Goal: Task Accomplishment & Management: Use online tool/utility

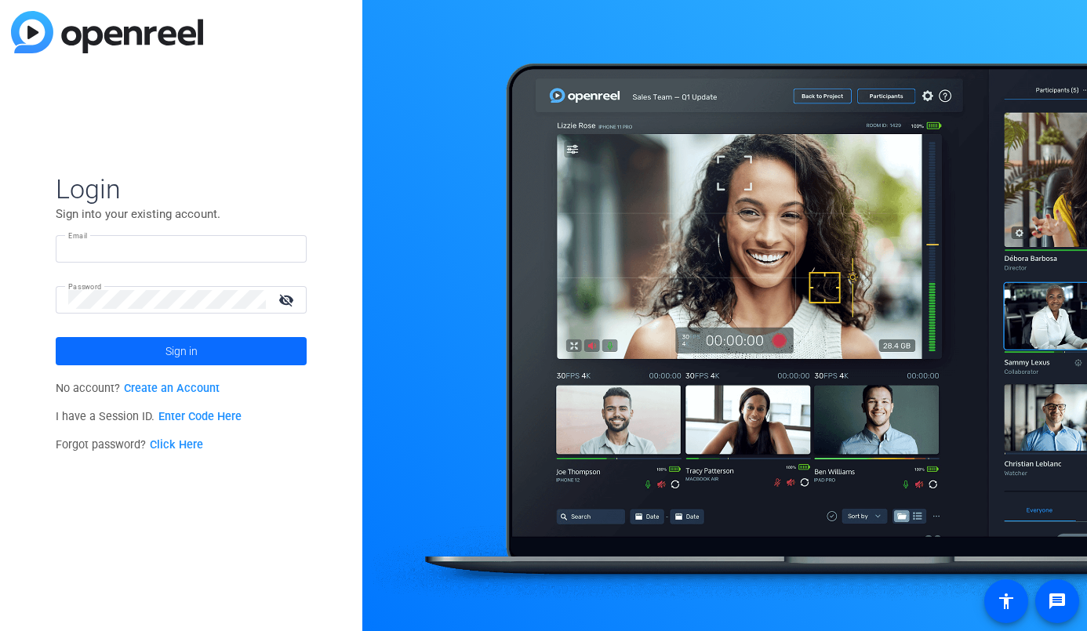
type input "[PERSON_NAME][EMAIL_ADDRESS][DOMAIN_NAME]"
click at [129, 347] on span at bounding box center [181, 351] width 251 height 38
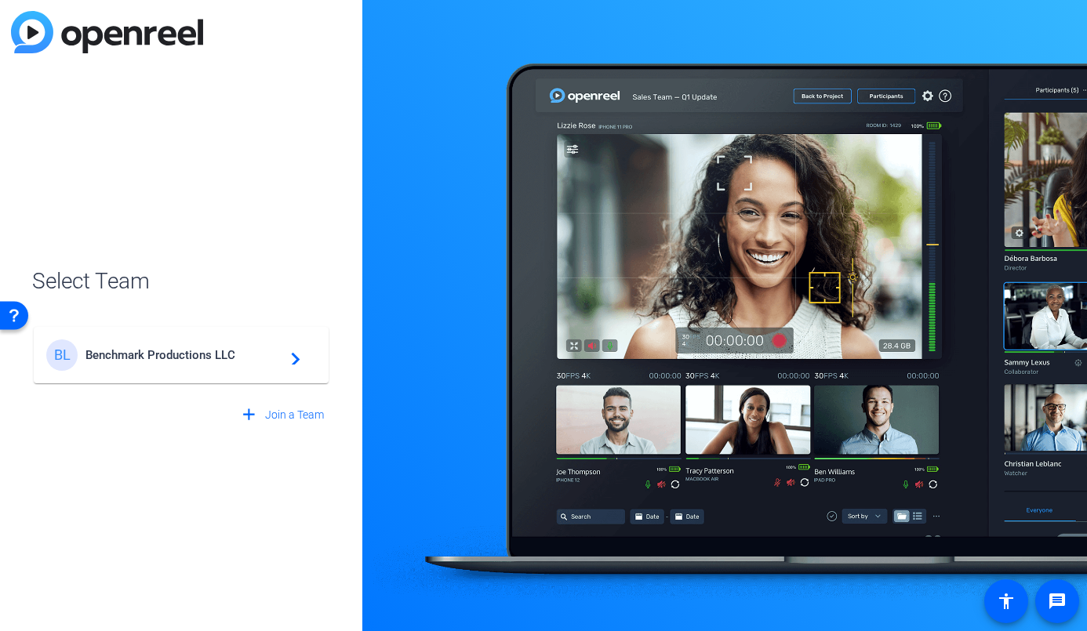
click at [117, 356] on span "Benchmark Productions LLC" at bounding box center [183, 355] width 196 height 14
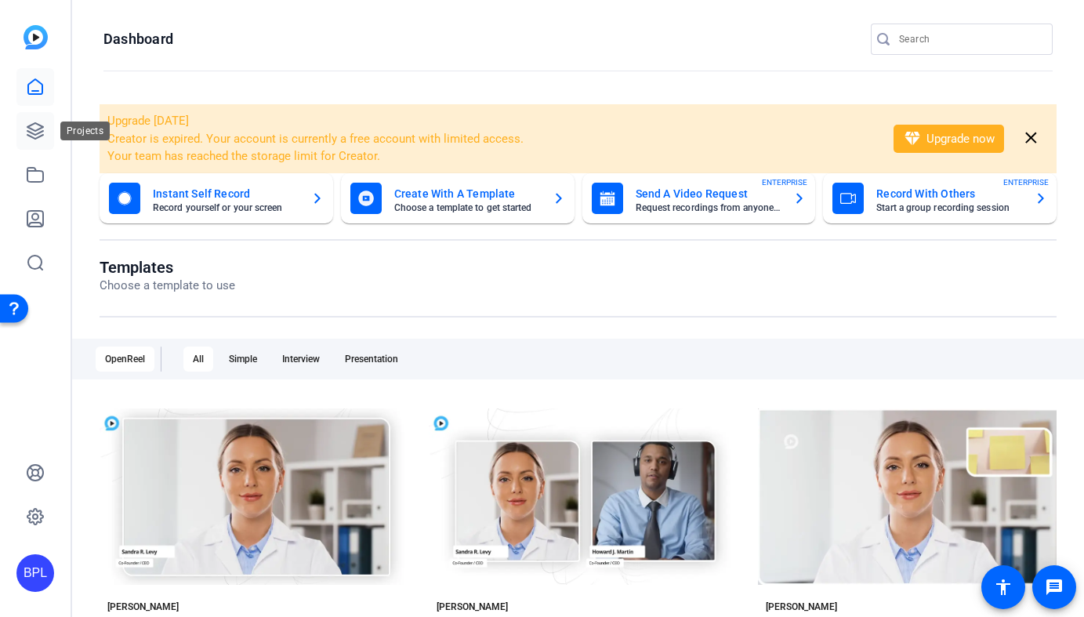
click at [46, 135] on link at bounding box center [35, 131] width 38 height 38
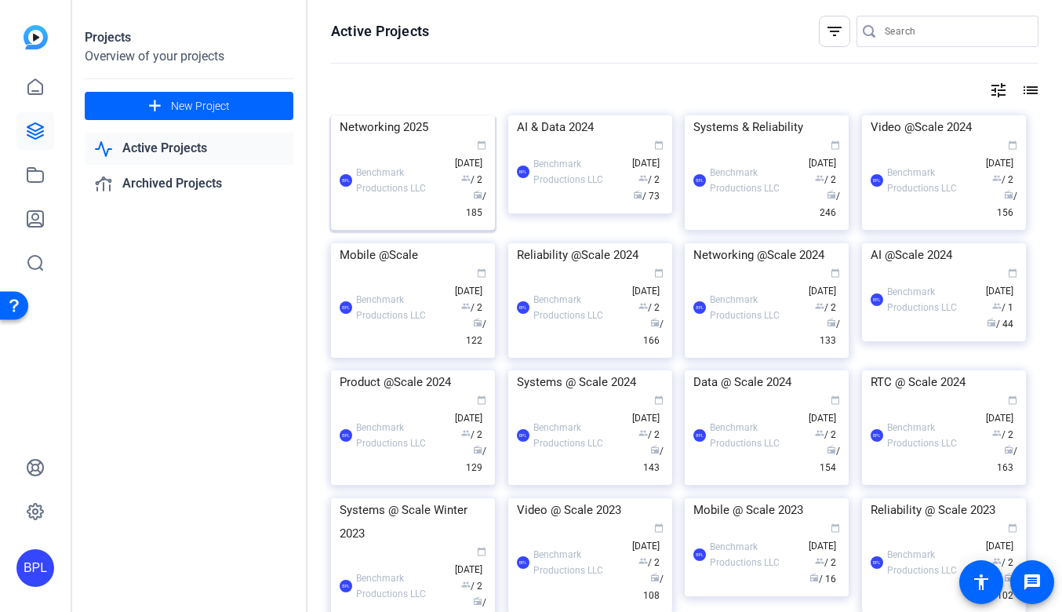
click at [437, 115] on img at bounding box center [413, 115] width 164 height 0
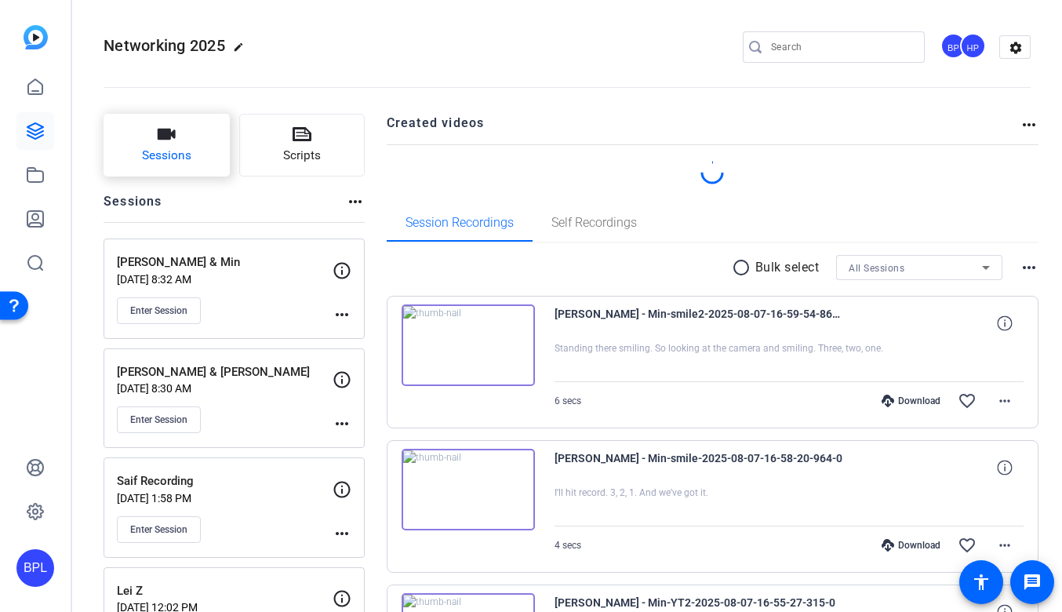
click at [173, 147] on span "Sessions" at bounding box center [166, 156] width 49 height 18
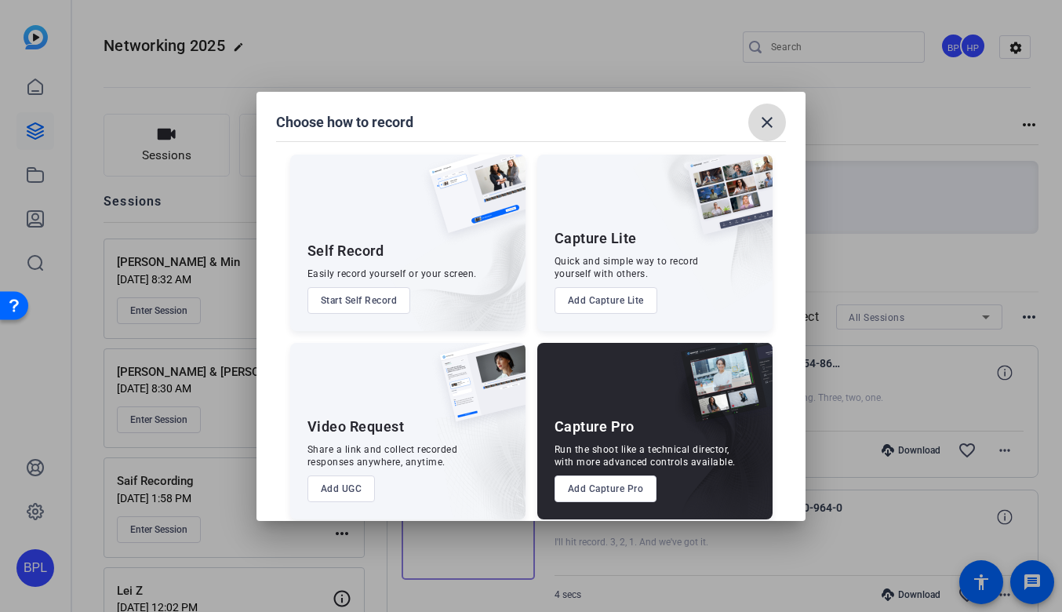
click at [762, 118] on mat-icon "close" at bounding box center [766, 122] width 19 height 19
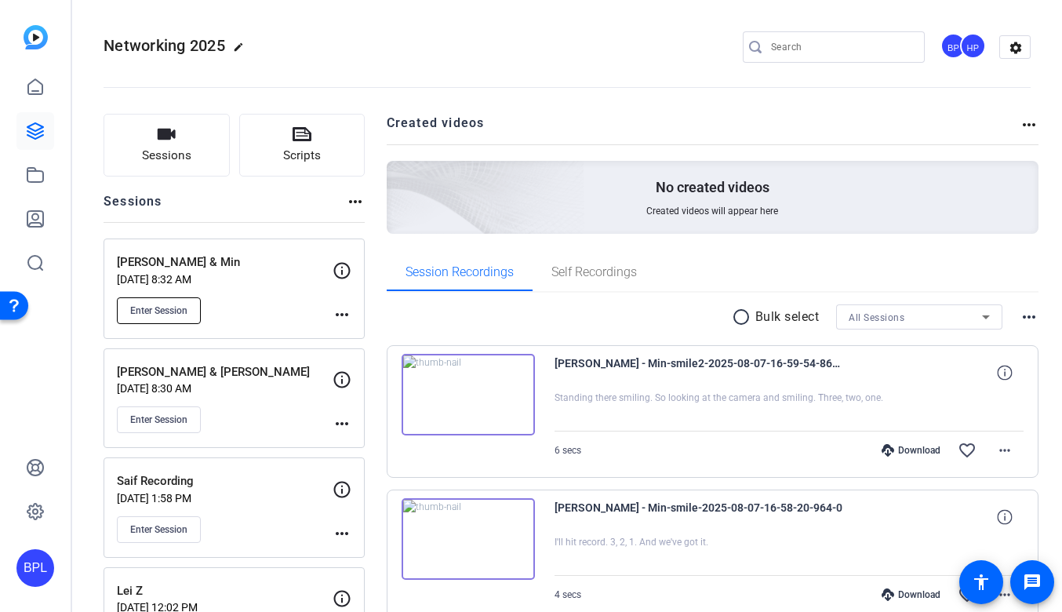
click at [165, 313] on span "Enter Session" at bounding box center [158, 310] width 57 height 13
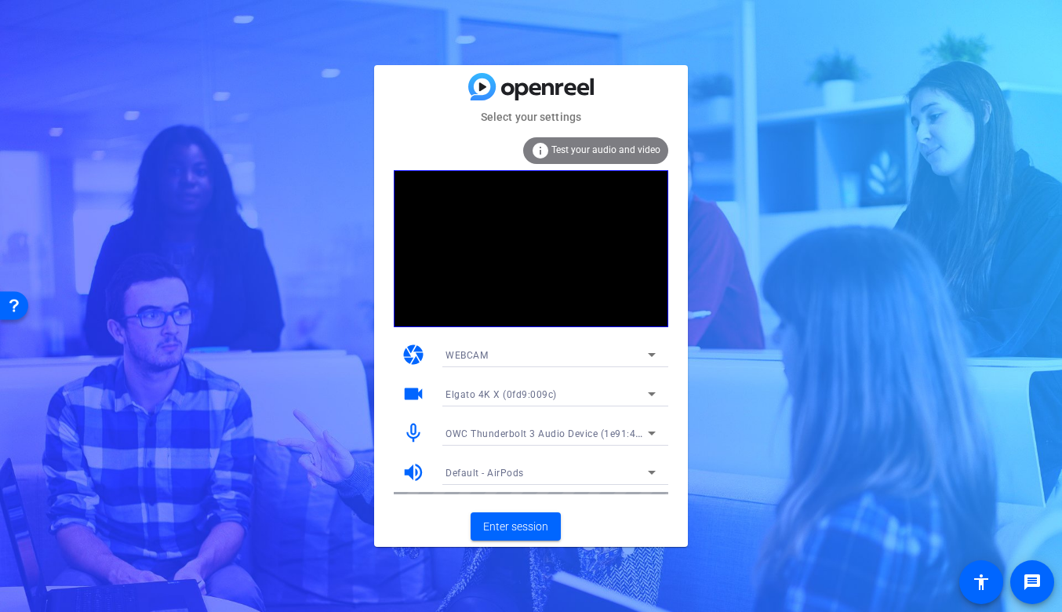
click at [480, 430] on span "OWC Thunderbolt 3 Audio Device (1e91:4001)" at bounding box center [550, 433] width 211 height 13
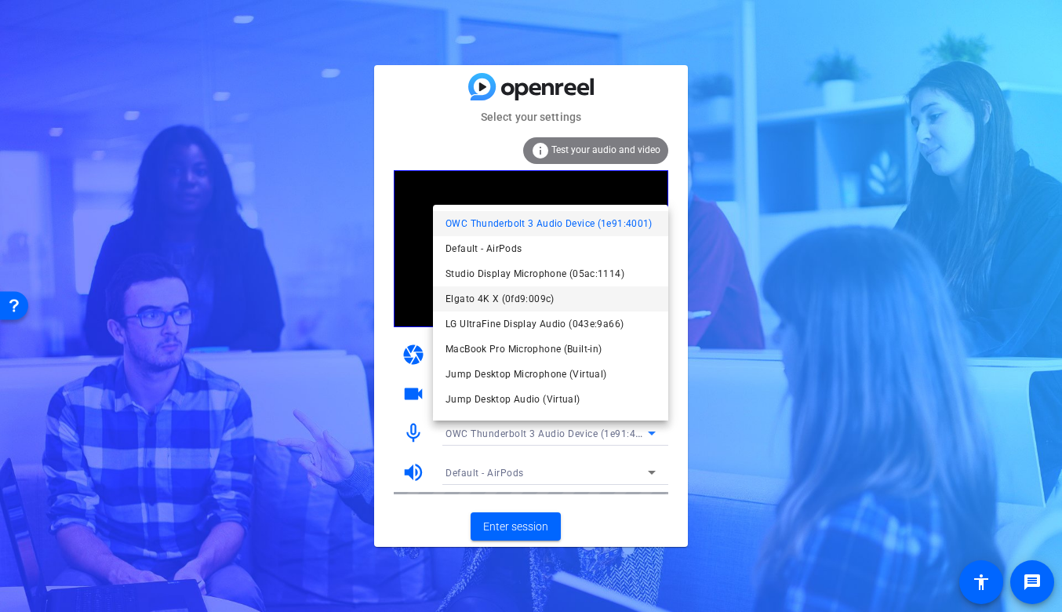
click at [508, 300] on span "Elgato 4K X (0fd9:009c)" at bounding box center [499, 298] width 109 height 19
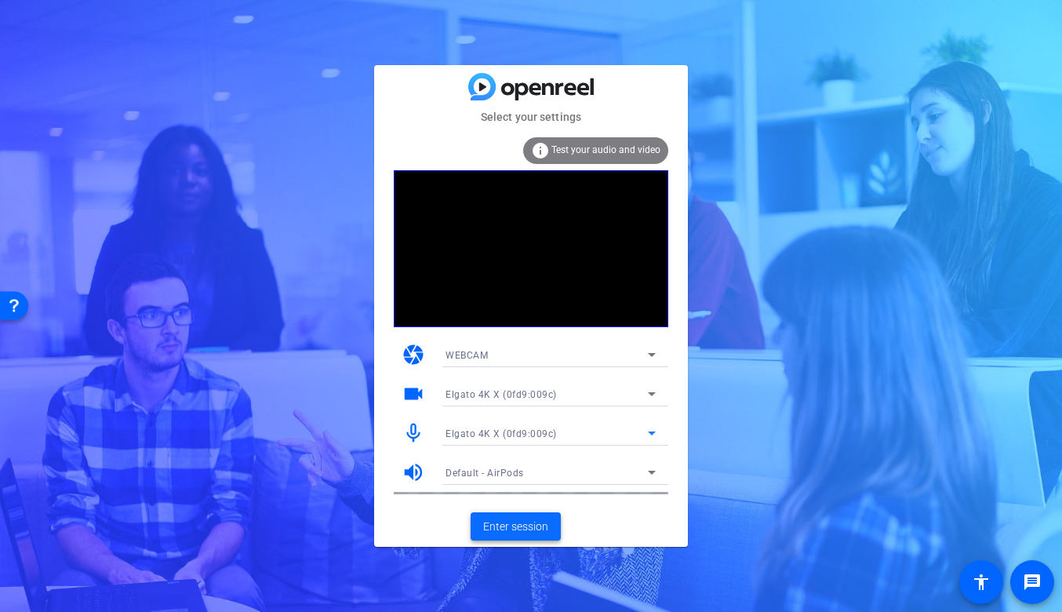
click at [525, 519] on span "Enter session" at bounding box center [515, 526] width 65 height 16
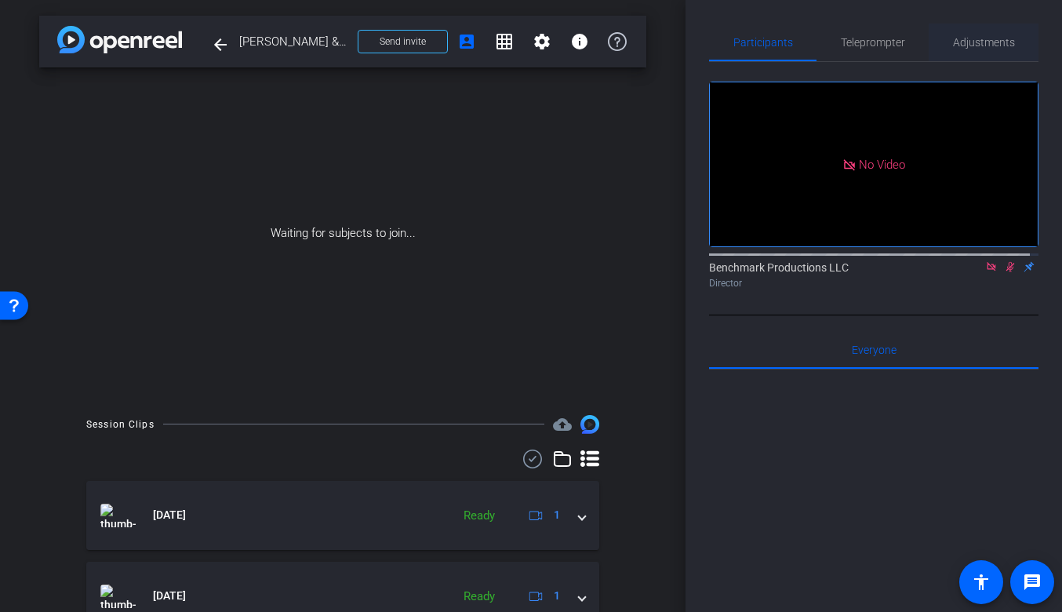
click at [973, 43] on span "Adjustments" at bounding box center [984, 42] width 62 height 11
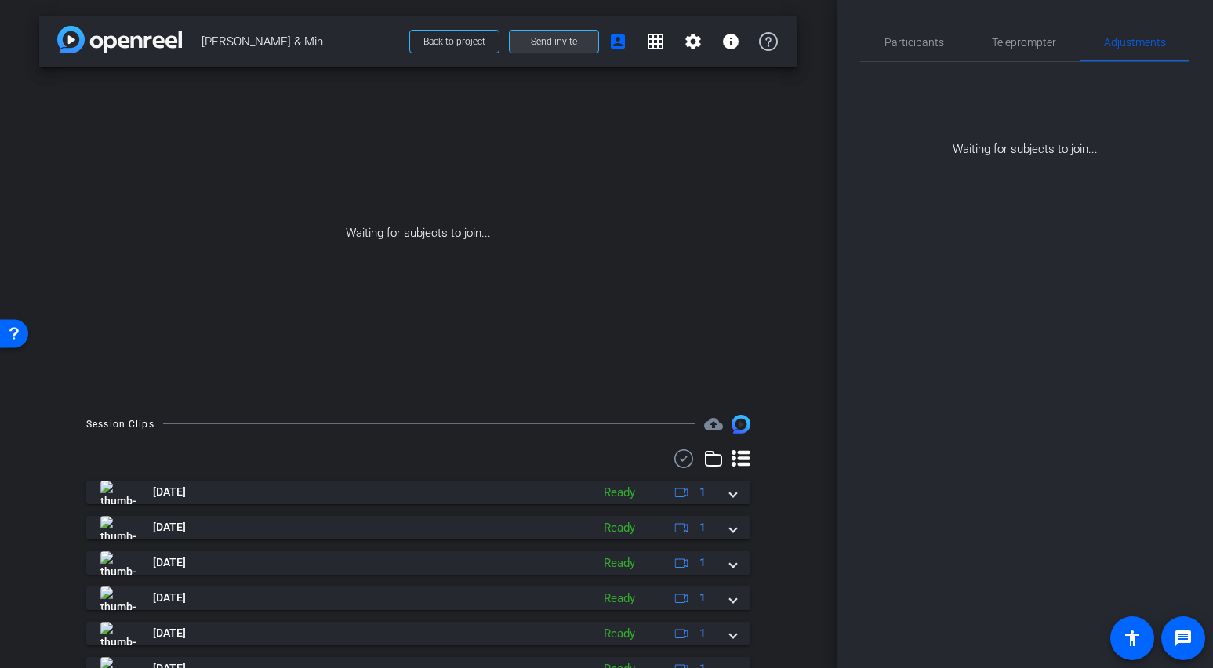
click at [565, 47] on span "Send invite" at bounding box center [554, 41] width 46 height 13
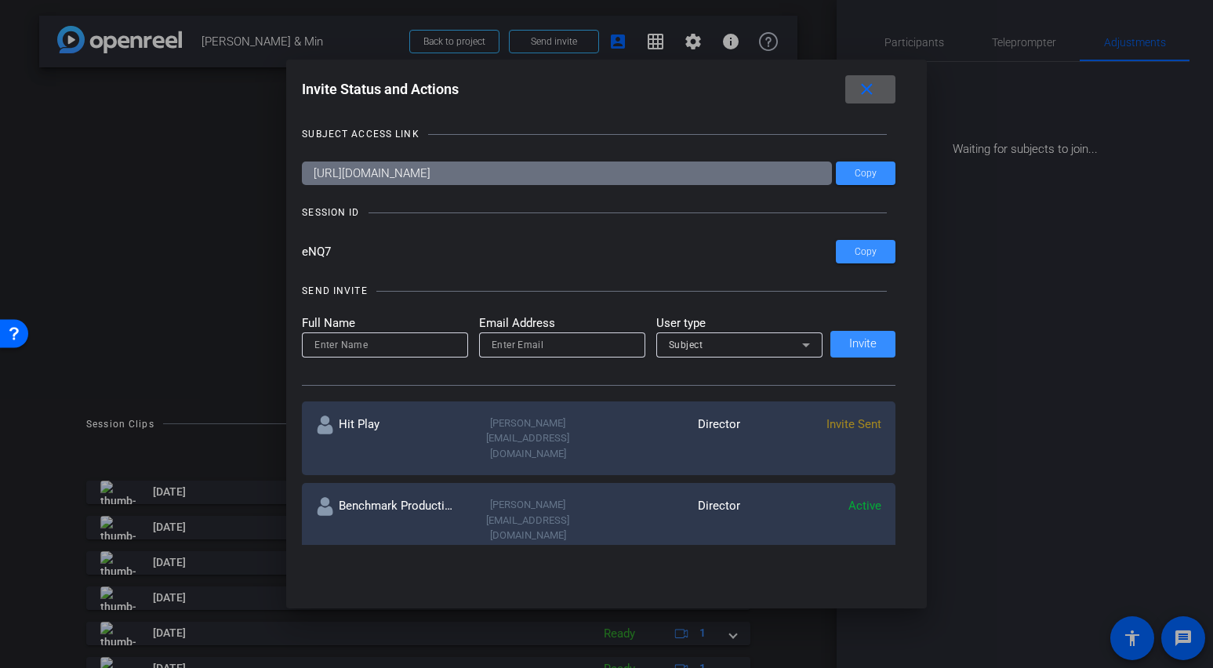
click at [347, 340] on input at bounding box center [384, 345] width 141 height 19
click at [554, 347] on input "email" at bounding box center [562, 345] width 141 height 19
click at [699, 345] on div "Subject" at bounding box center [735, 345] width 133 height 20
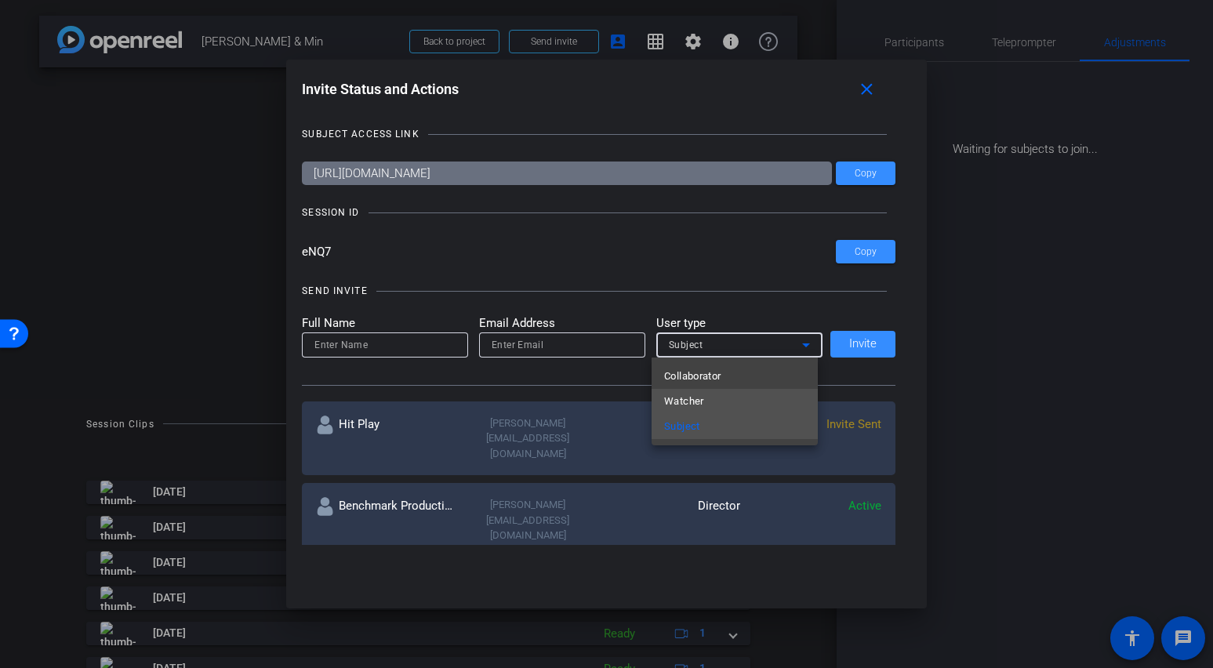
click at [719, 402] on mat-option "Watcher" at bounding box center [735, 401] width 166 height 25
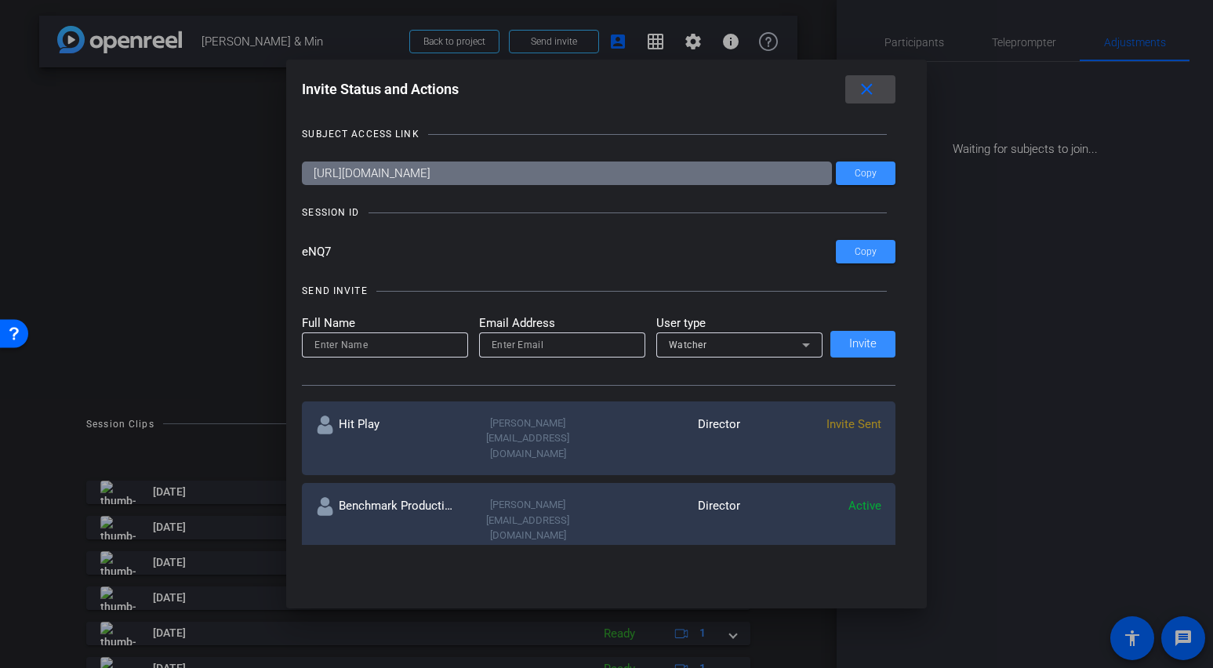
click at [872, 90] on mat-icon "close" at bounding box center [867, 90] width 20 height 20
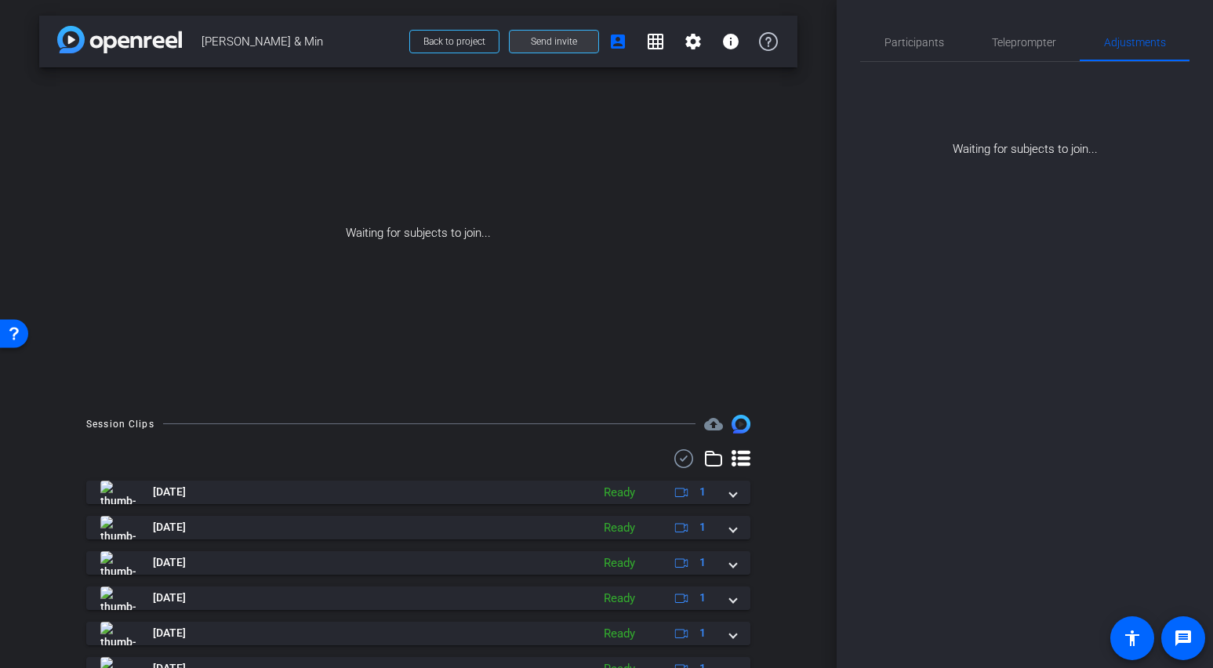
click at [553, 42] on span "Send invite" at bounding box center [554, 41] width 46 height 13
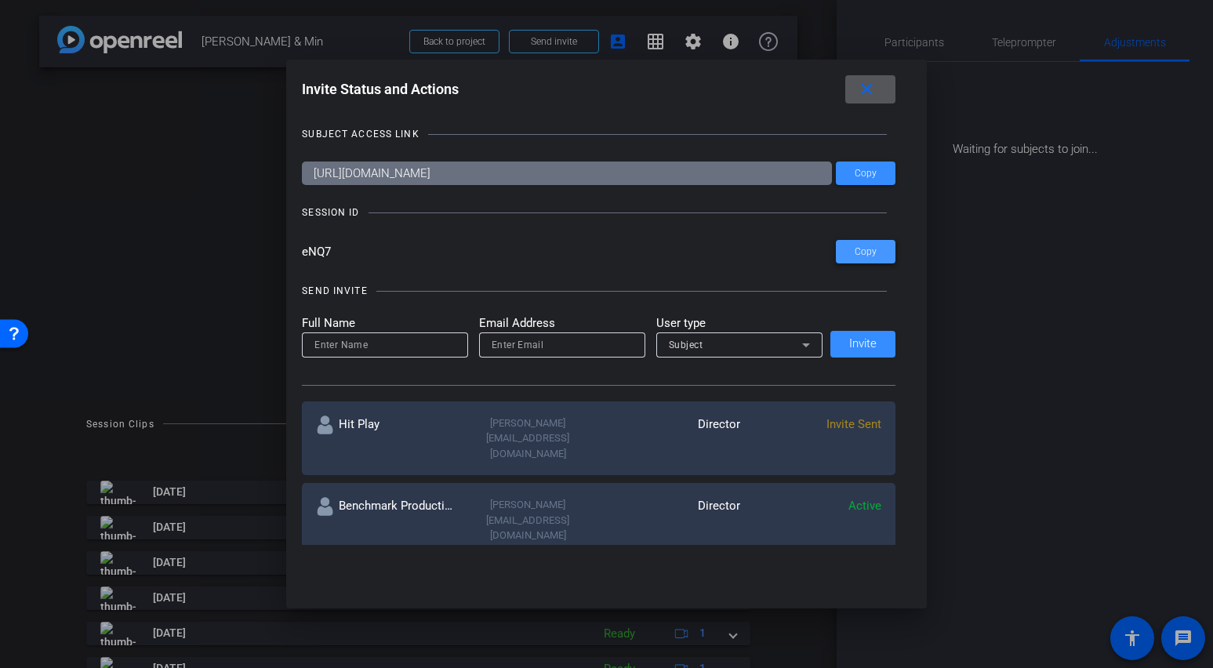
click at [855, 252] on span "Copy" at bounding box center [866, 252] width 22 height 12
click at [868, 93] on mat-icon "close" at bounding box center [867, 90] width 20 height 20
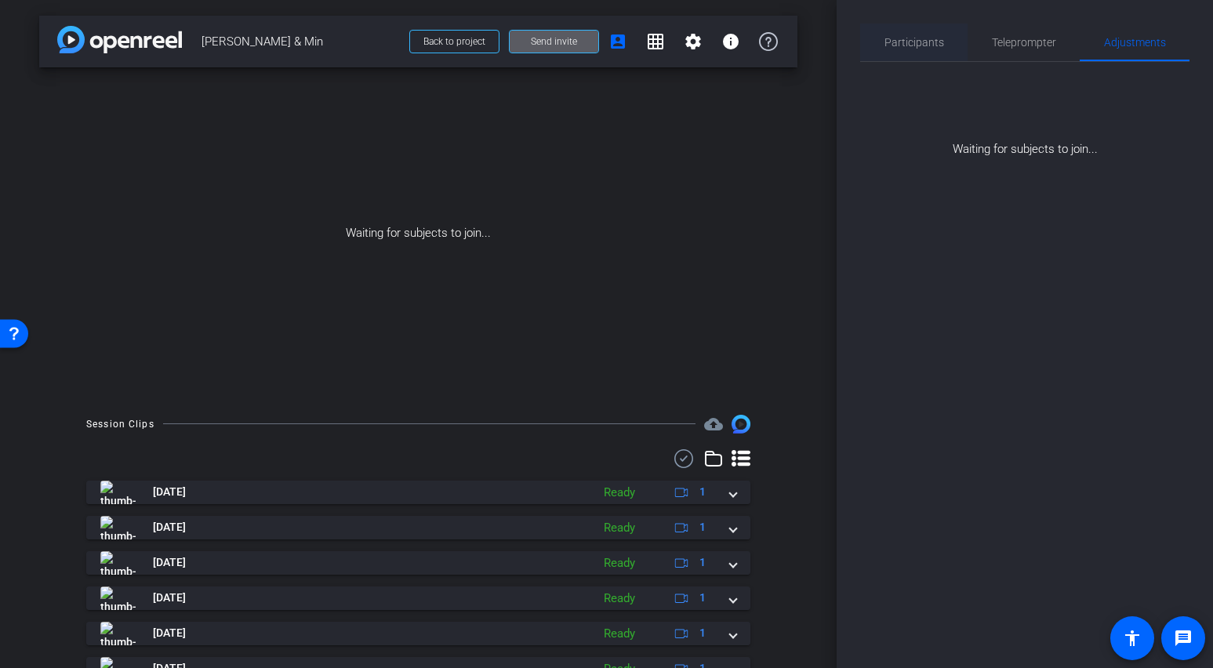
click at [870, 46] on div "Participants" at bounding box center [913, 43] width 107 height 38
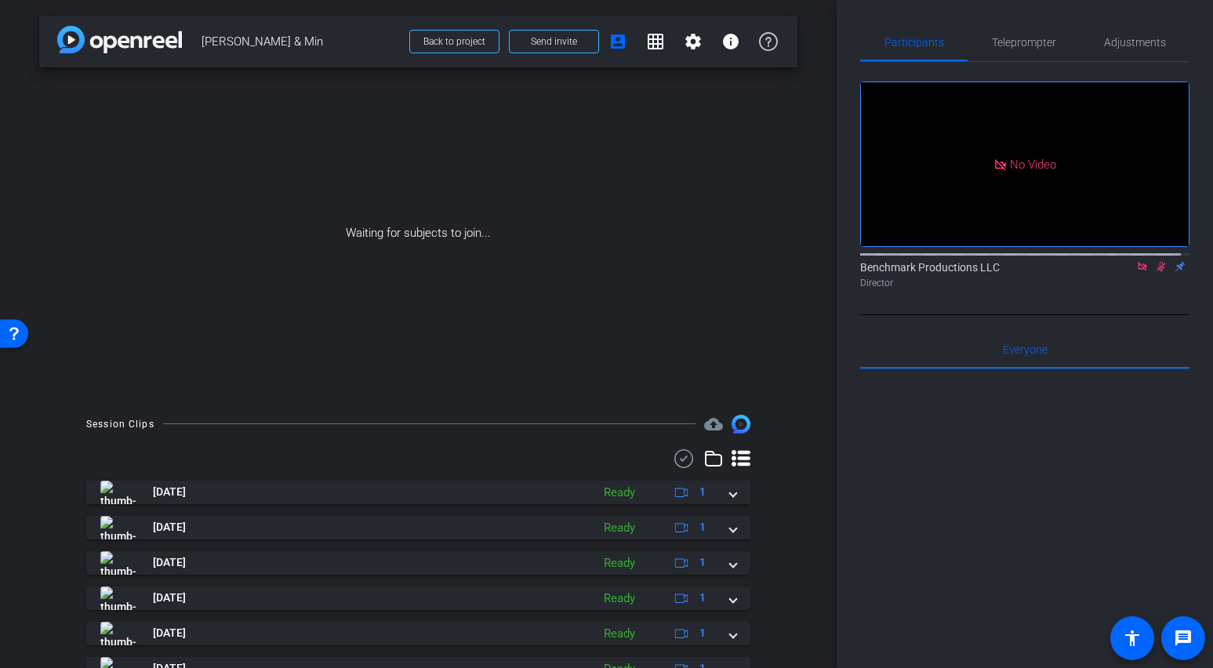
click at [1061, 262] on icon at bounding box center [1142, 266] width 9 height 9
click at [1061, 272] on icon at bounding box center [1123, 266] width 13 height 11
click at [1061, 42] on span "Adjustments" at bounding box center [1135, 42] width 62 height 11
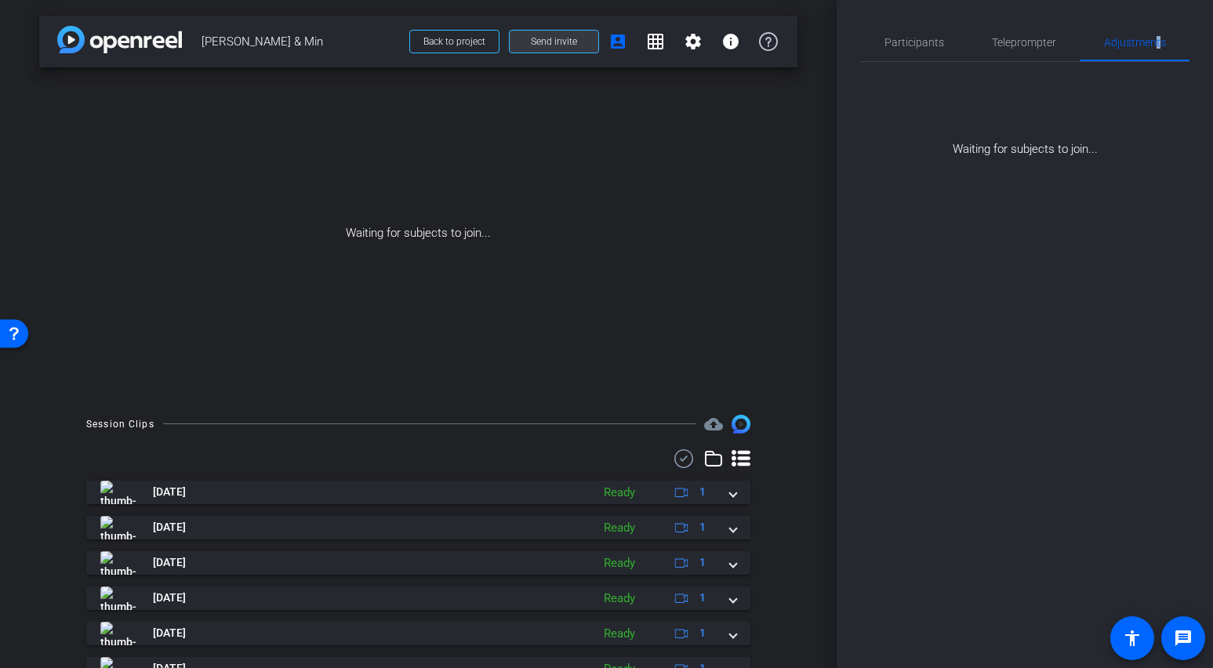
click at [567, 40] on span "Send invite" at bounding box center [554, 41] width 46 height 13
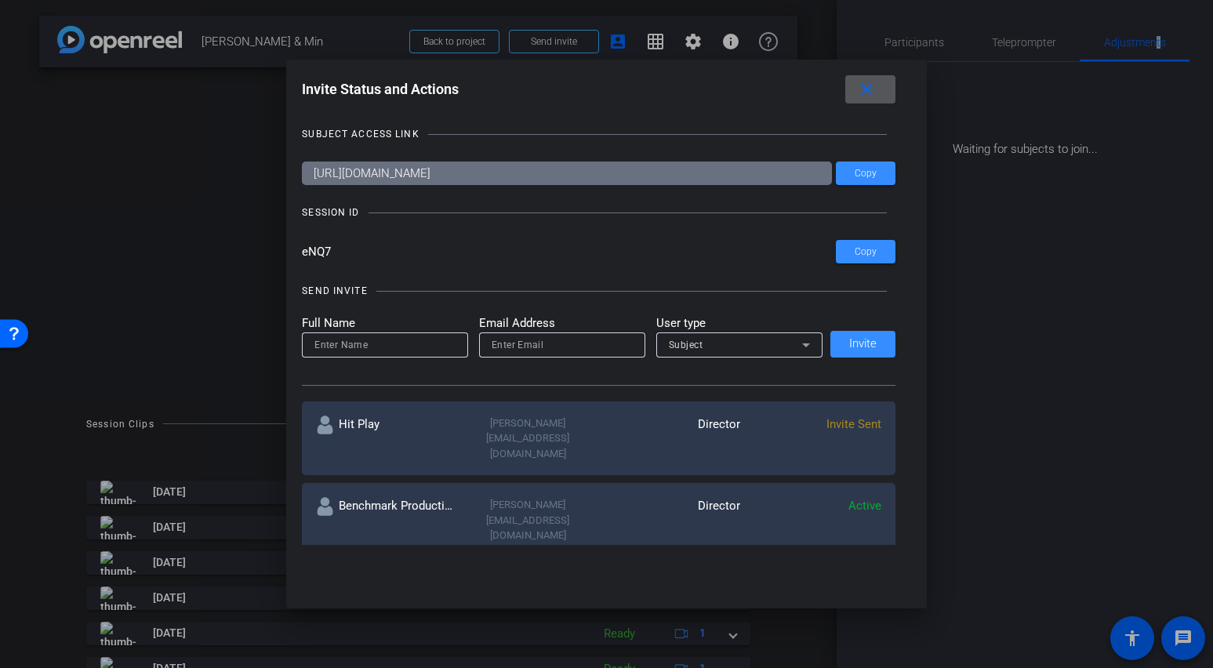
click at [875, 85] on mat-icon "close" at bounding box center [867, 90] width 20 height 20
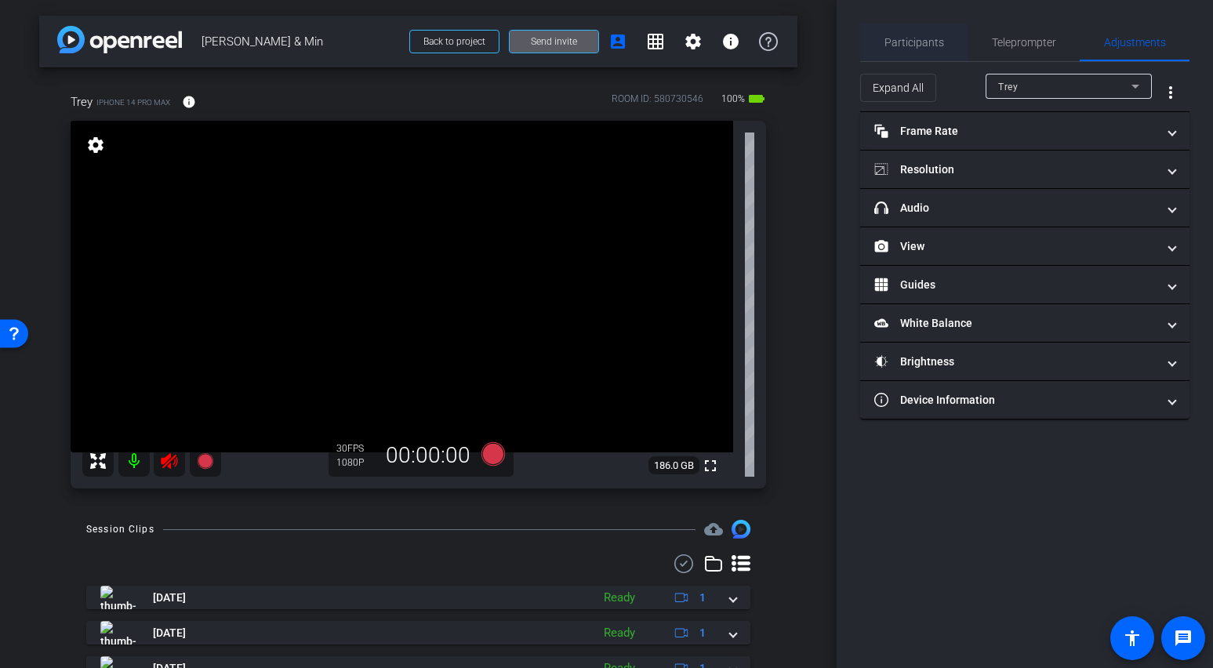
click at [897, 34] on span "Participants" at bounding box center [914, 43] width 60 height 38
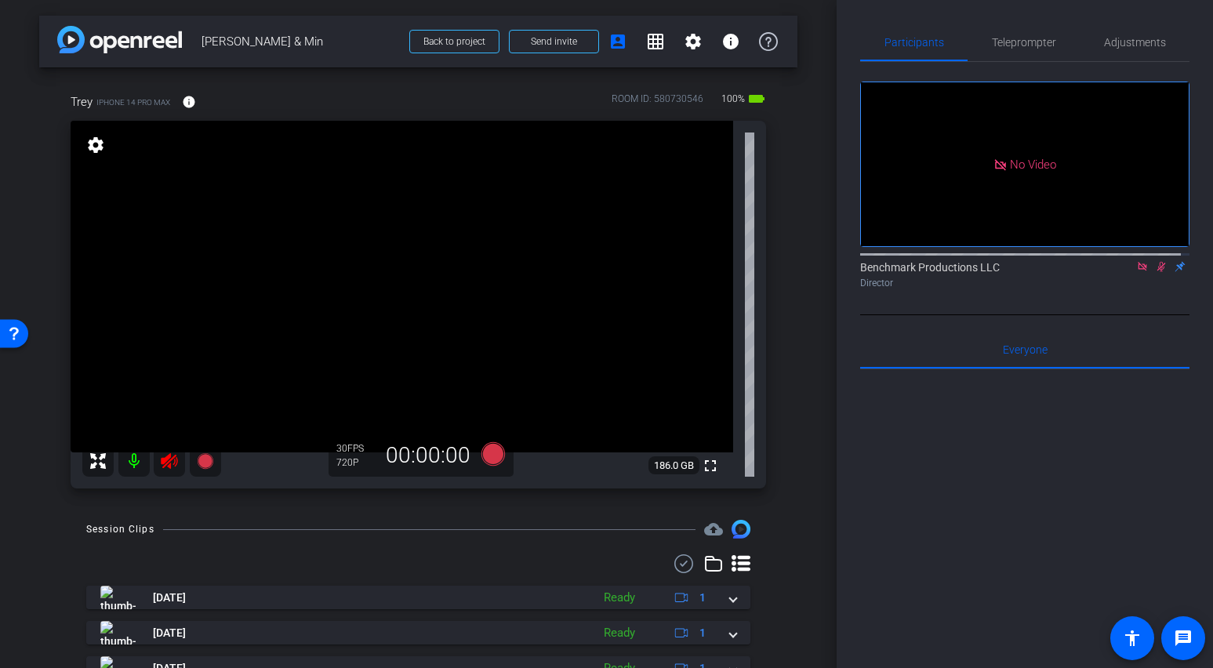
click at [1061, 262] on icon at bounding box center [1142, 266] width 9 height 9
click at [1061, 272] on icon at bounding box center [1123, 266] width 13 height 11
click at [134, 470] on mat-icon at bounding box center [133, 460] width 31 height 31
click at [1061, 37] on span "Adjustments" at bounding box center [1135, 42] width 62 height 11
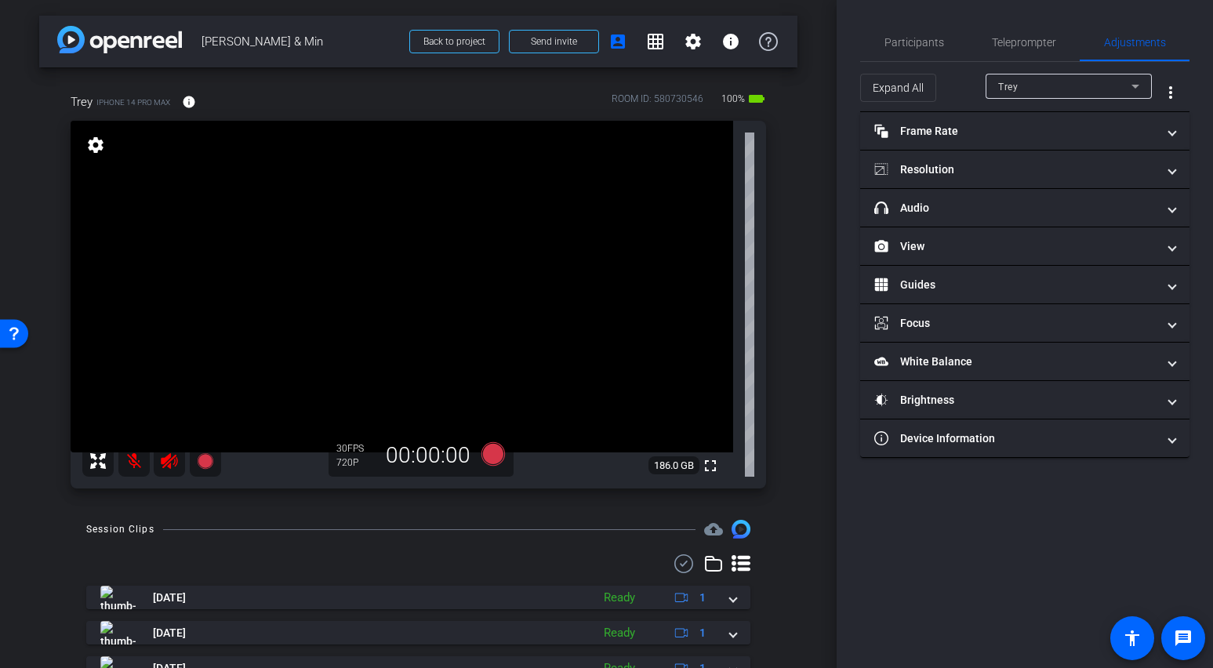
click at [1061, 84] on div "Trey" at bounding box center [1064, 87] width 133 height 20
click at [1061, 88] on div at bounding box center [606, 334] width 1213 height 668
click at [898, 83] on span "Expand All" at bounding box center [898, 88] width 51 height 30
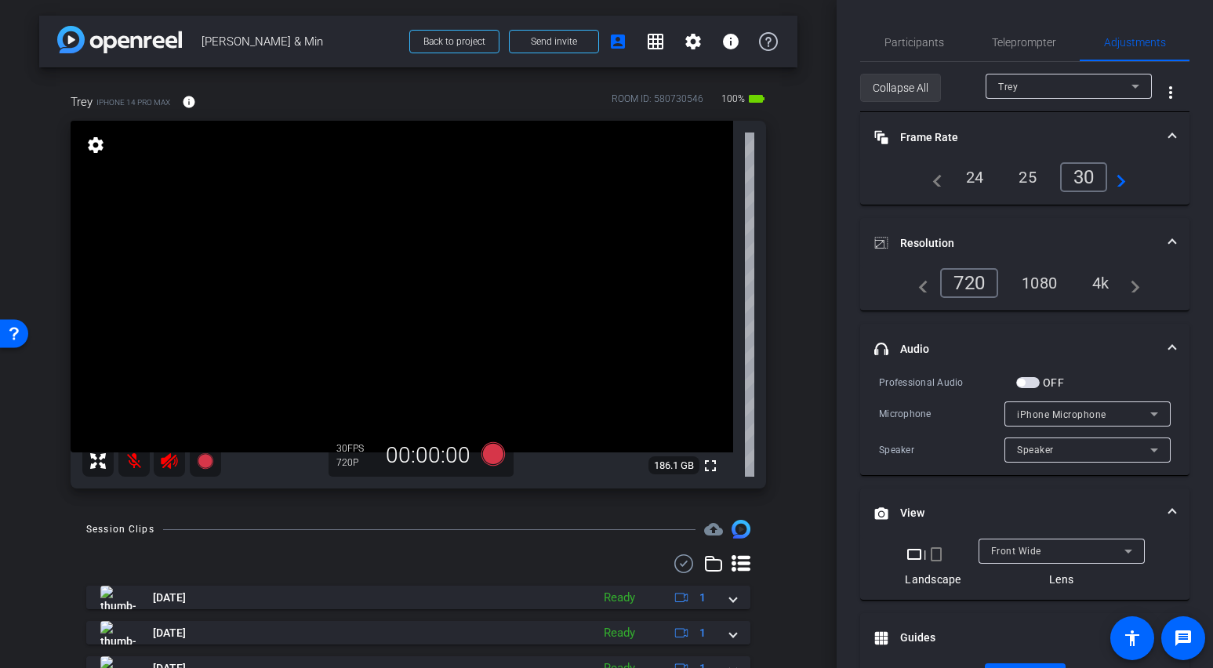
click at [899, 90] on span "Collapse All" at bounding box center [901, 88] width 56 height 30
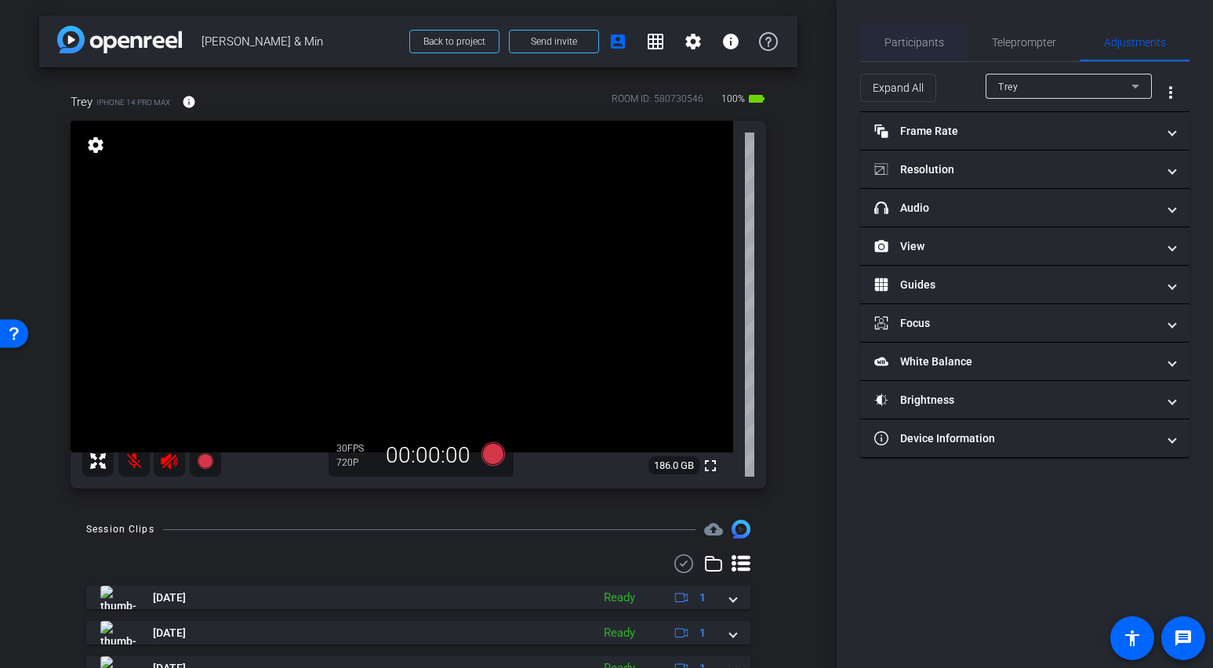
click at [941, 43] on span "Participants" at bounding box center [914, 42] width 60 height 11
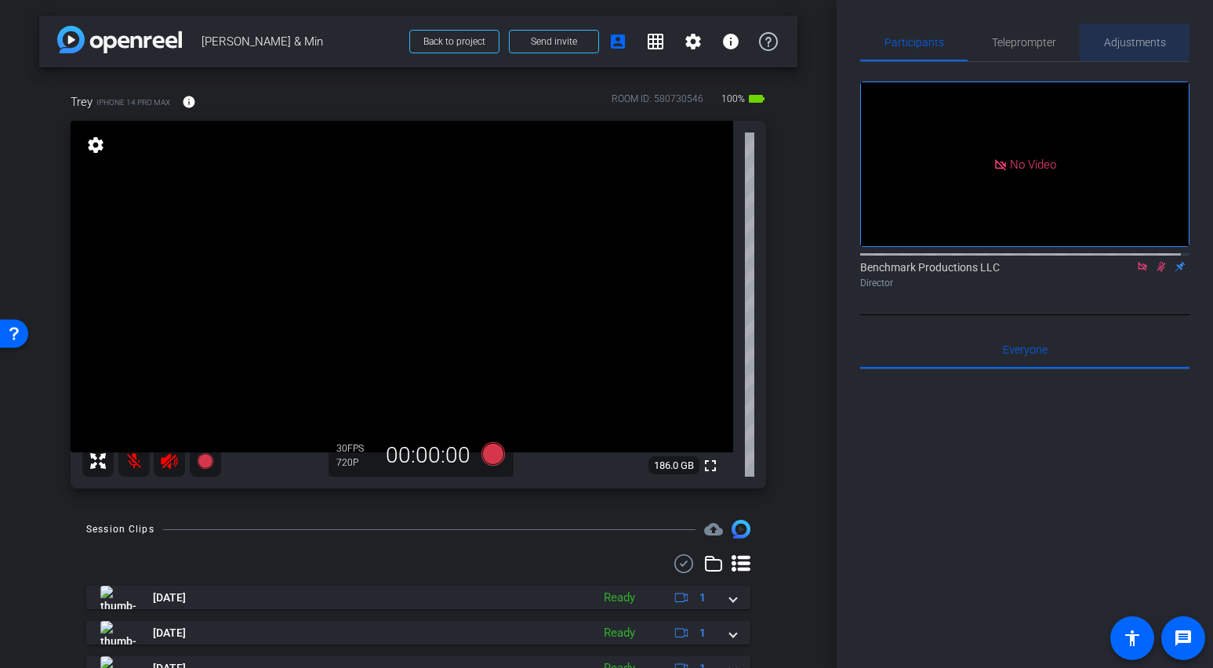
click at [1061, 35] on span "Adjustments" at bounding box center [1135, 43] width 62 height 38
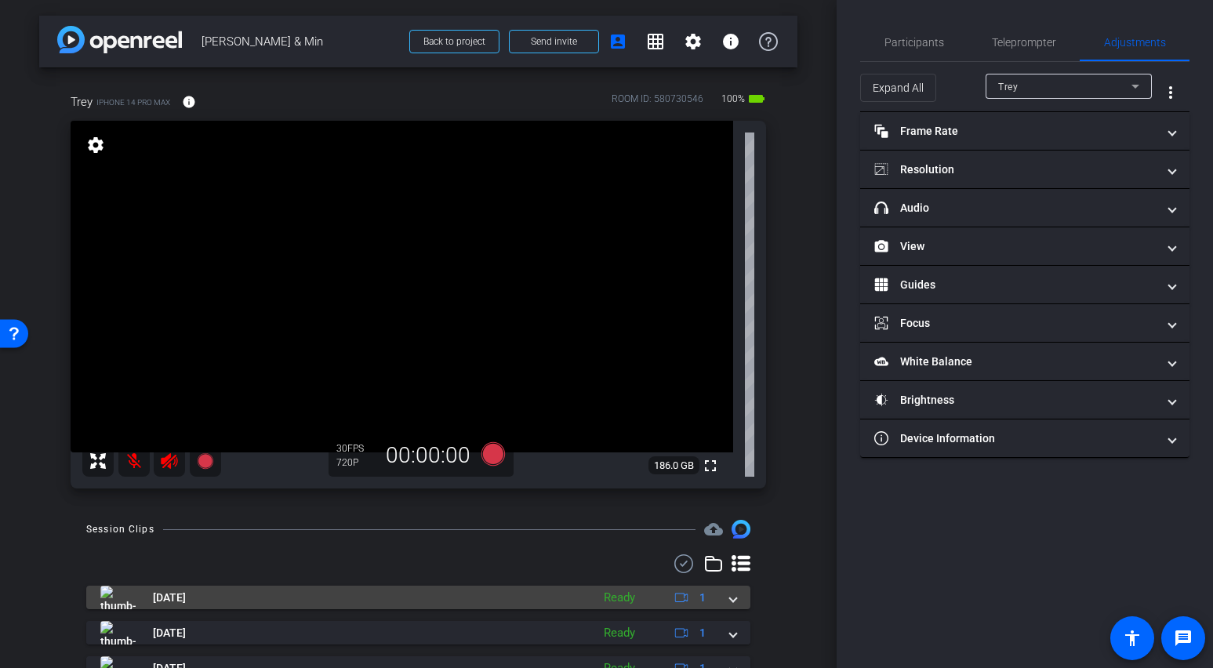
click at [730, 599] on mat-expansion-panel-header "Aug 7, 2025 Ready 1" at bounding box center [418, 598] width 664 height 24
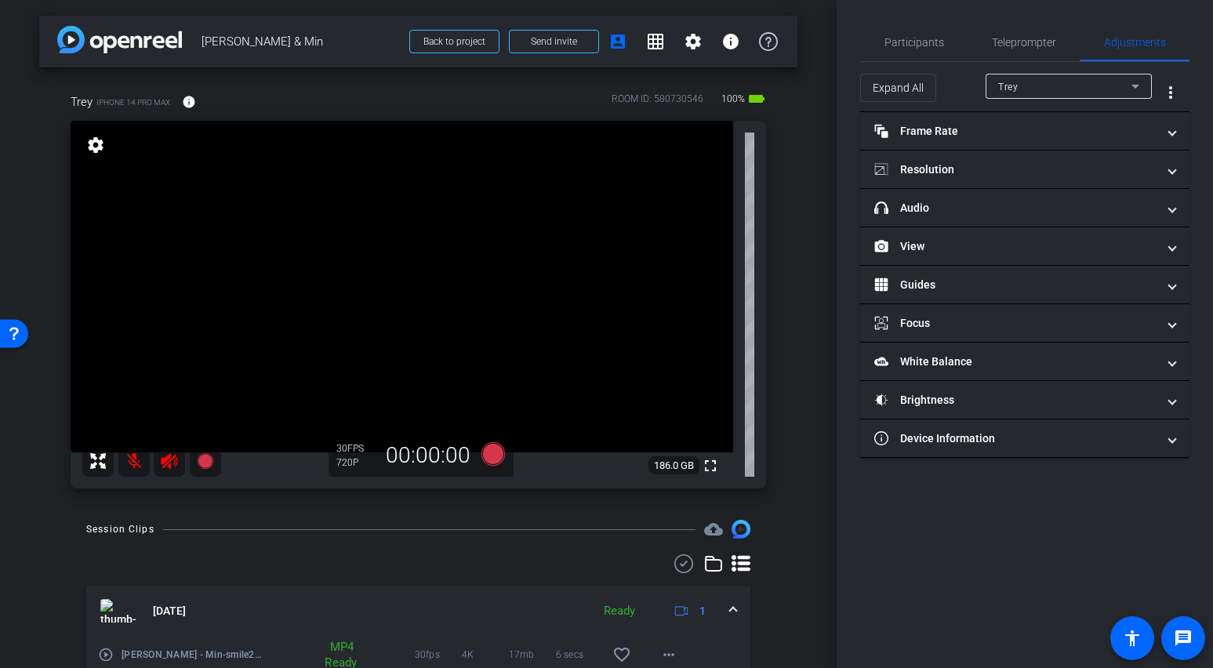
click at [729, 599] on mat-expansion-panel-header "Aug 7, 2025 Ready 1" at bounding box center [418, 611] width 664 height 50
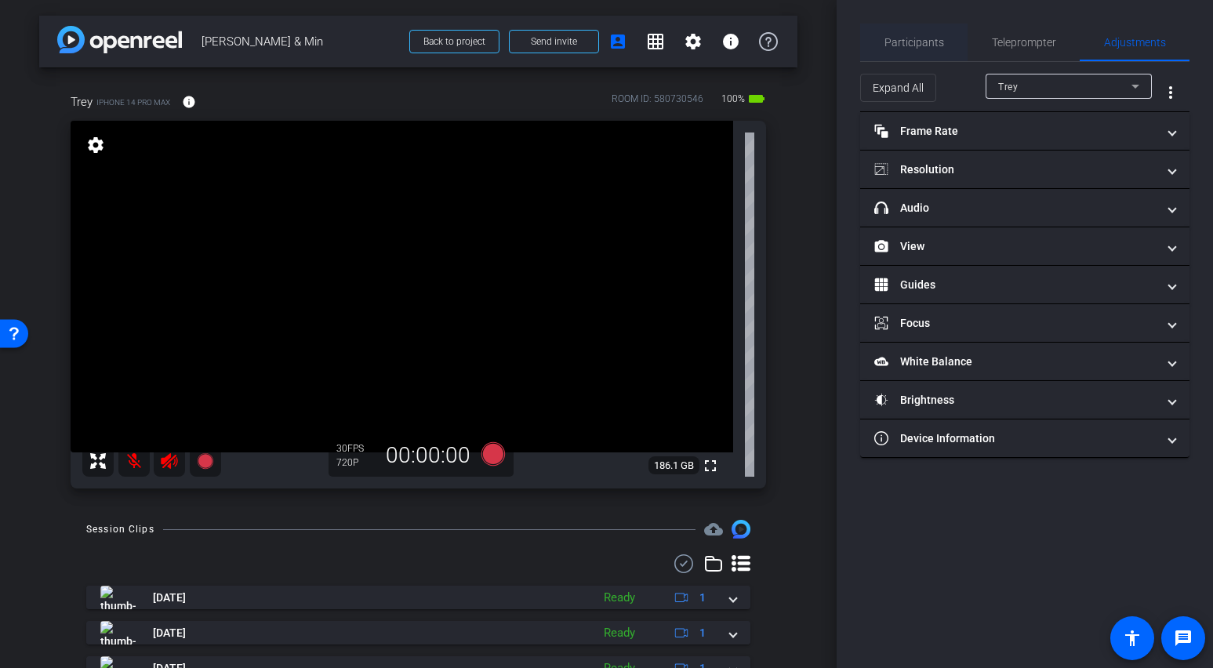
click at [924, 49] on span "Participants" at bounding box center [914, 43] width 60 height 38
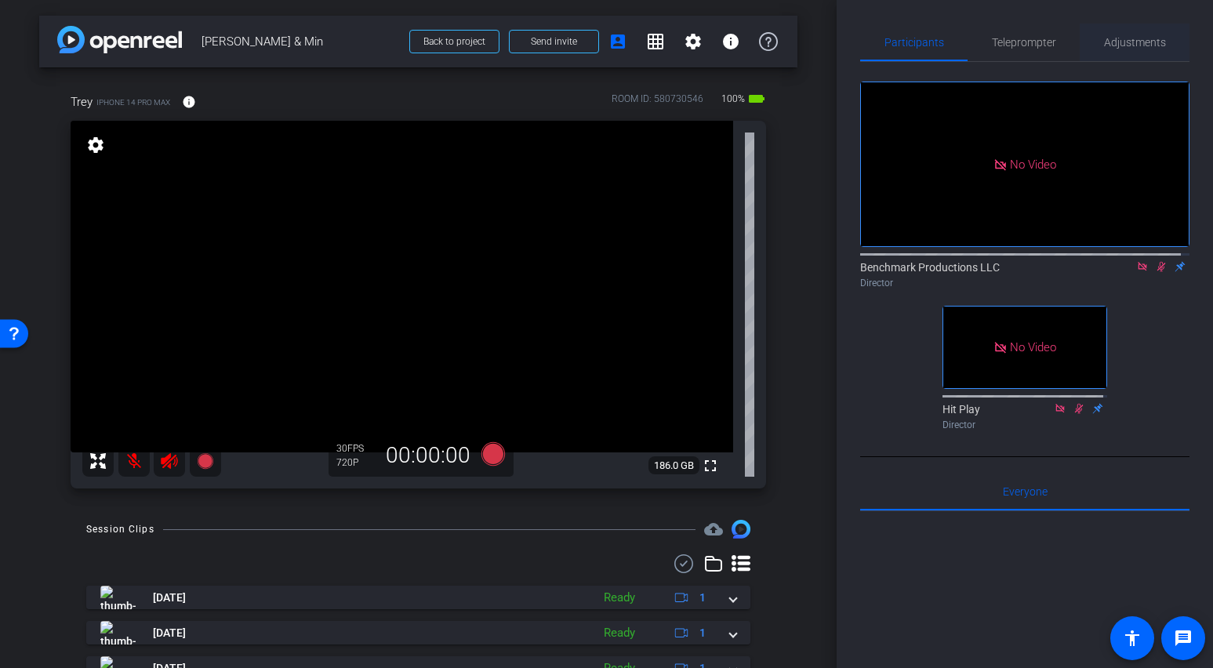
click at [1061, 42] on span "Adjustments" at bounding box center [1135, 42] width 62 height 11
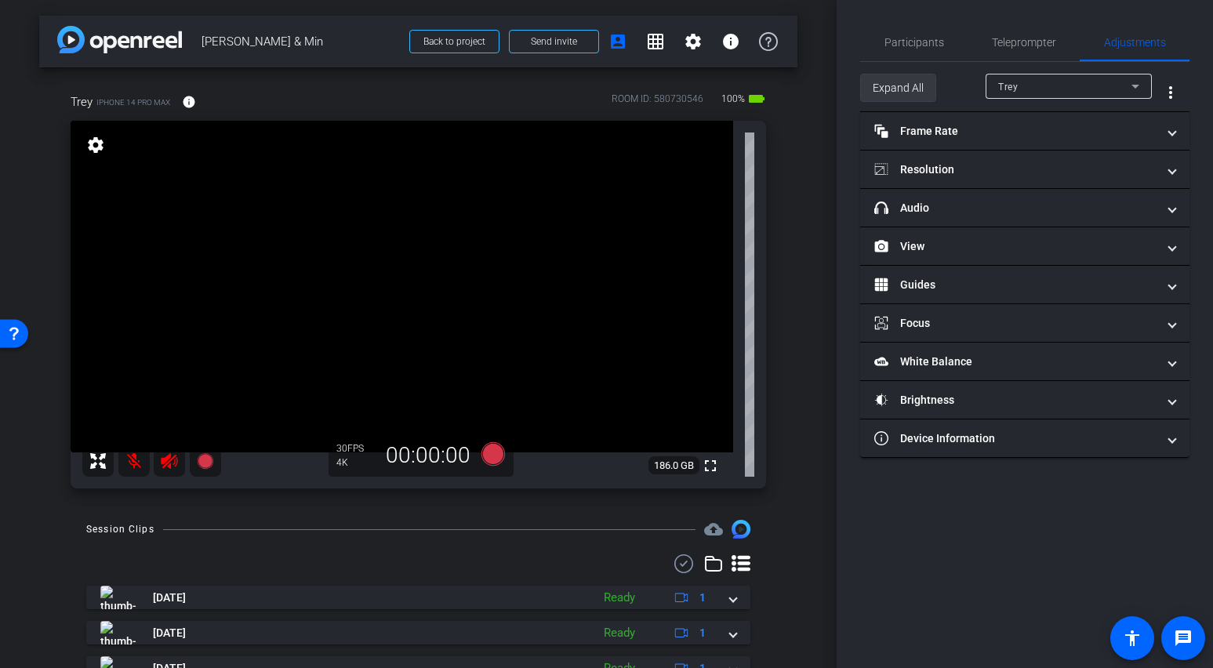
click at [877, 82] on span "Expand All" at bounding box center [898, 88] width 51 height 30
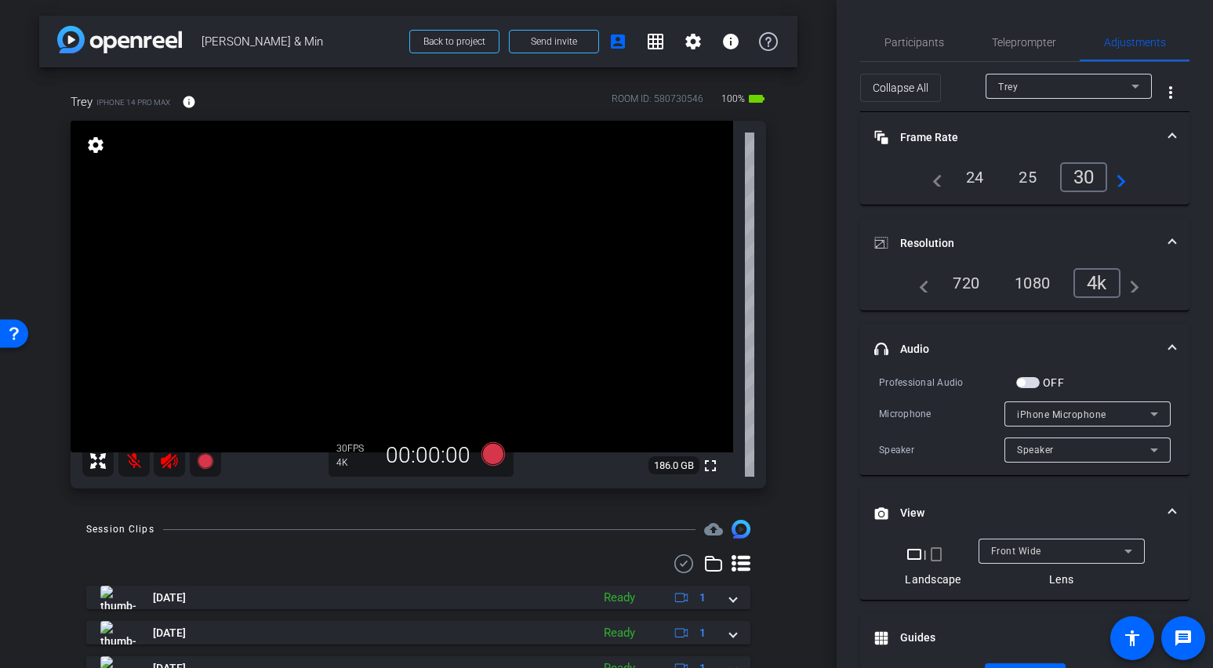
click at [1061, 414] on span "iPhone Microphone" at bounding box center [1061, 414] width 89 height 11
click at [939, 394] on div at bounding box center [606, 334] width 1213 height 668
click at [1044, 408] on div "iPhone Microphone" at bounding box center [1083, 415] width 133 height 20
click at [889, 430] on div at bounding box center [606, 334] width 1213 height 668
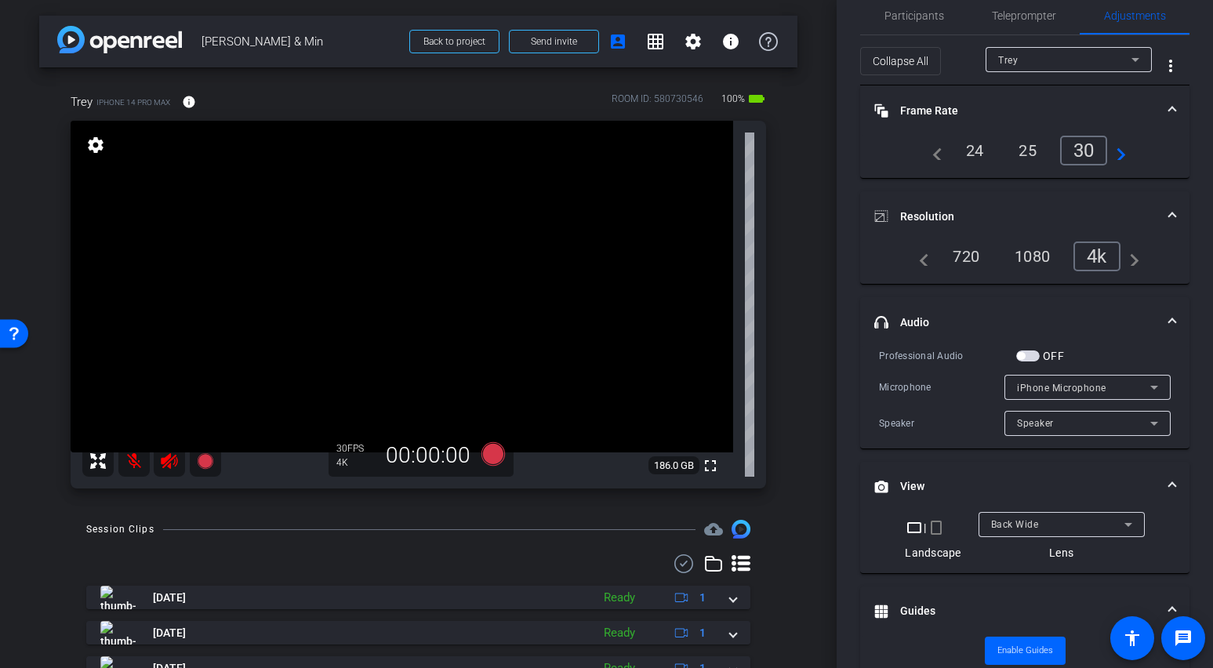
scroll to position [56, 0]
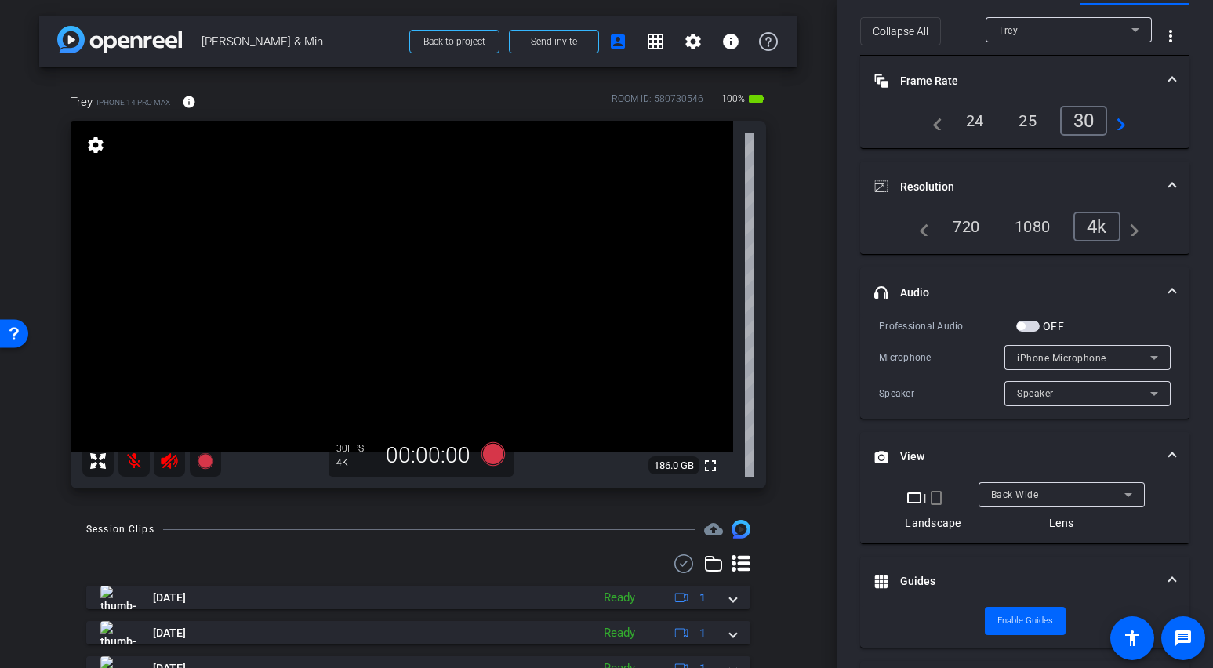
click at [1015, 495] on span "Back Wide" at bounding box center [1015, 494] width 48 height 11
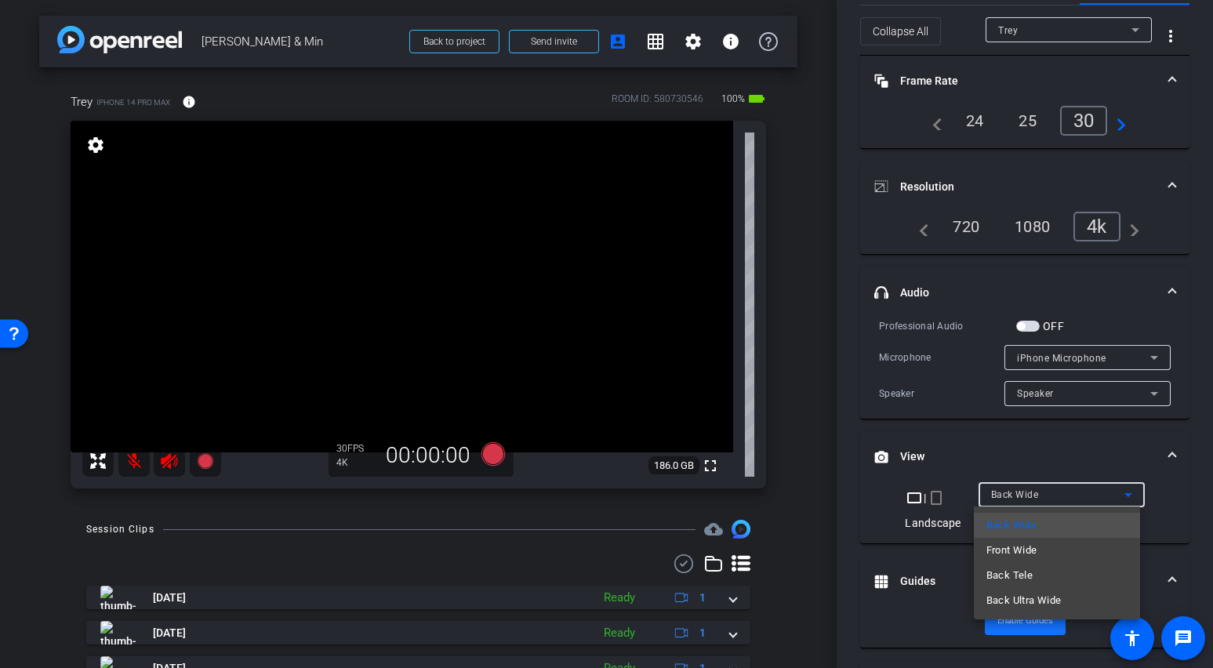
click at [1041, 603] on span "Back Ultra Wide" at bounding box center [1023, 600] width 75 height 19
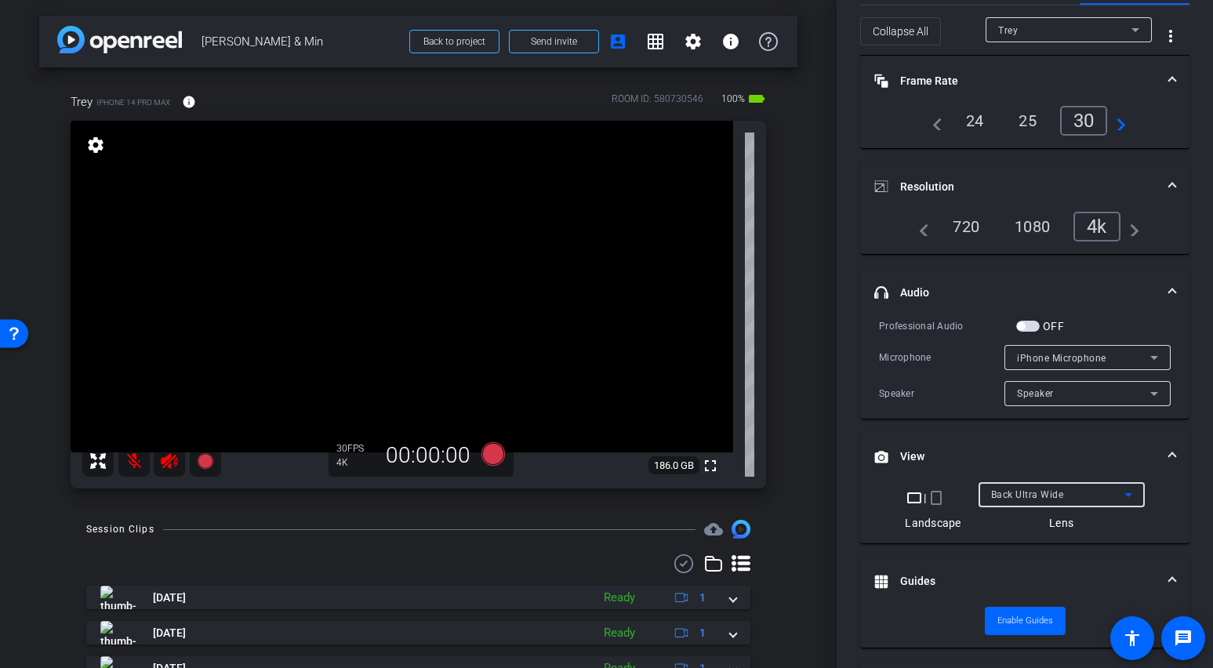
click at [1015, 493] on span "Back Ultra Wide" at bounding box center [1027, 494] width 73 height 11
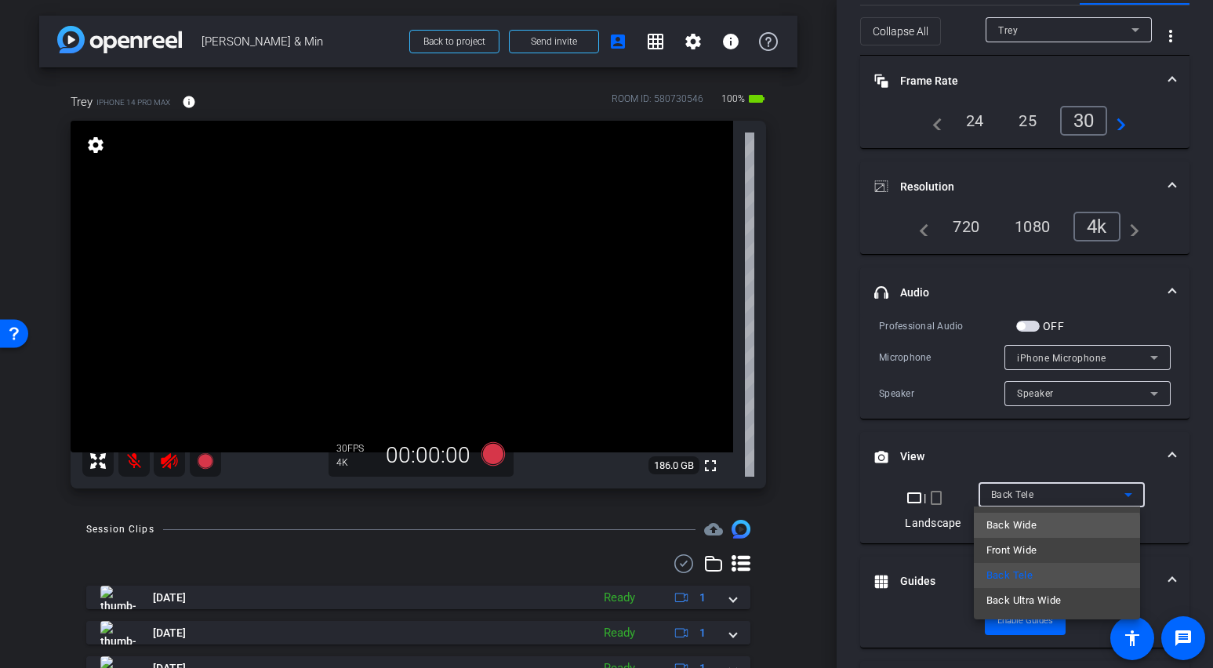
click at [1032, 528] on span "Back Wide" at bounding box center [1011, 525] width 50 height 19
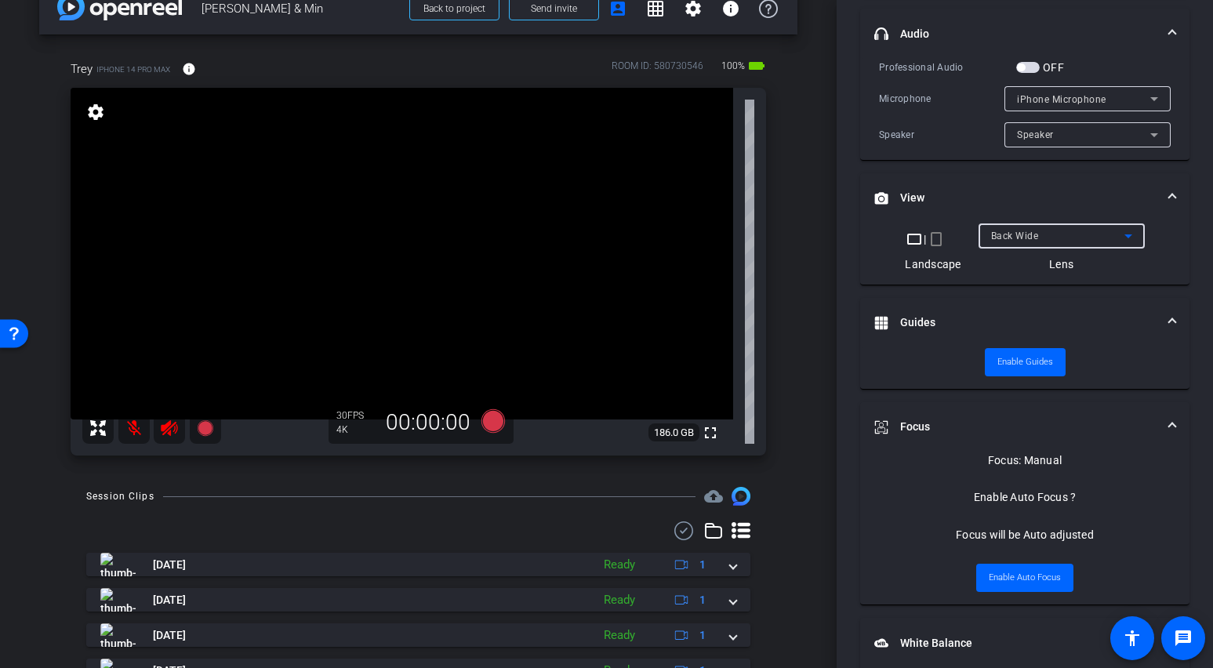
scroll to position [347, 0]
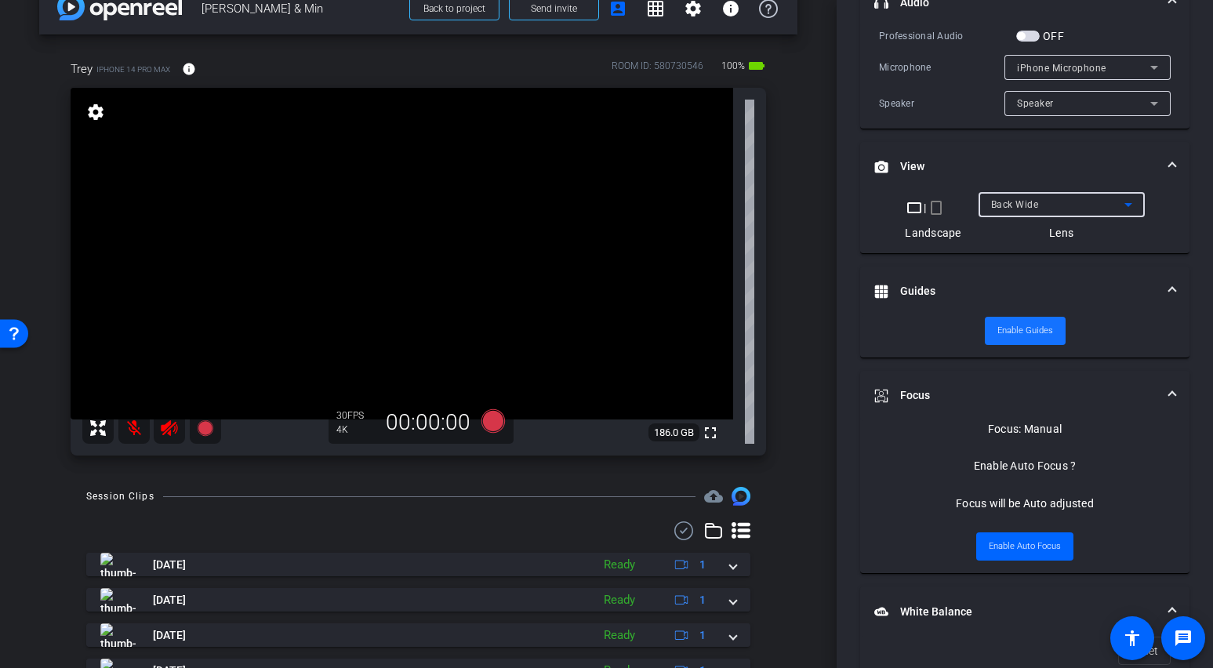
click at [1019, 327] on span "Enable Guides" at bounding box center [1025, 331] width 56 height 24
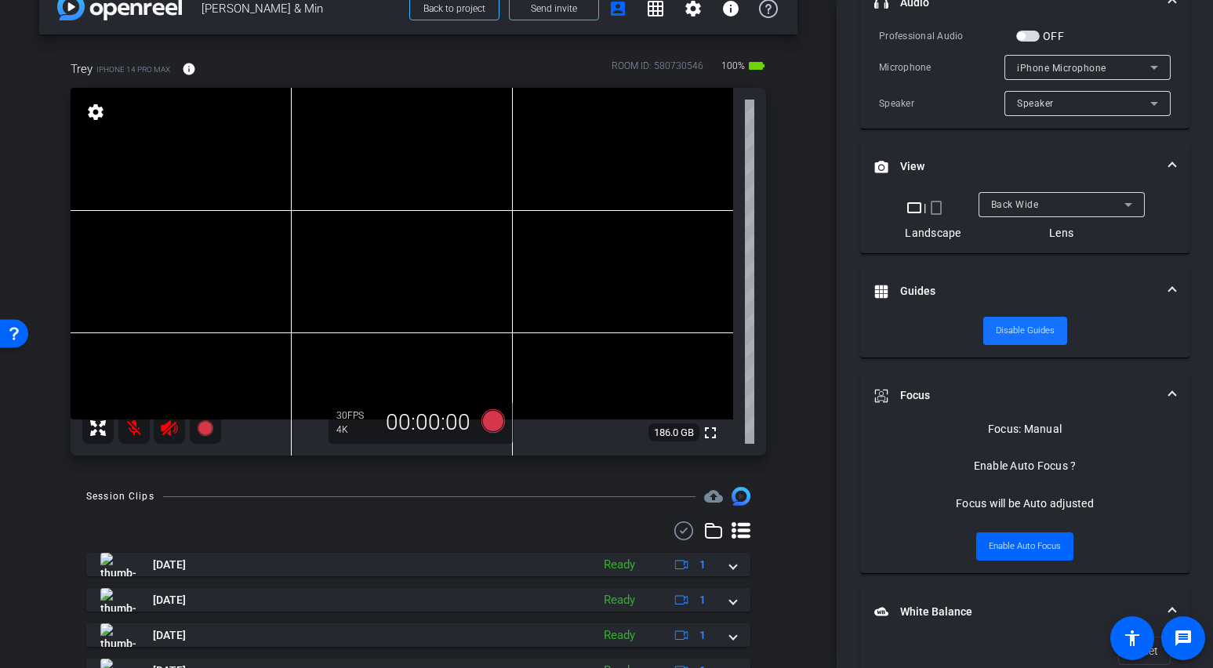
click at [1022, 328] on span "Disable Guides" at bounding box center [1025, 331] width 59 height 24
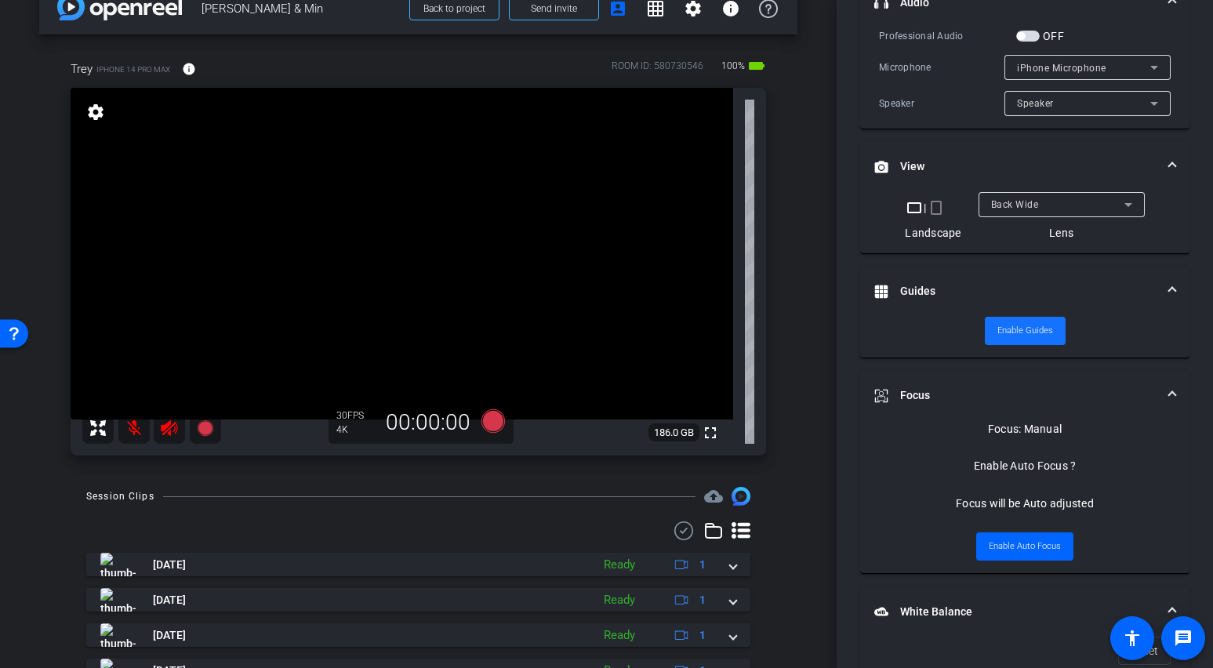
click at [1026, 326] on span "Enable Guides" at bounding box center [1025, 331] width 56 height 24
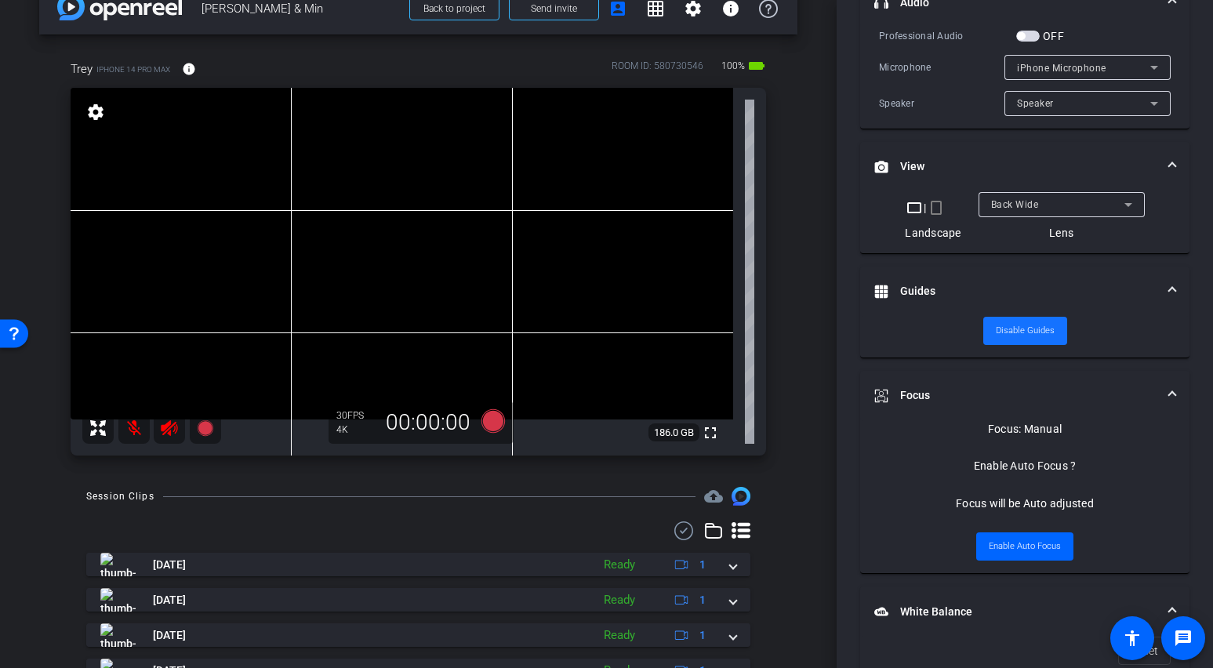
click at [1026, 326] on span "Disable Guides" at bounding box center [1025, 331] width 59 height 24
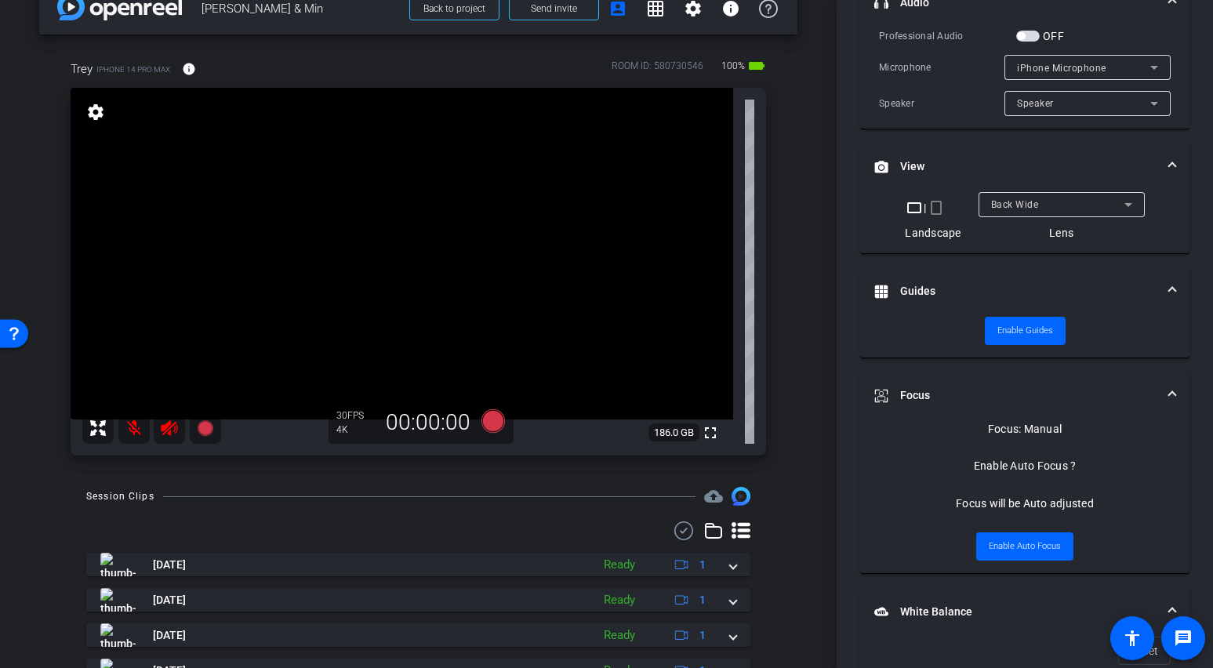
scroll to position [376, 0]
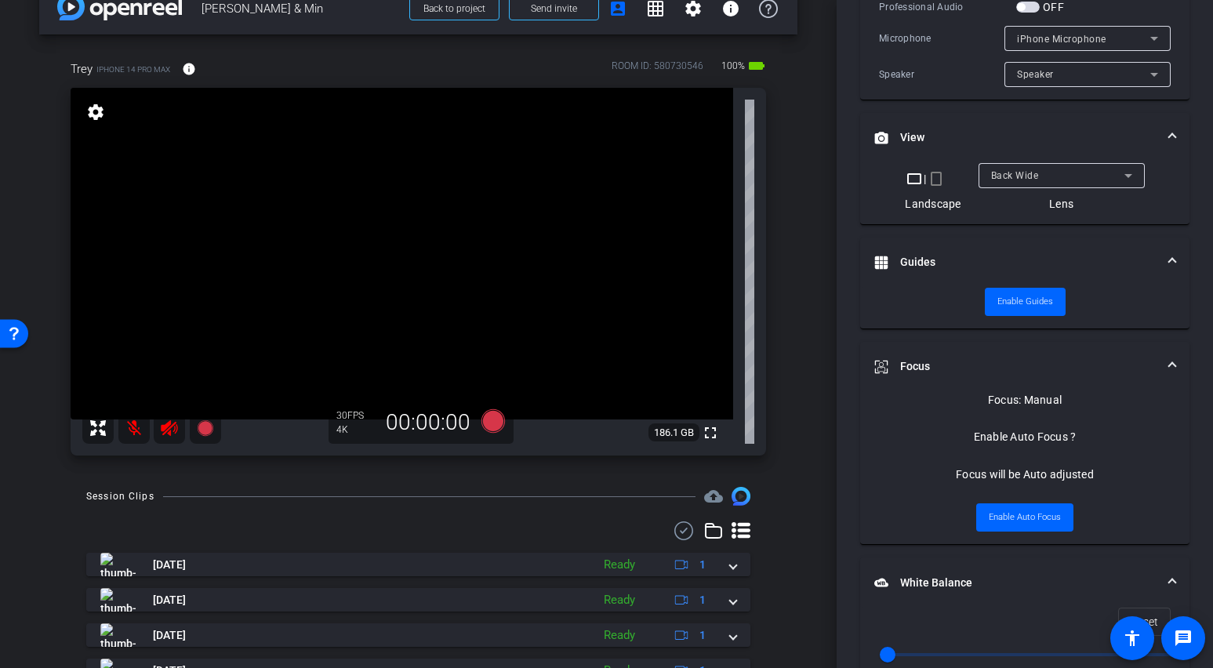
click at [125, 232] on video at bounding box center [402, 254] width 663 height 332
click at [432, 238] on video at bounding box center [402, 254] width 663 height 332
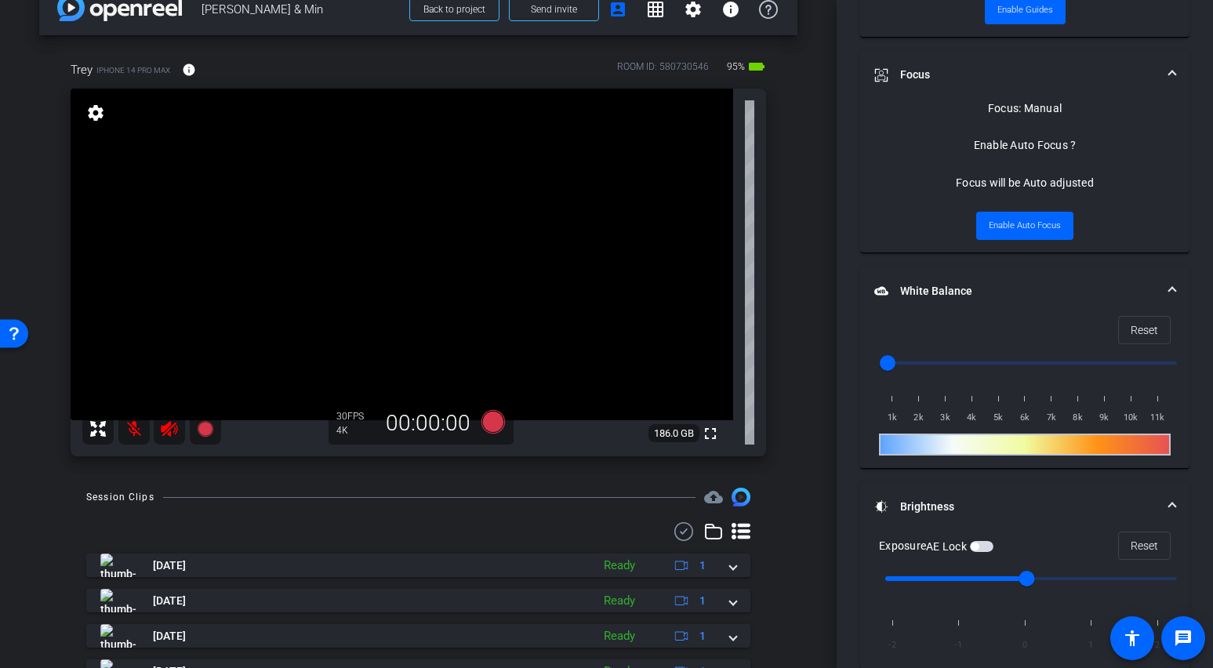
scroll to position [783, 0]
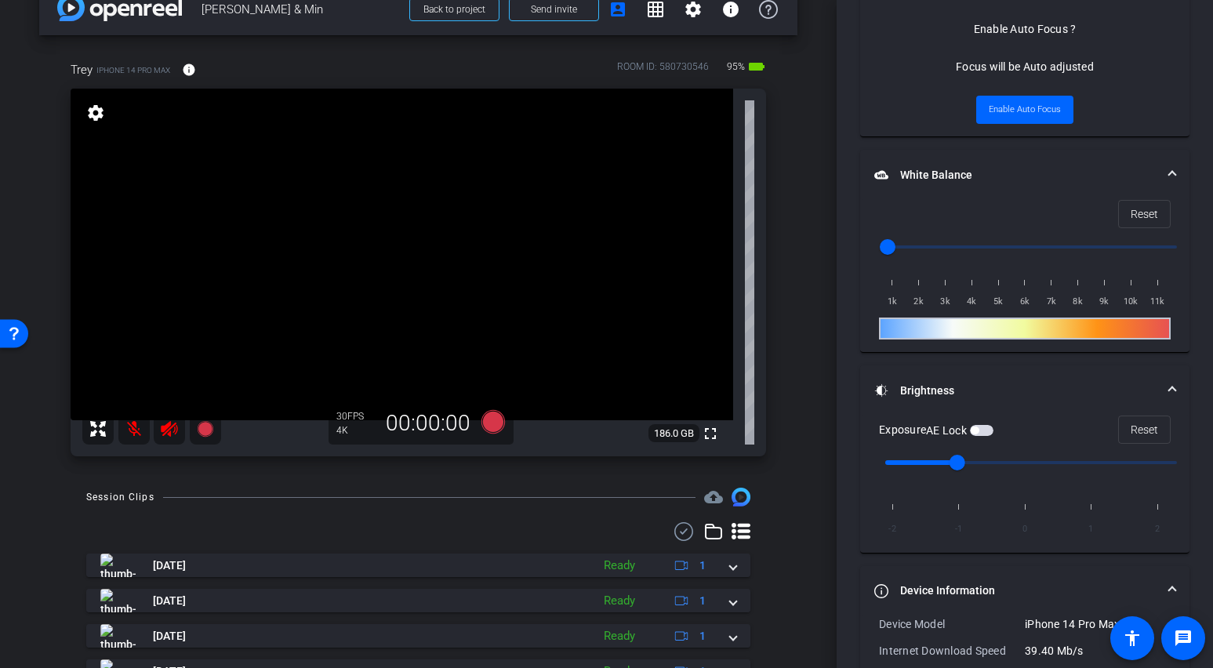
type input "0"
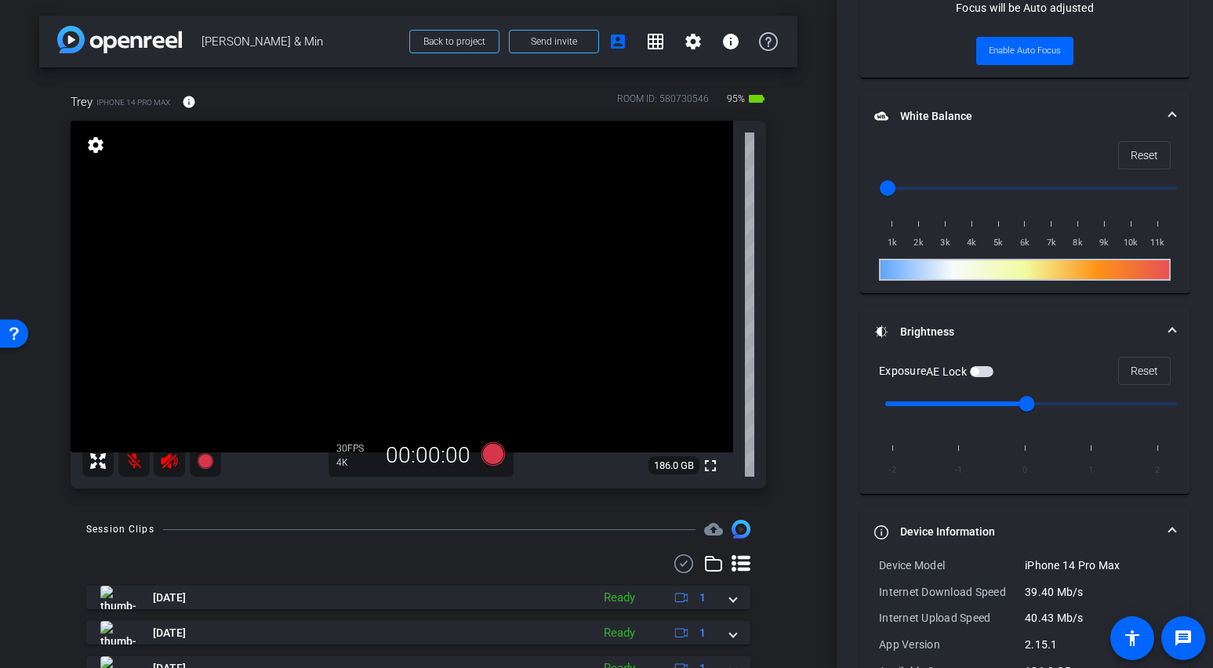
scroll to position [821, 0]
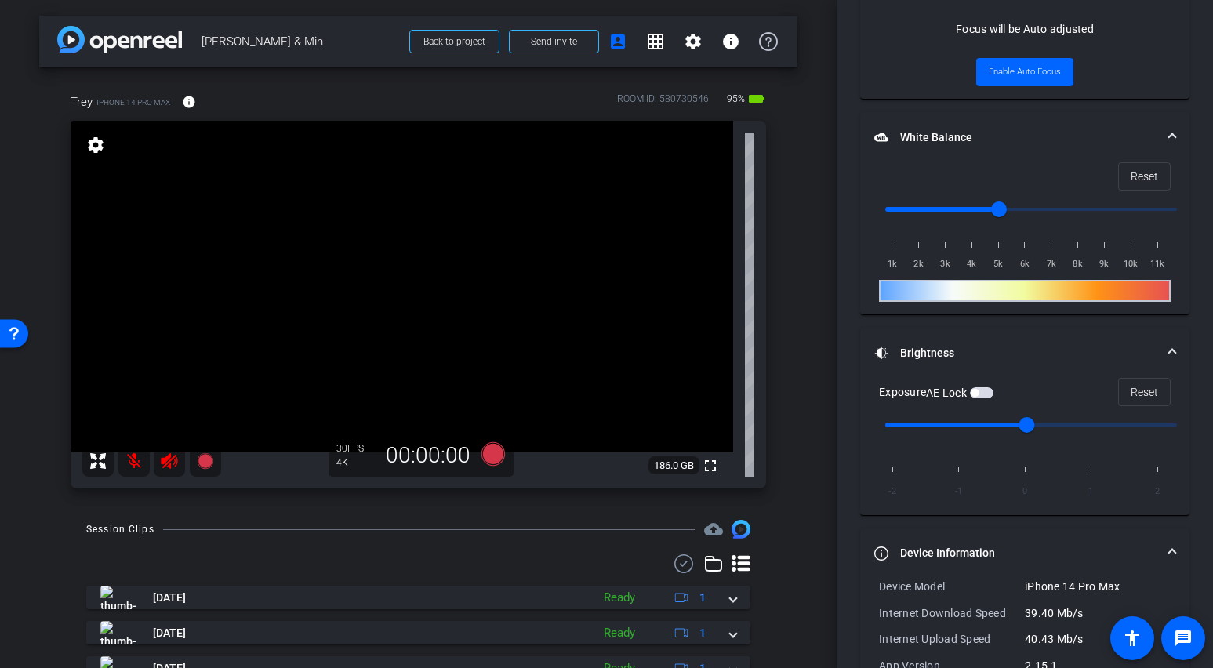
type input "1000"
click at [1061, 132] on span at bounding box center [1172, 137] width 6 height 16
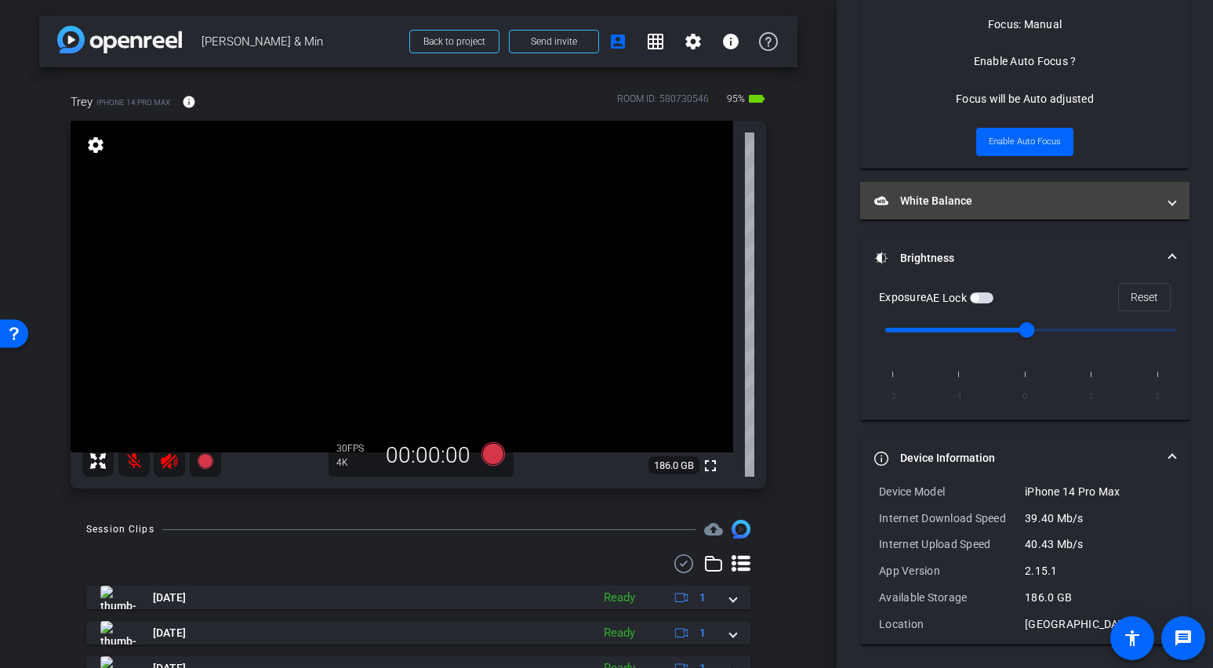
click at [1061, 201] on span at bounding box center [1172, 201] width 6 height 16
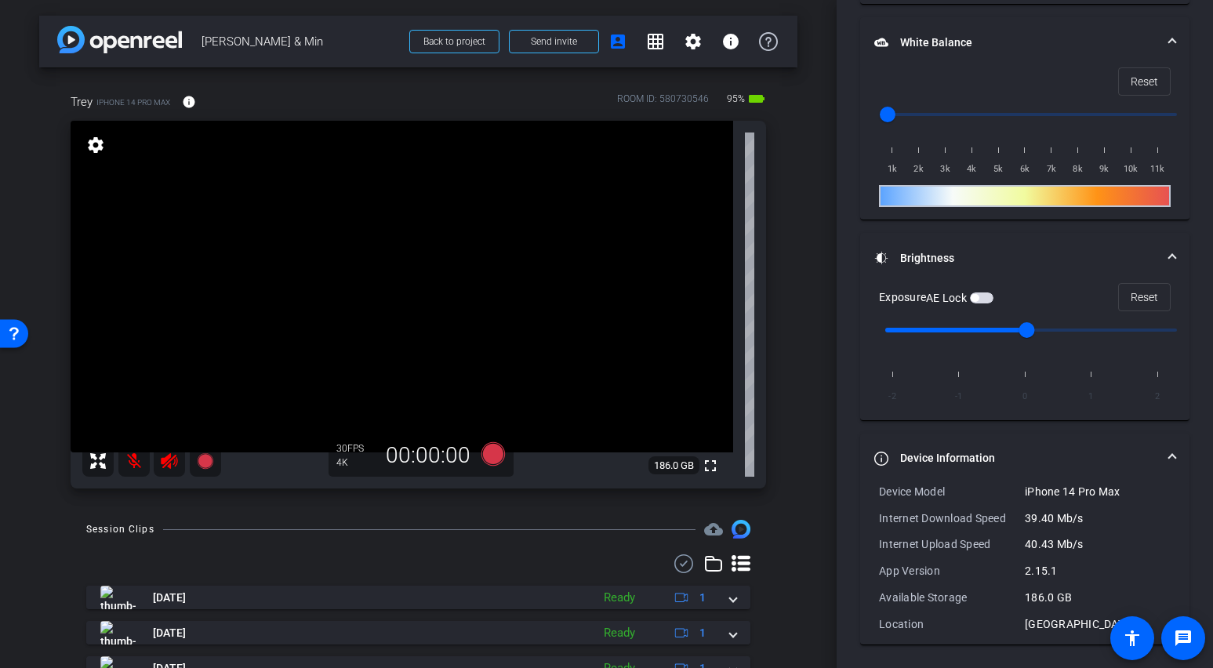
scroll to position [915, 0]
click at [1061, 452] on mat-panel-title "Device Information" at bounding box center [1015, 459] width 282 height 16
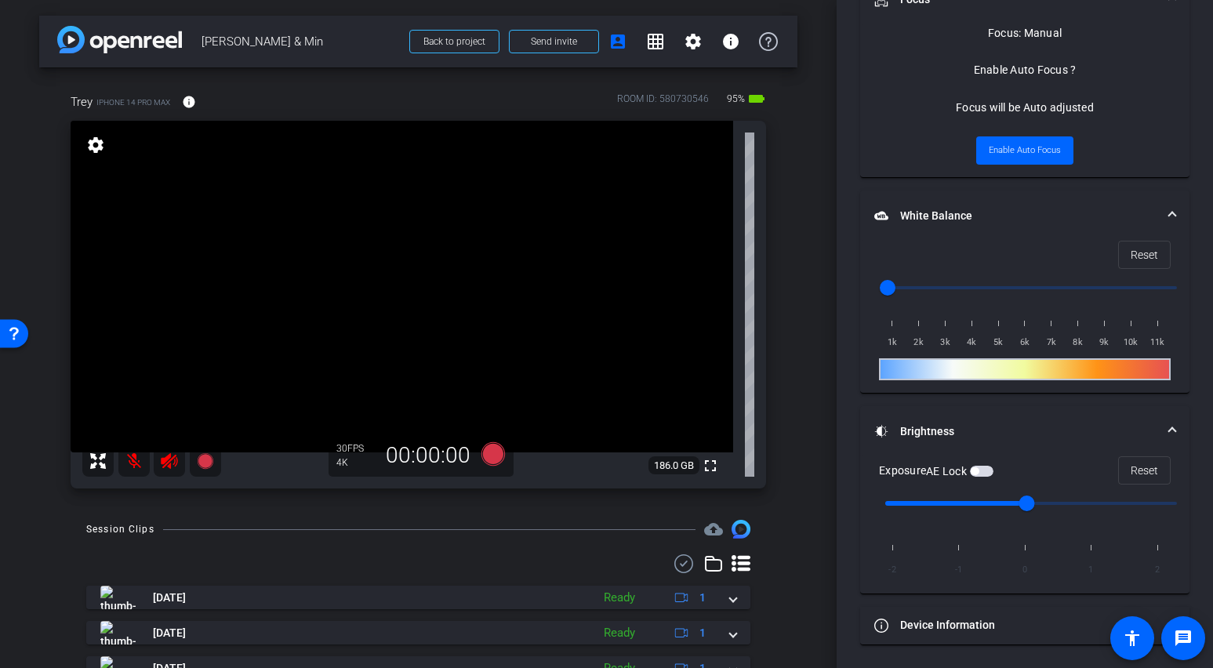
scroll to position [0, 0]
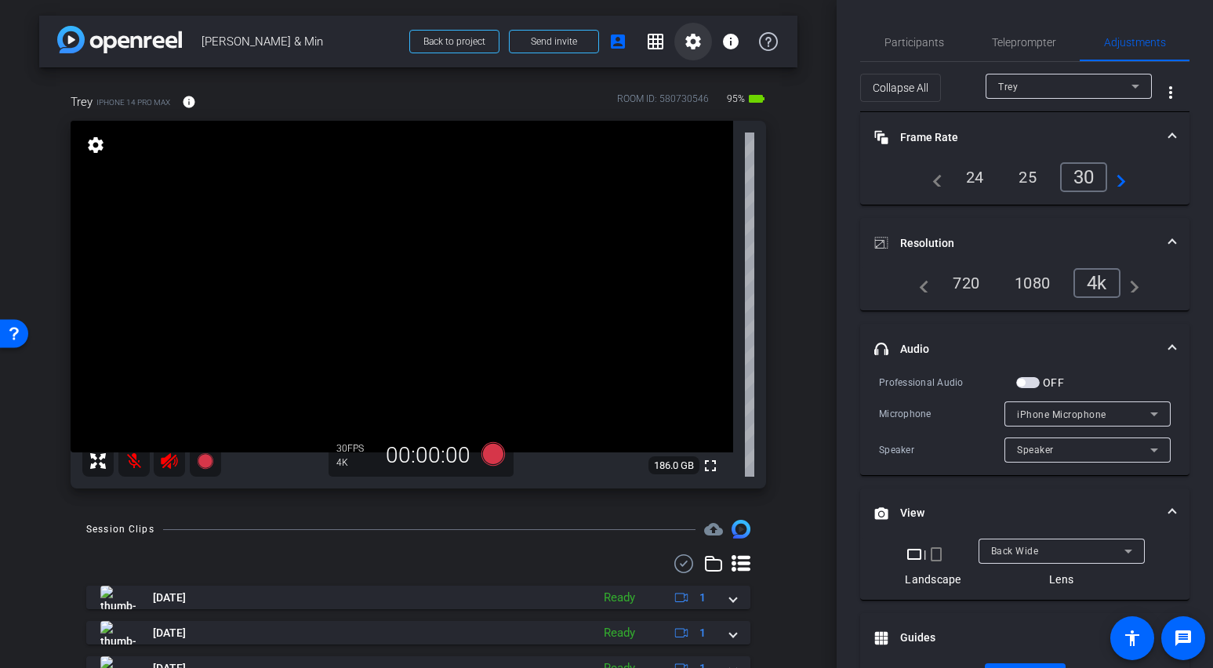
click at [684, 40] on mat-icon "settings" at bounding box center [693, 41] width 19 height 19
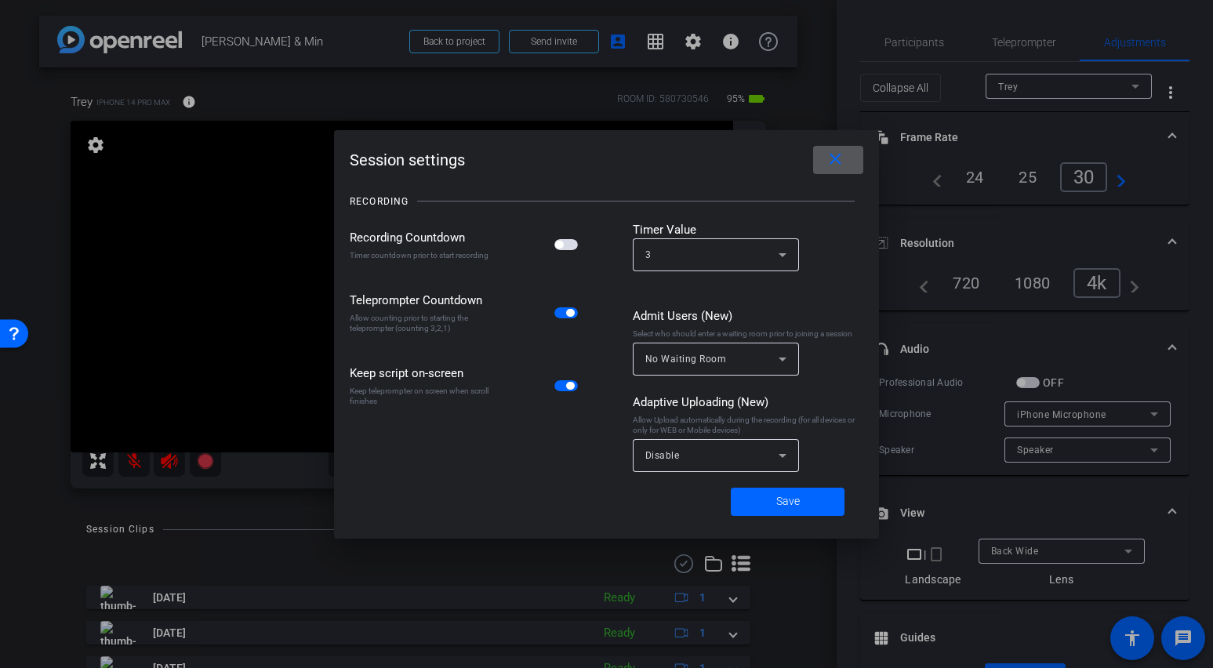
click at [568, 243] on span "button" at bounding box center [566, 244] width 24 height 11
click at [819, 506] on span at bounding box center [788, 502] width 114 height 38
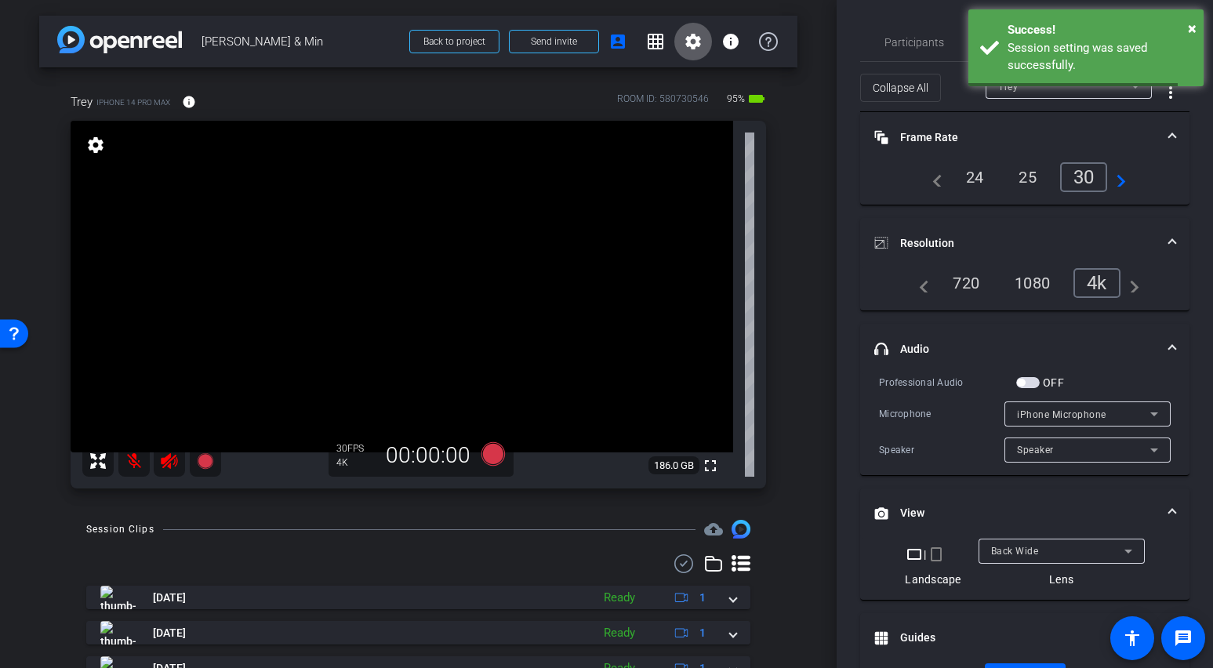
click at [684, 41] on mat-icon "settings" at bounding box center [693, 41] width 19 height 19
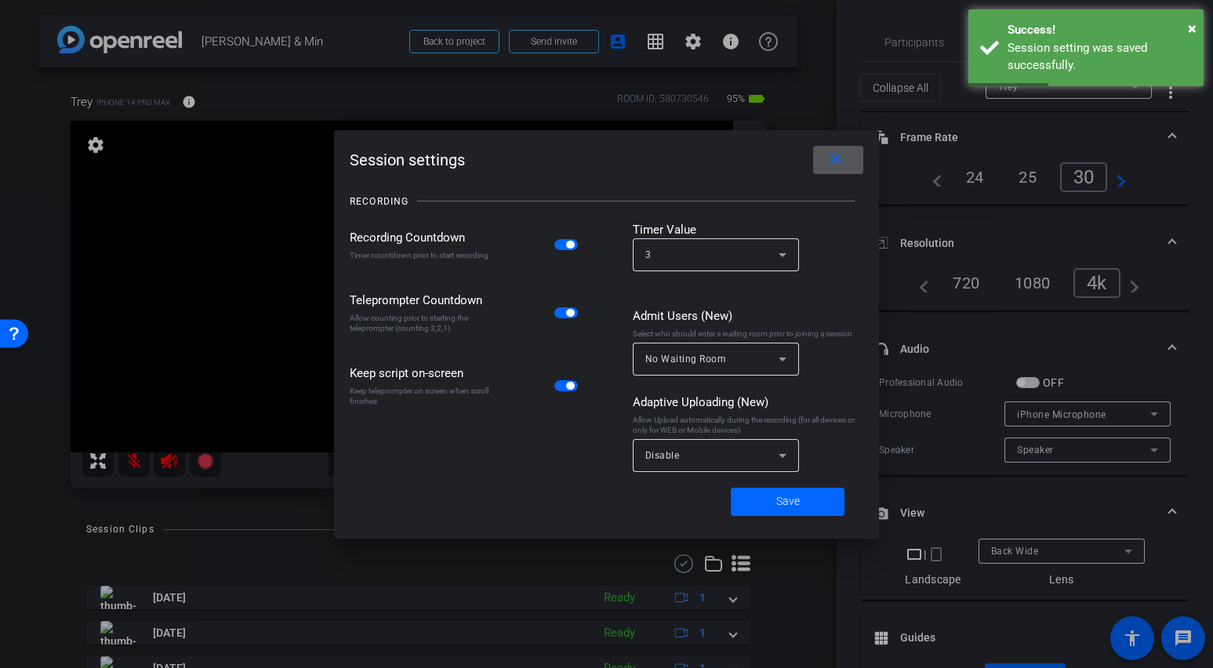
click at [850, 154] on span at bounding box center [838, 160] width 50 height 38
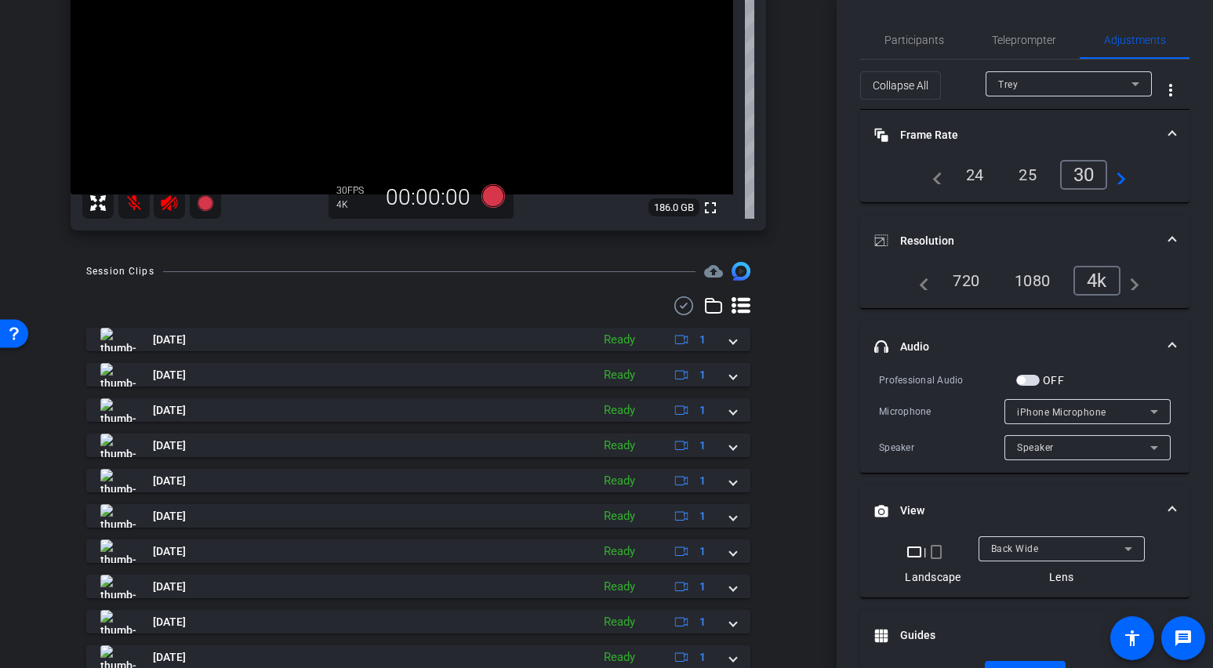
scroll to position [100, 0]
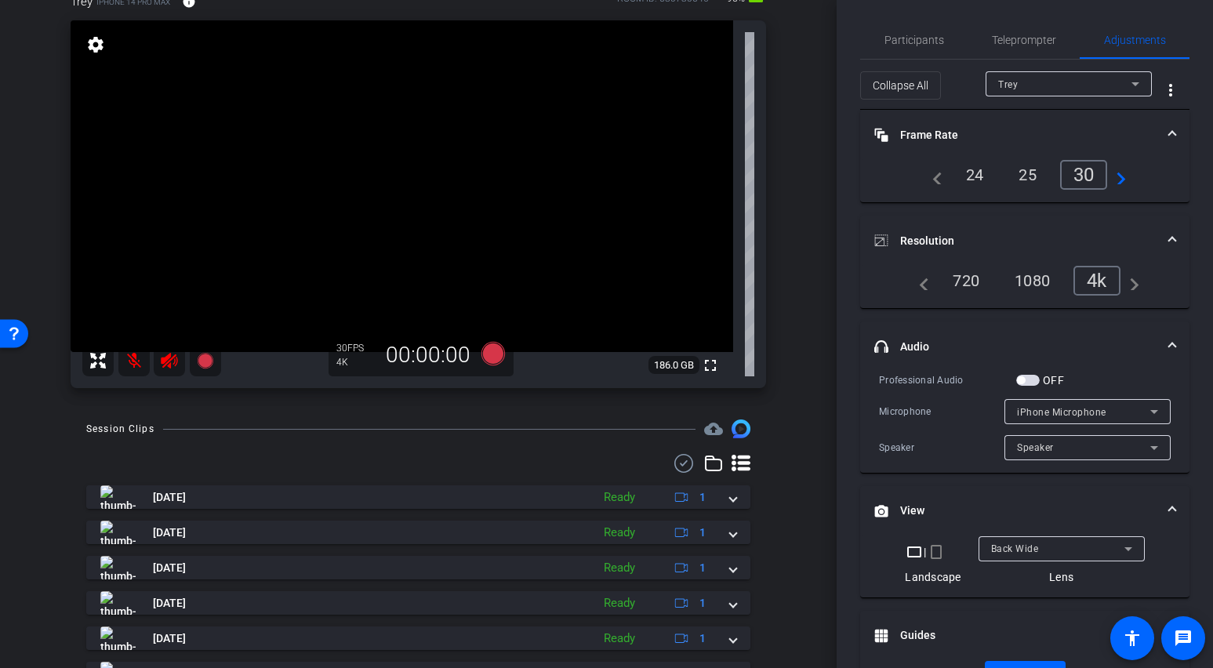
click at [732, 461] on icon at bounding box center [741, 463] width 19 height 19
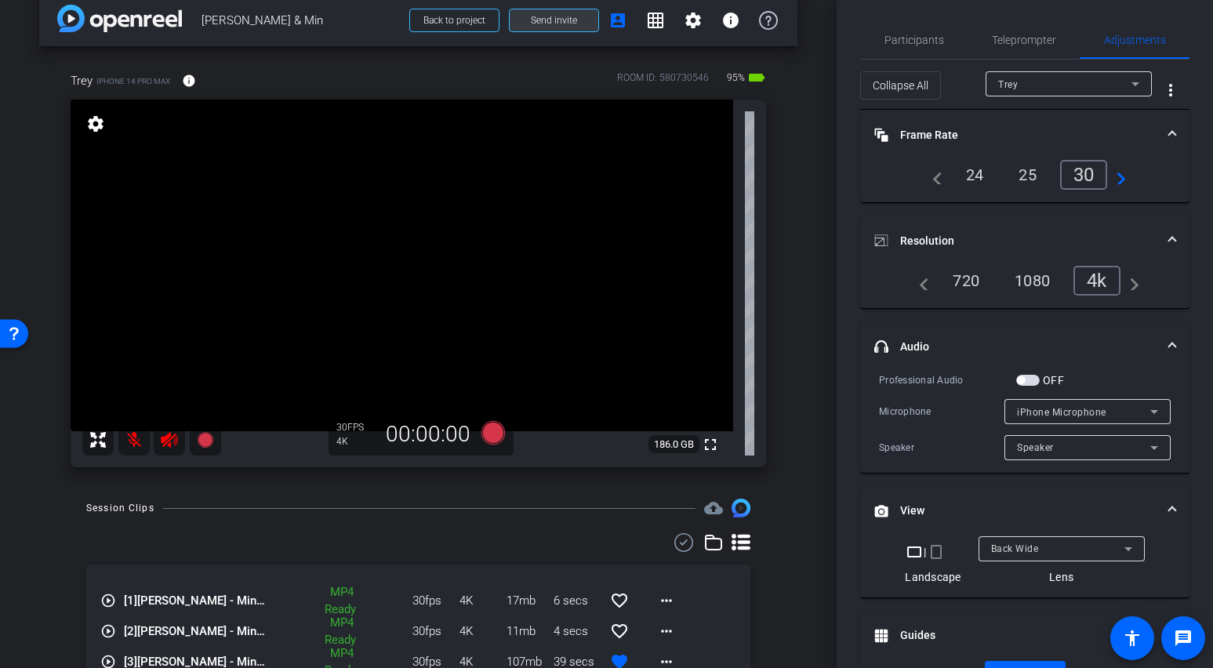
scroll to position [50, 0]
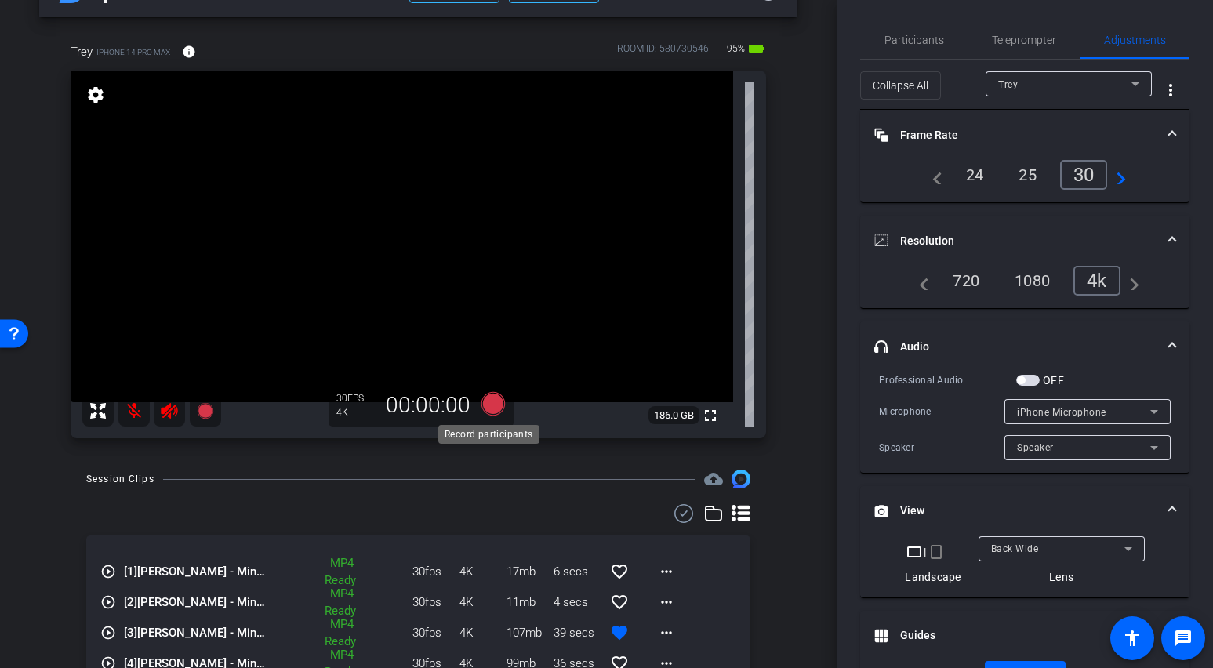
click at [497, 409] on icon at bounding box center [493, 404] width 38 height 28
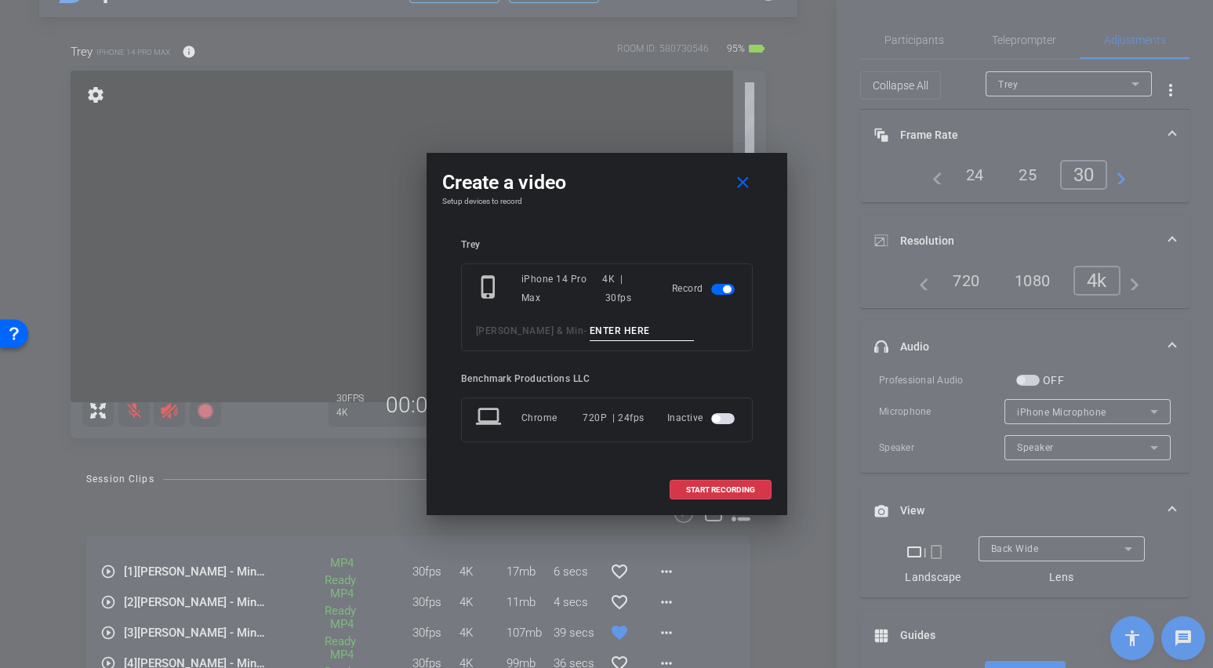
click at [590, 330] on input at bounding box center [642, 331] width 105 height 20
click at [749, 181] on mat-icon "close" at bounding box center [743, 183] width 20 height 20
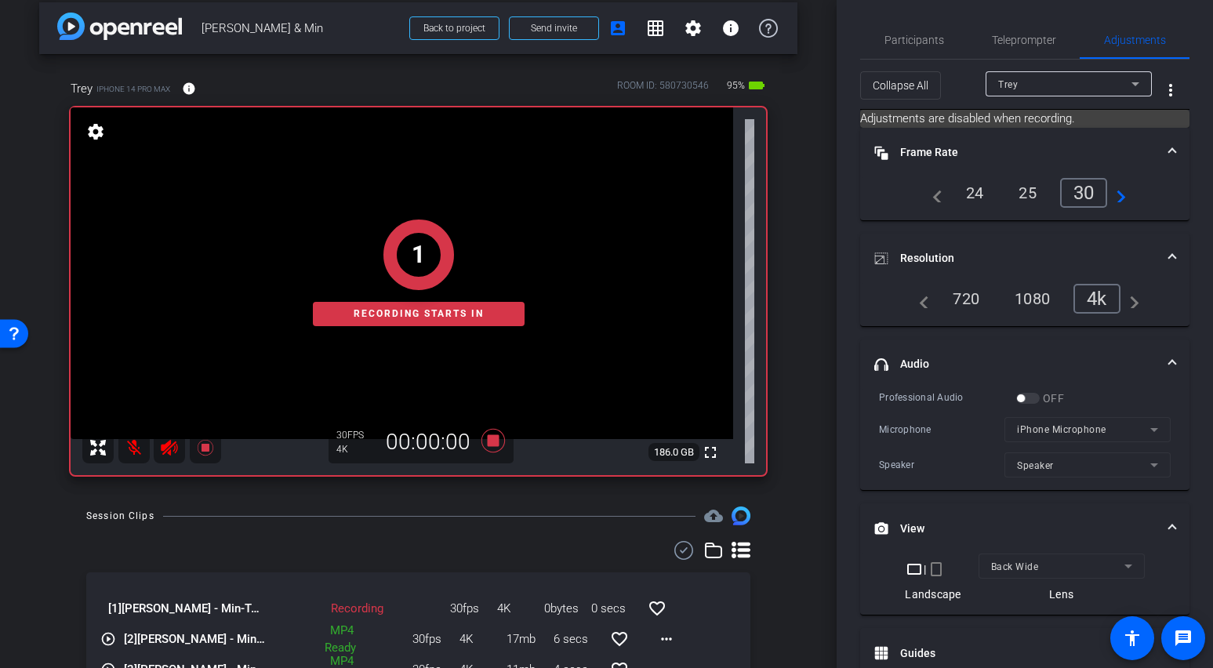
scroll to position [0, 0]
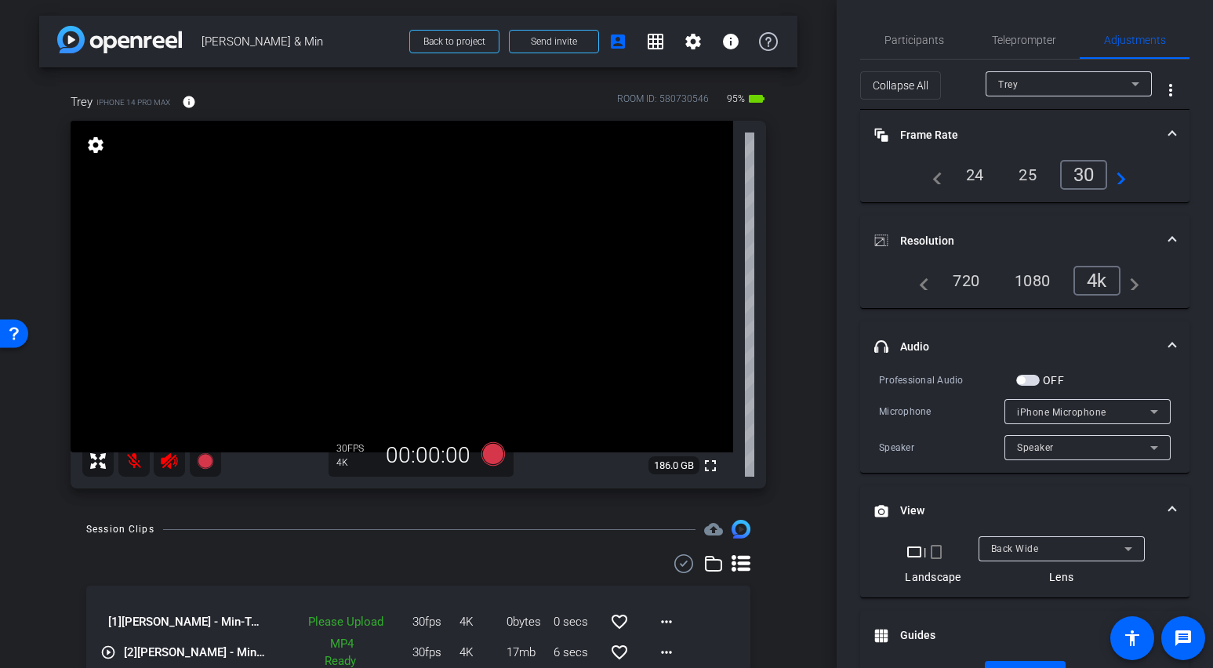
click at [732, 568] on icon at bounding box center [741, 563] width 19 height 16
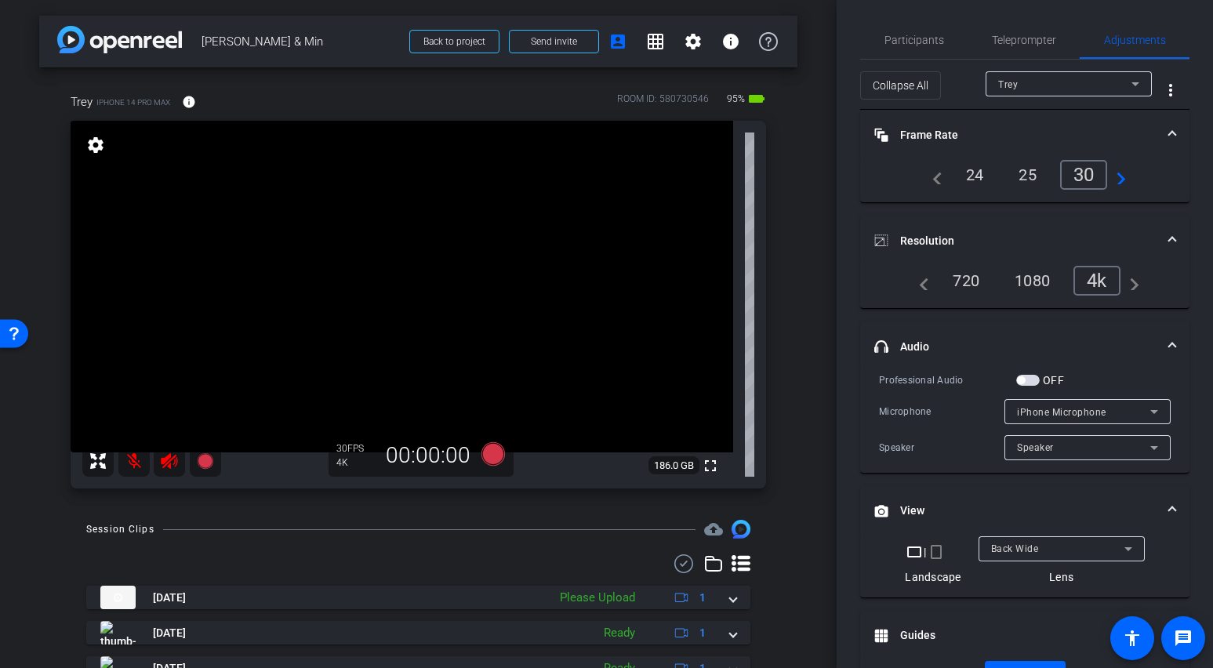
scroll to position [45, 0]
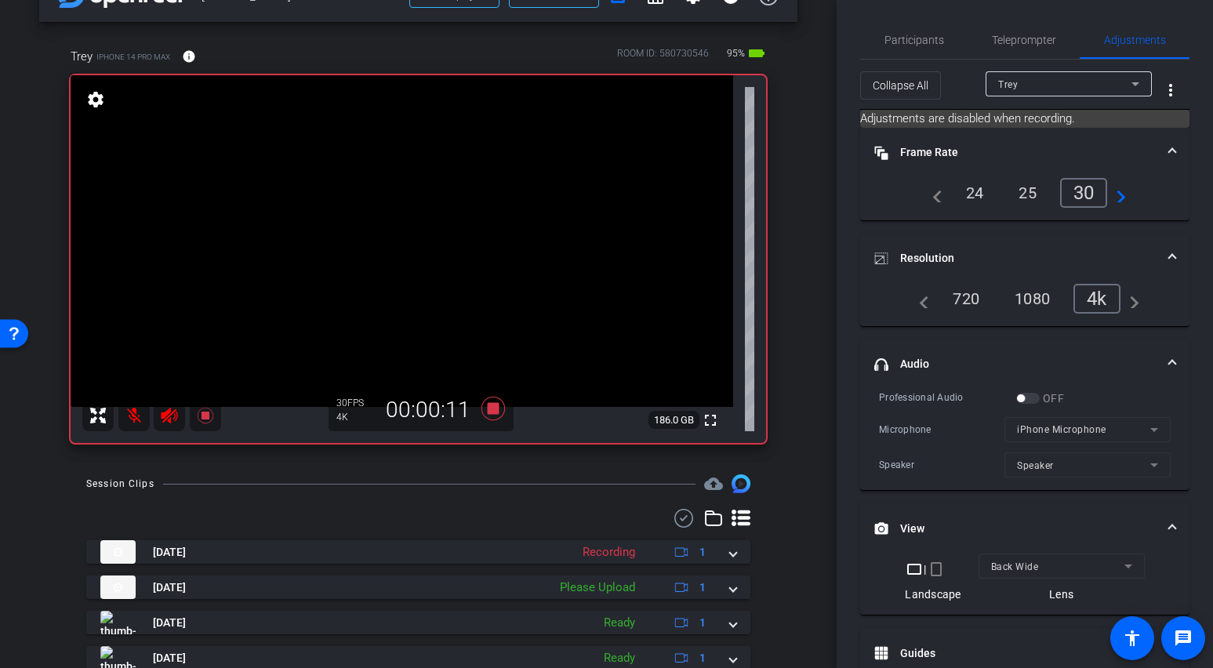
click at [734, 521] on icon at bounding box center [741, 518] width 19 height 19
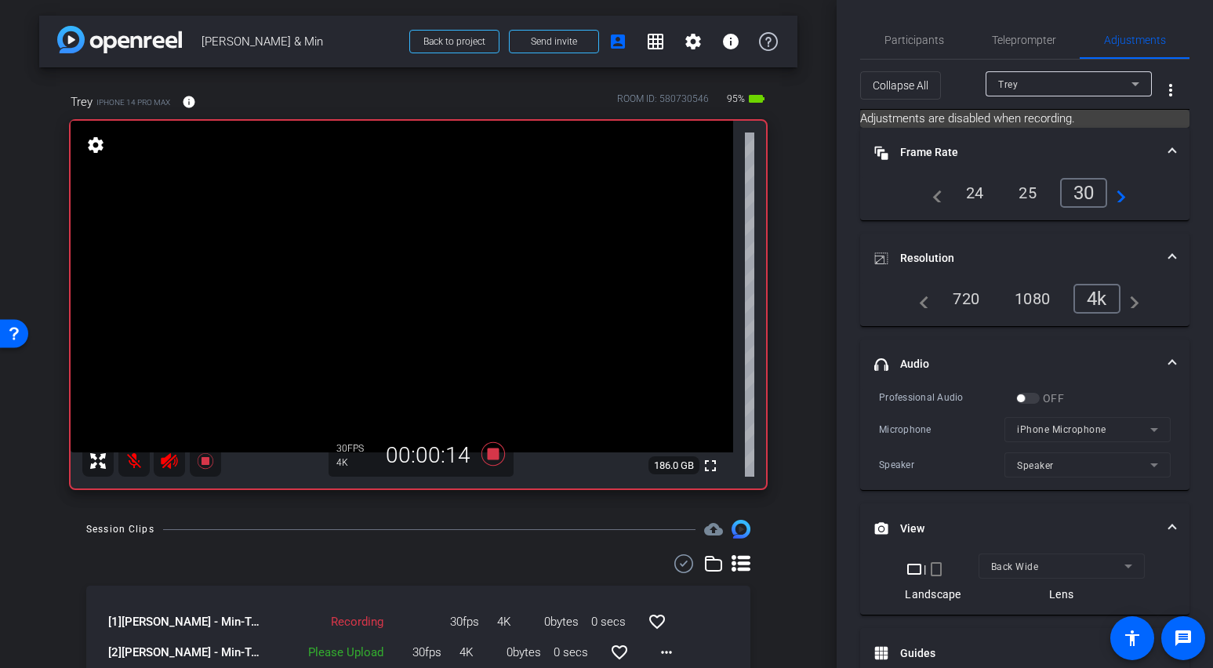
scroll to position [124, 0]
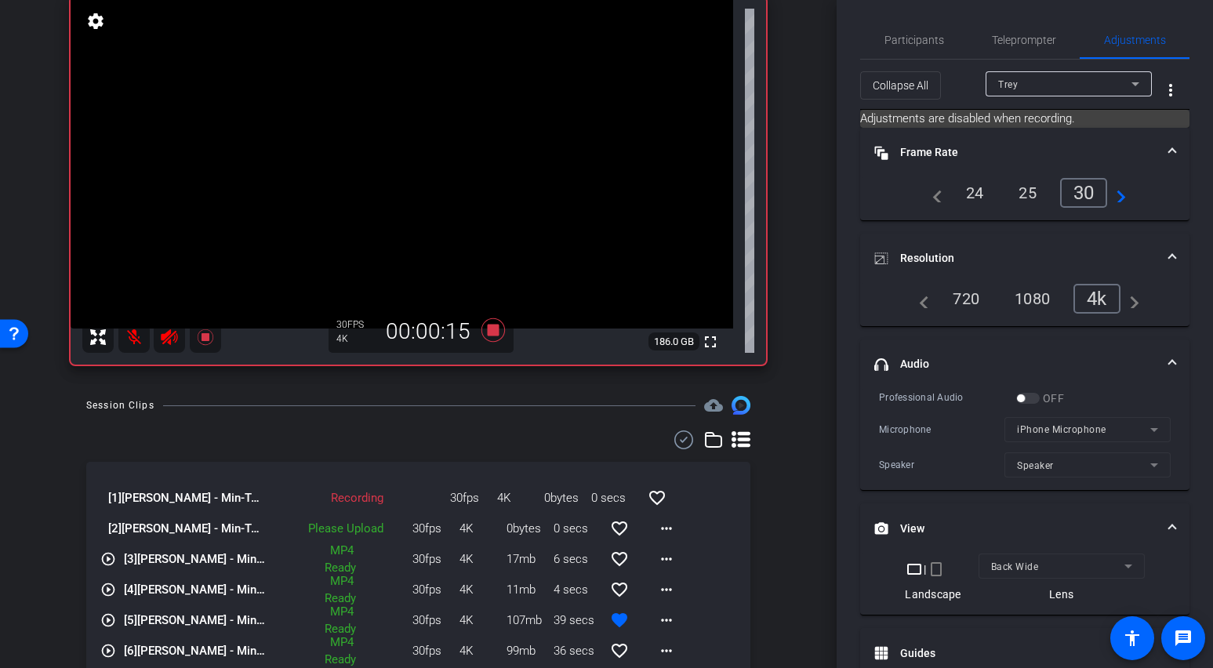
click at [732, 442] on icon at bounding box center [741, 439] width 19 height 19
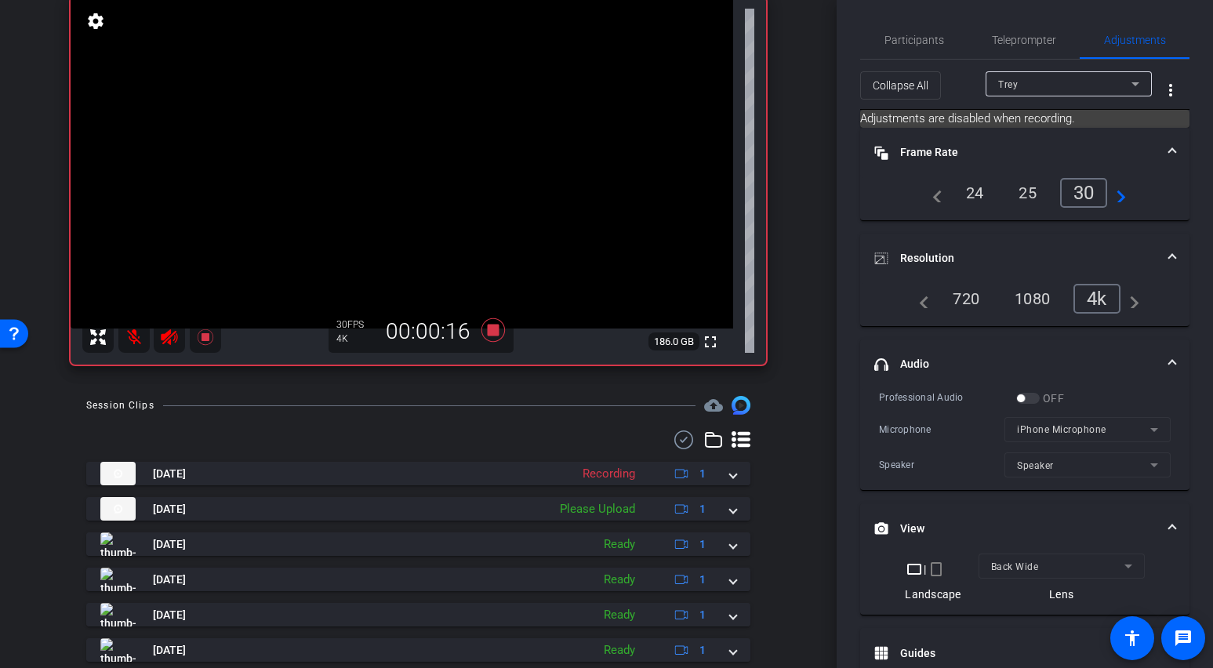
click at [735, 445] on icon at bounding box center [741, 439] width 19 height 16
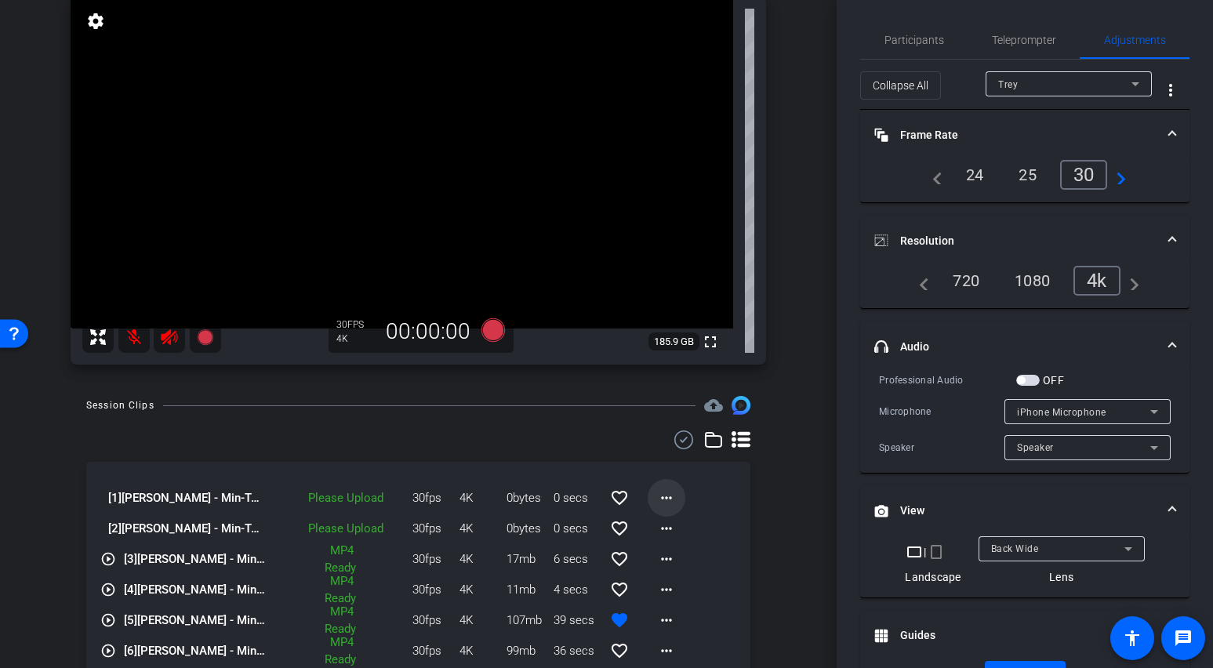
click at [662, 495] on mat-icon "more_horiz" at bounding box center [666, 497] width 19 height 19
click at [775, 517] on div at bounding box center [606, 334] width 1213 height 668
click at [664, 533] on mat-icon "more_horiz" at bounding box center [666, 528] width 19 height 19
click at [804, 535] on div at bounding box center [606, 334] width 1213 height 668
click at [662, 498] on mat-icon "more_horiz" at bounding box center [666, 497] width 19 height 19
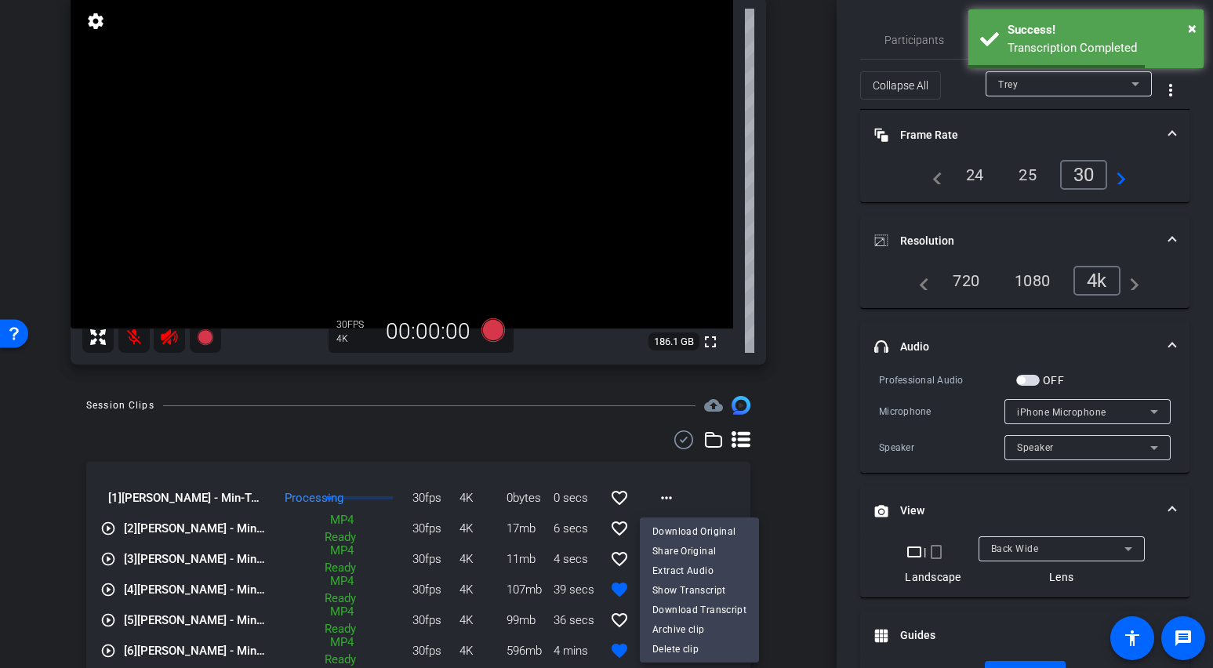
click at [779, 489] on div at bounding box center [606, 334] width 1213 height 668
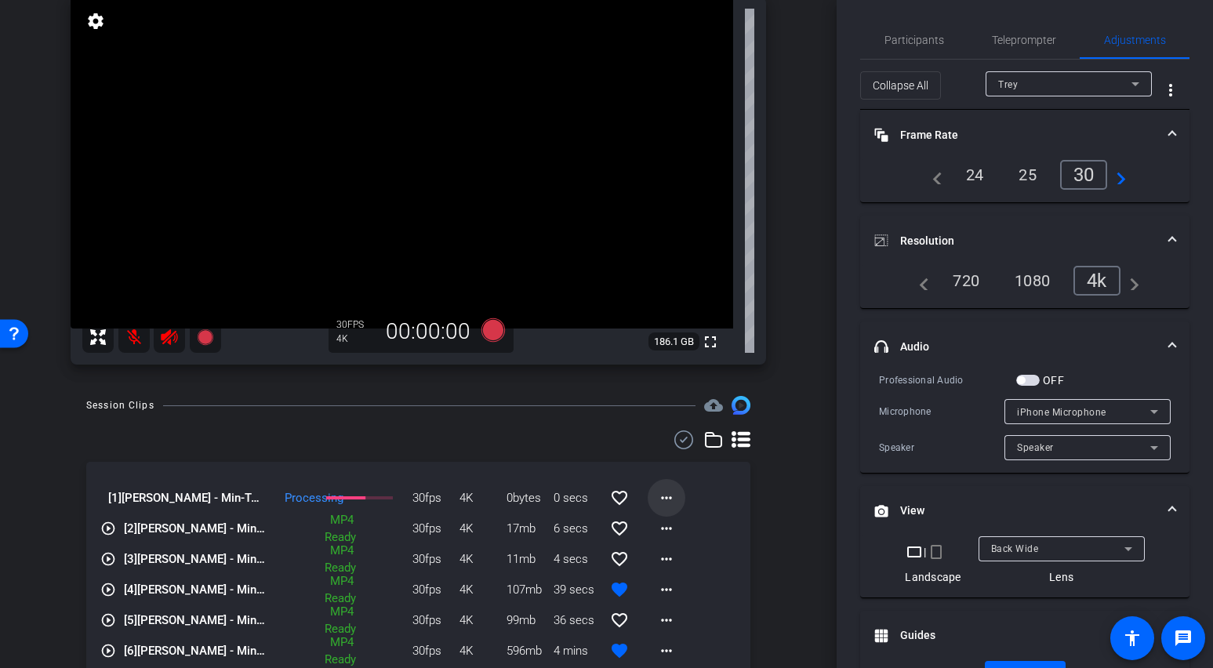
click at [666, 496] on mat-icon "more_horiz" at bounding box center [666, 497] width 19 height 19
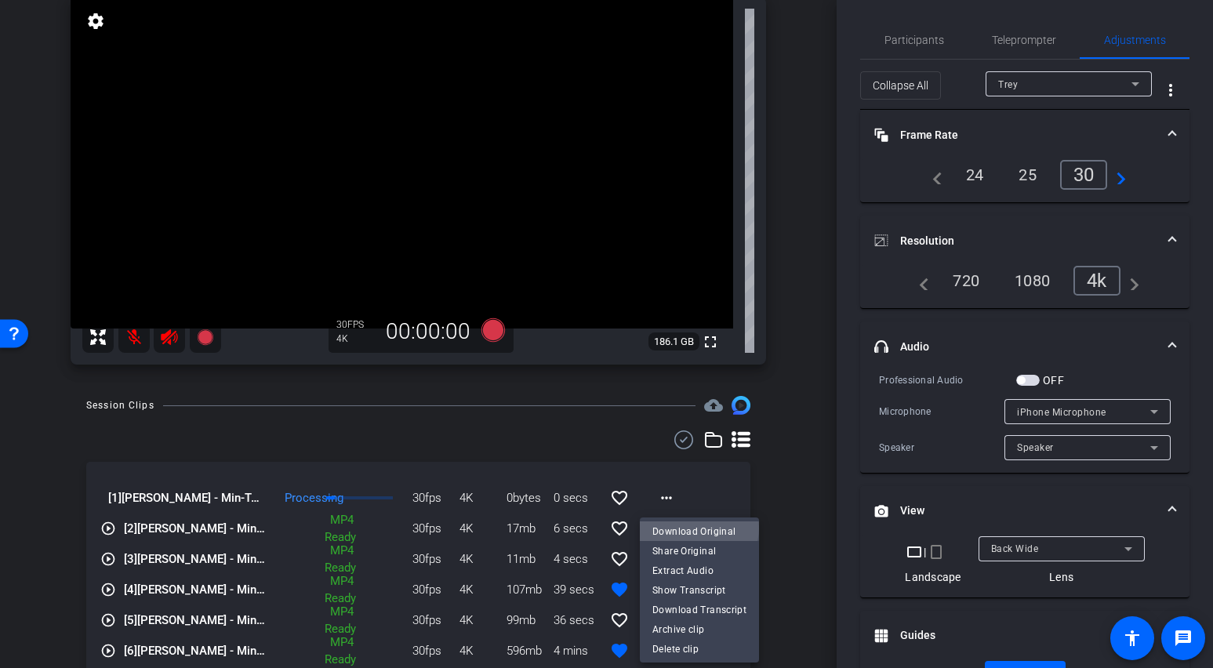
click at [699, 528] on span "Download Original" at bounding box center [699, 530] width 94 height 19
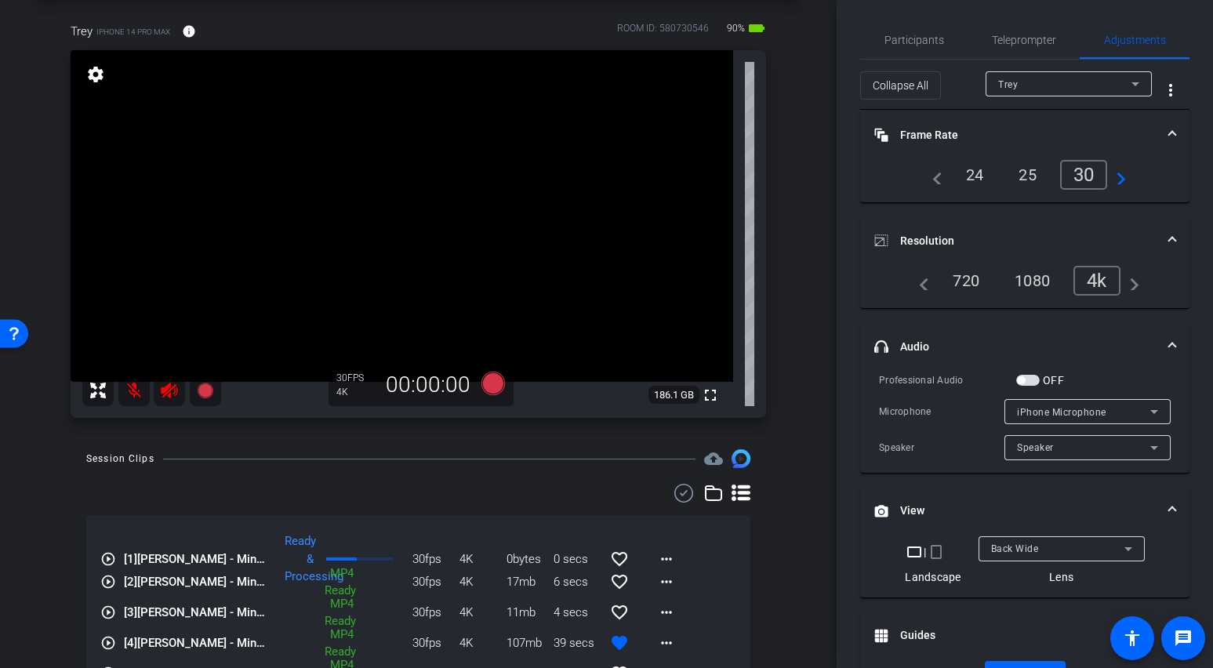
scroll to position [302, 0]
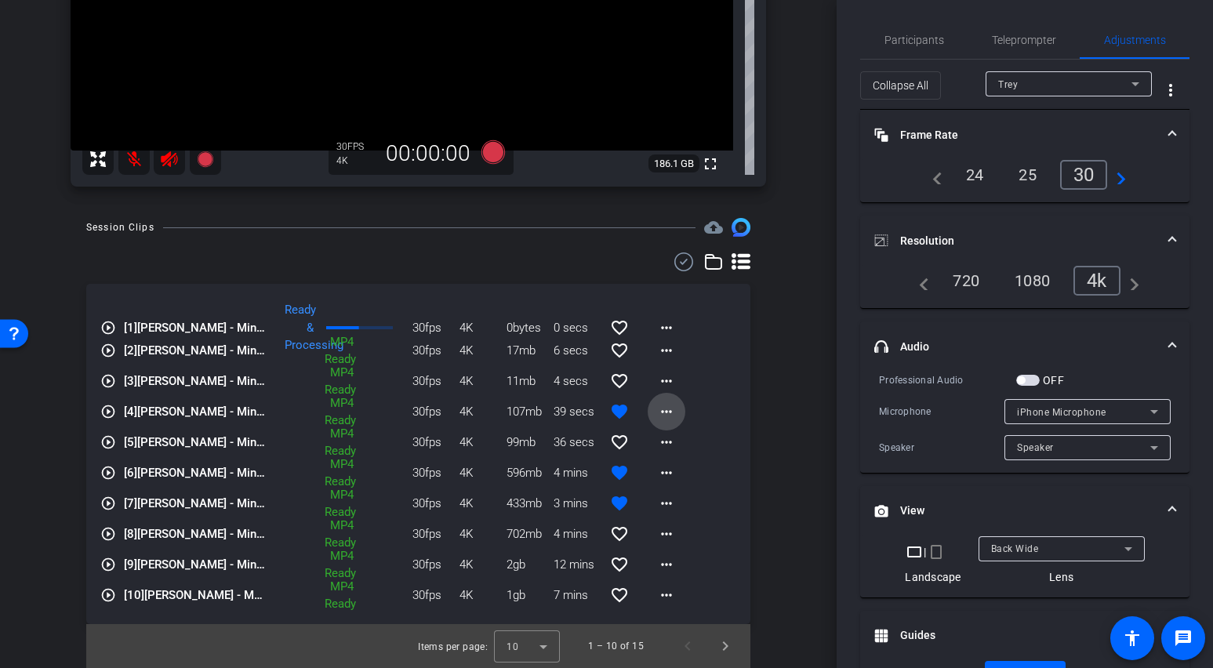
click at [659, 412] on mat-icon "more_horiz" at bounding box center [666, 411] width 19 height 19
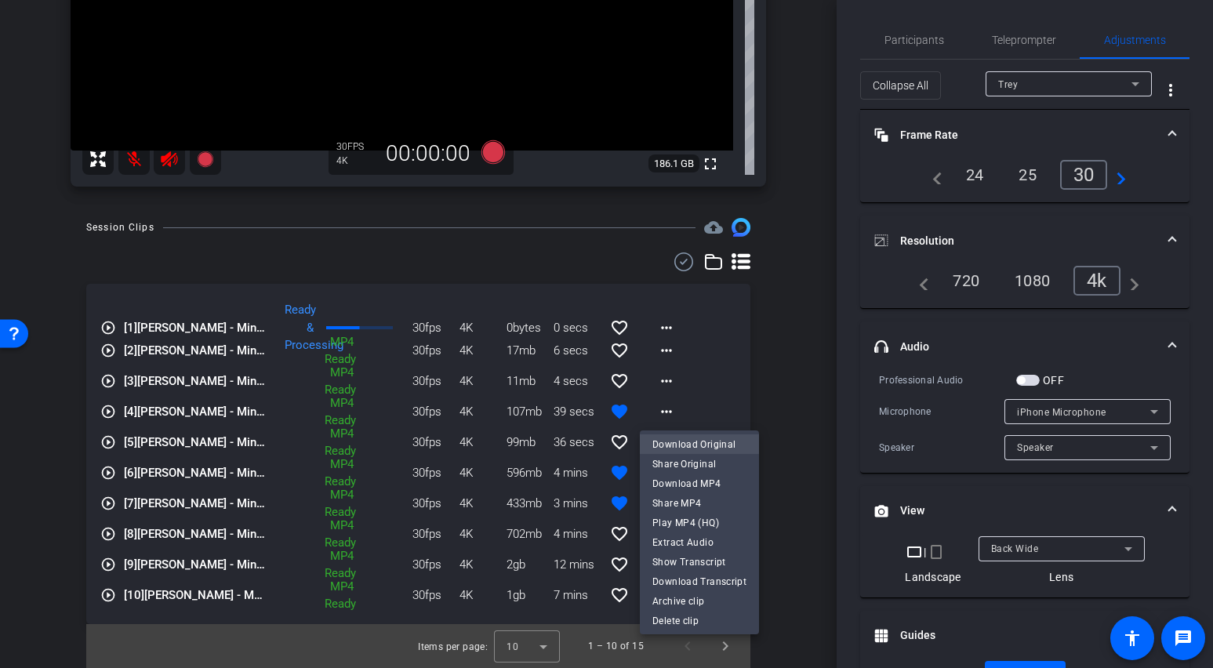
click at [709, 444] on span "Download Original" at bounding box center [699, 444] width 94 height 19
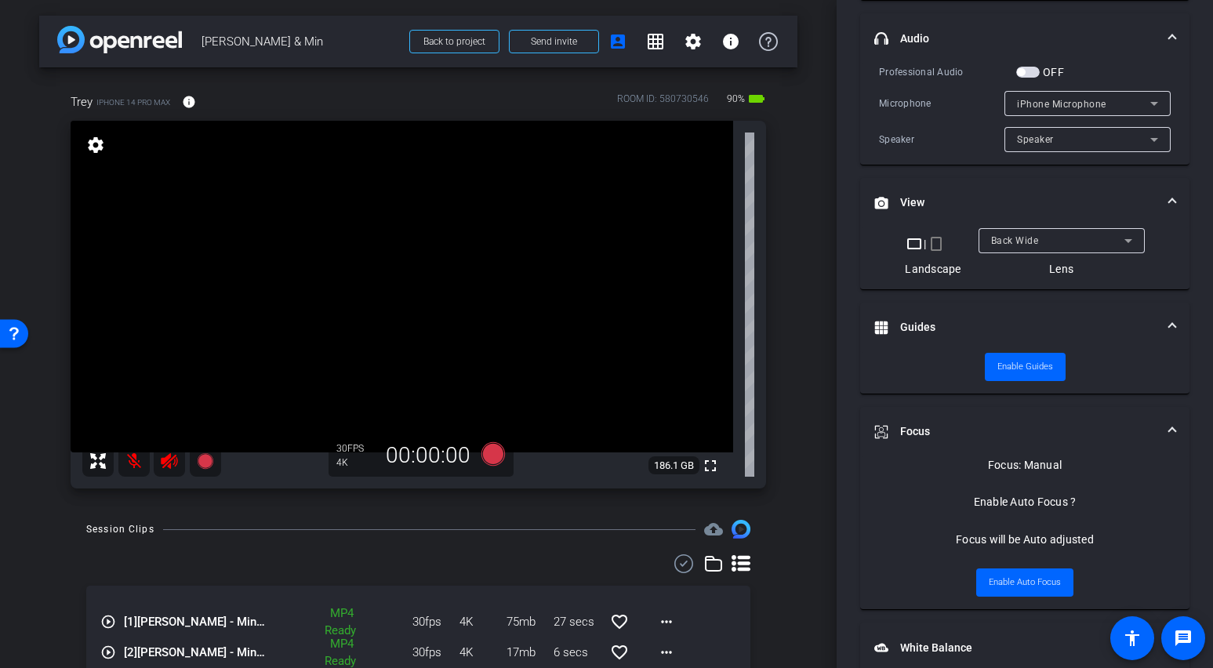
scroll to position [0, 0]
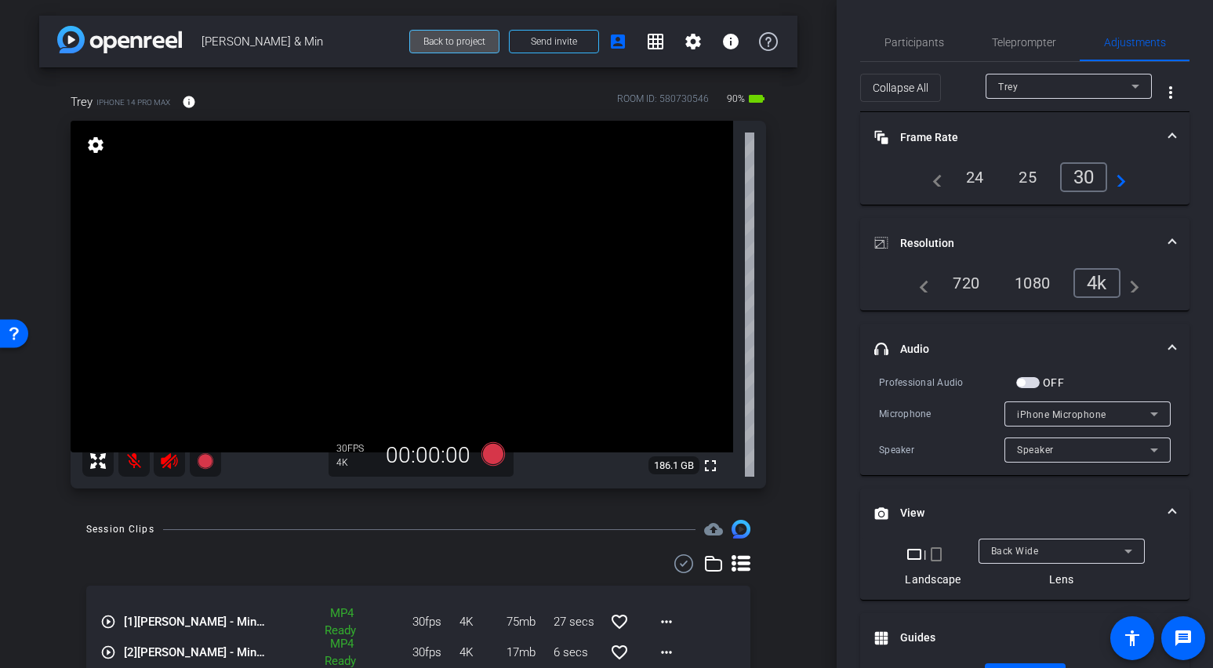
click at [446, 44] on span "Back to project" at bounding box center [454, 41] width 62 height 11
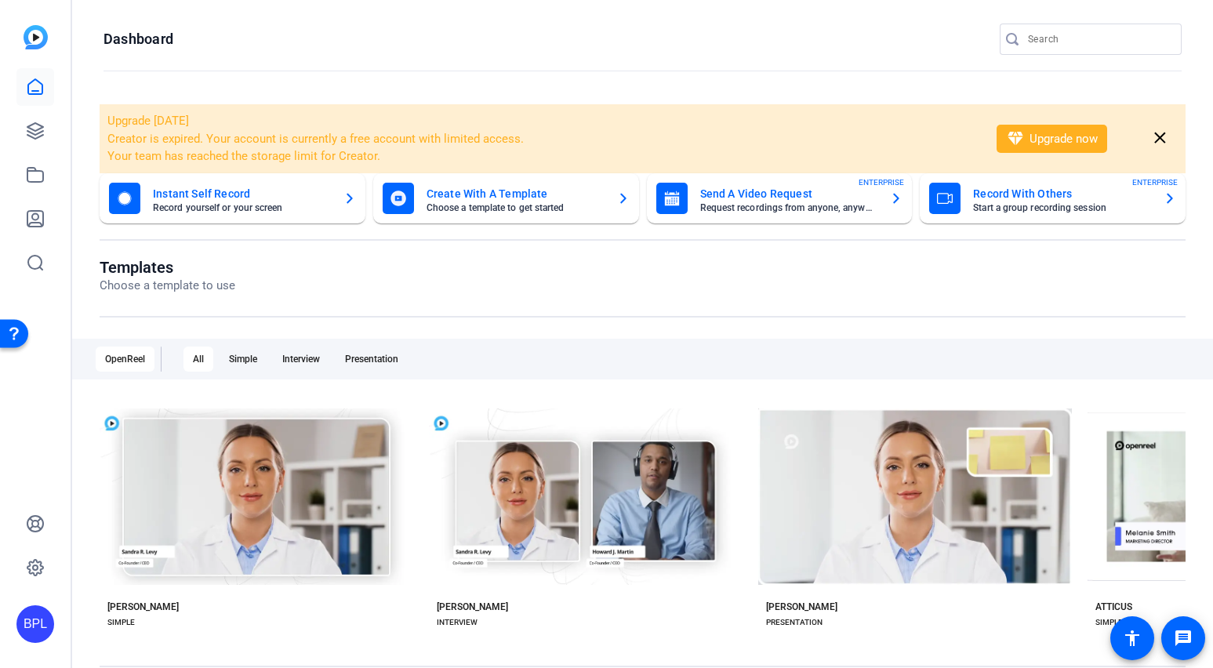
click at [32, 619] on div "BPL" at bounding box center [35, 624] width 38 height 38
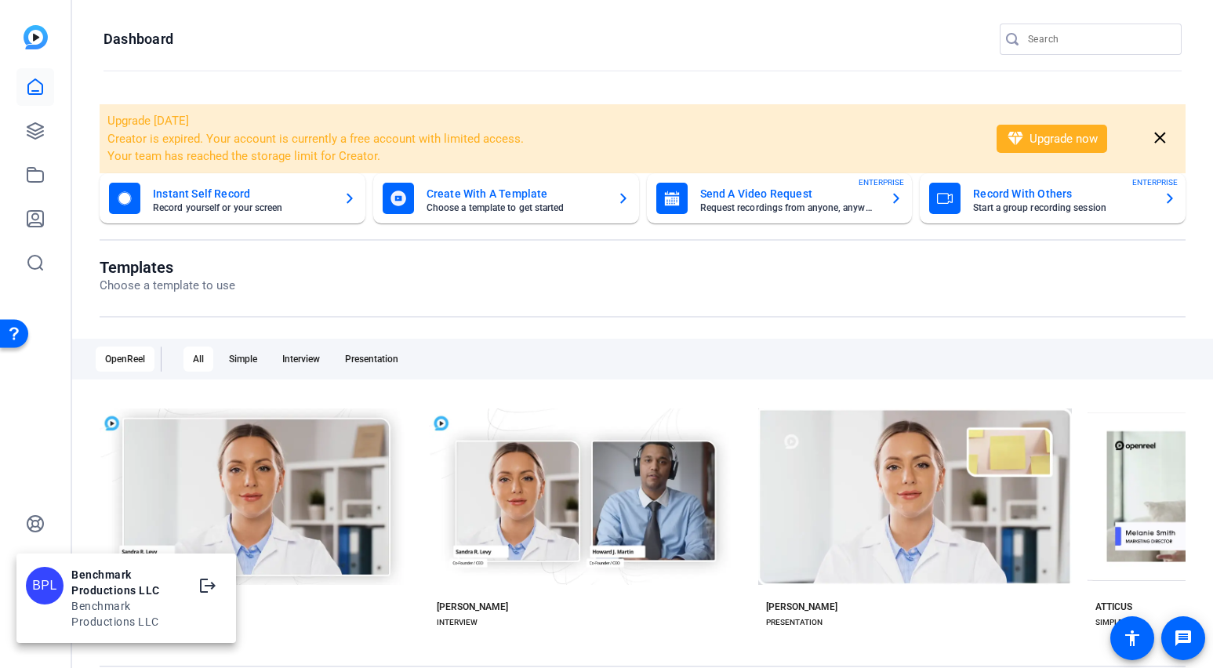
click at [42, 514] on div at bounding box center [606, 334] width 1213 height 668
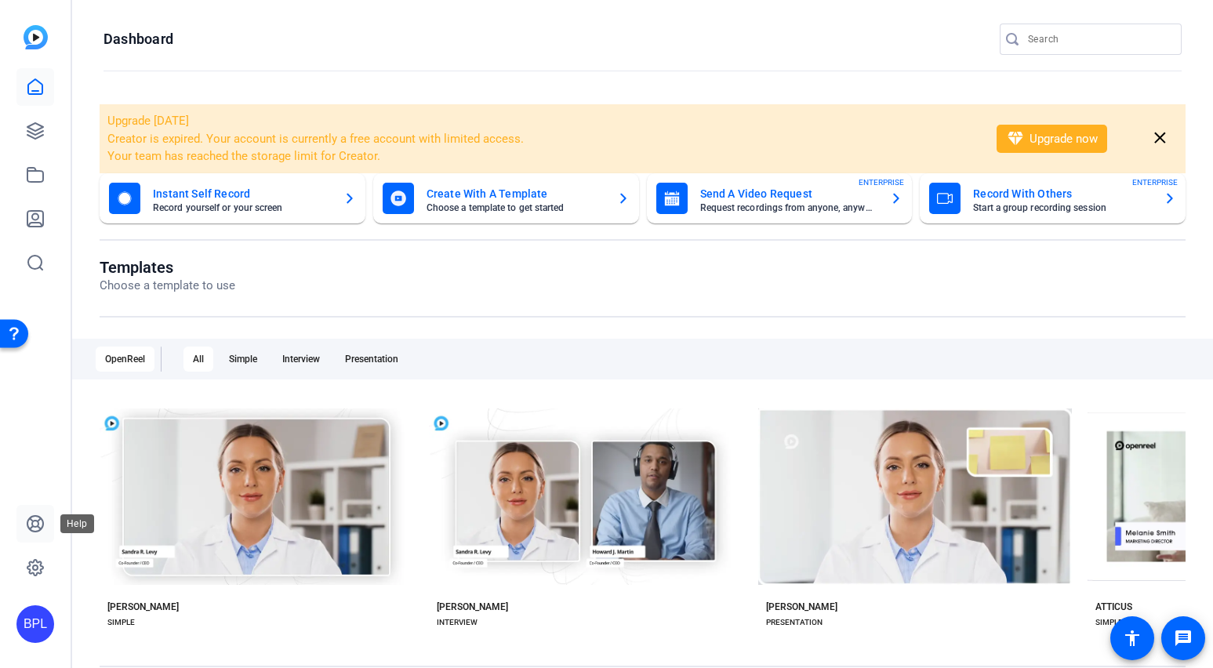
click at [38, 523] on icon at bounding box center [35, 524] width 16 height 16
click at [35, 574] on icon at bounding box center [35, 567] width 19 height 19
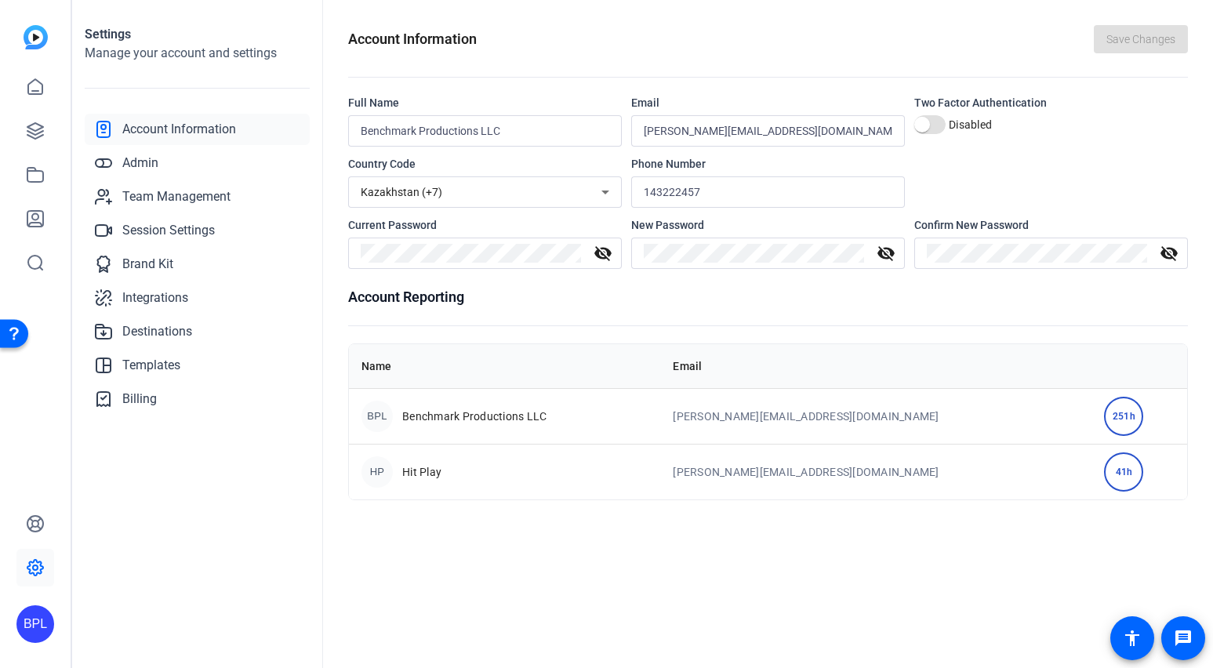
click at [25, 605] on div "BPL" at bounding box center [35, 624] width 38 height 38
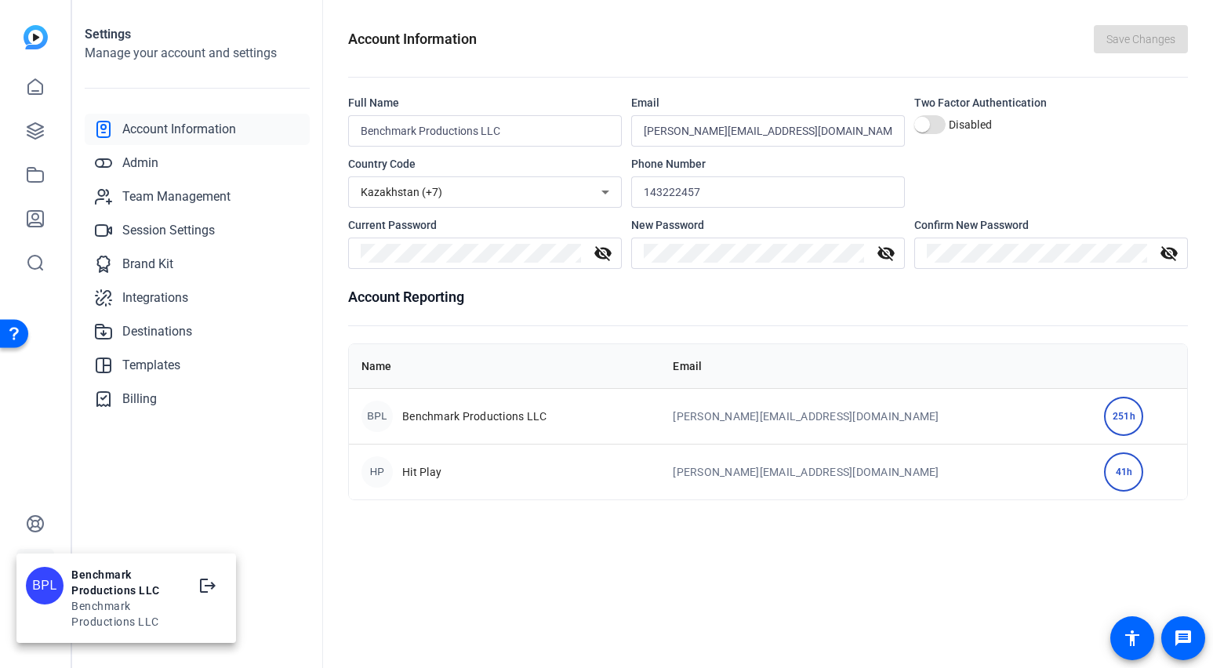
drag, startPoint x: 98, startPoint y: 441, endPoint x: 108, endPoint y: 422, distance: 21.4
click at [100, 439] on div at bounding box center [606, 334] width 1213 height 668
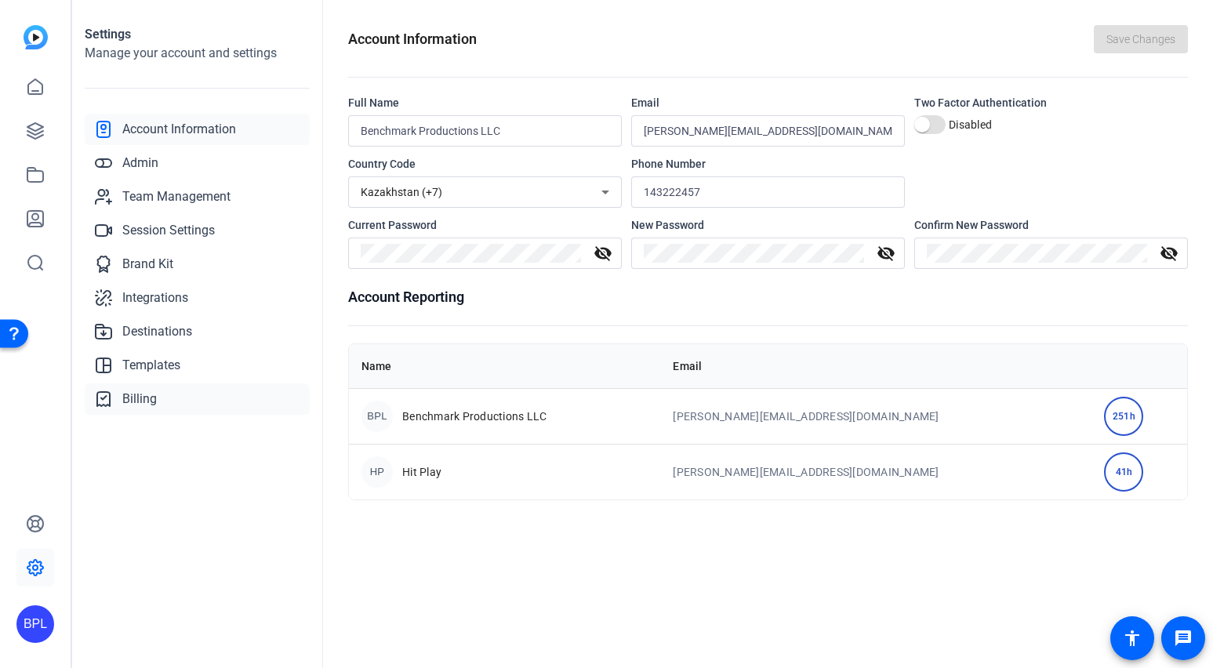
click at [139, 402] on span "Billing" at bounding box center [139, 399] width 35 height 19
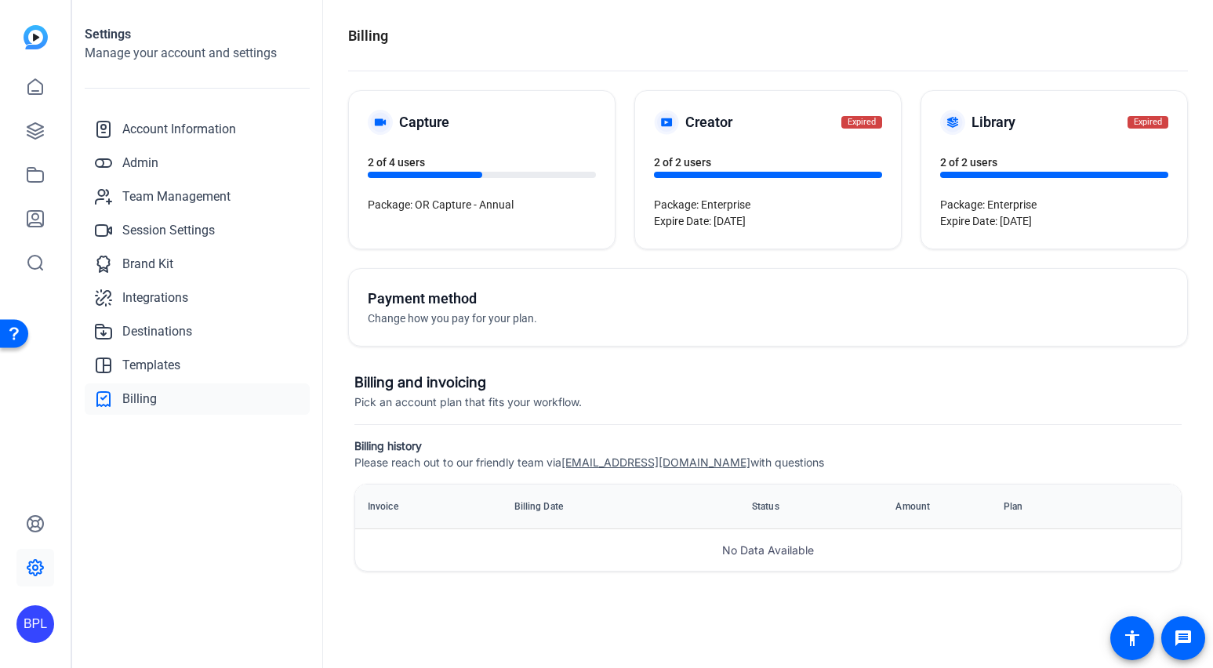
click at [32, 617] on div "BPL" at bounding box center [35, 624] width 38 height 38
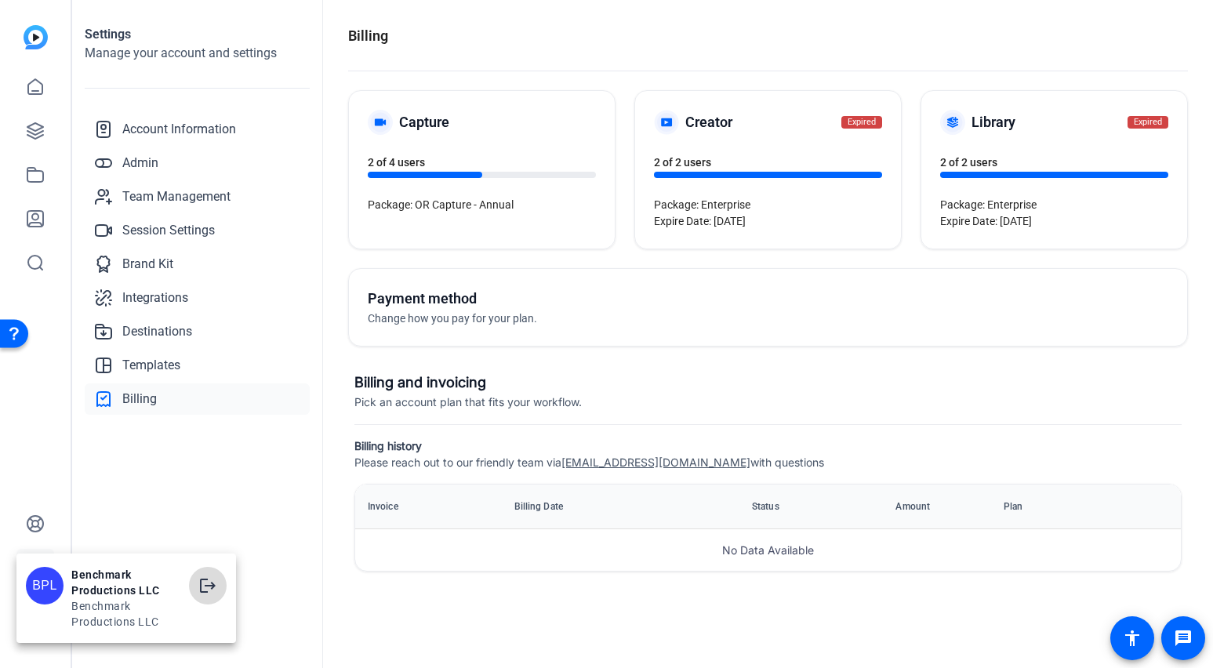
click at [203, 586] on mat-icon "logout" at bounding box center [207, 585] width 19 height 19
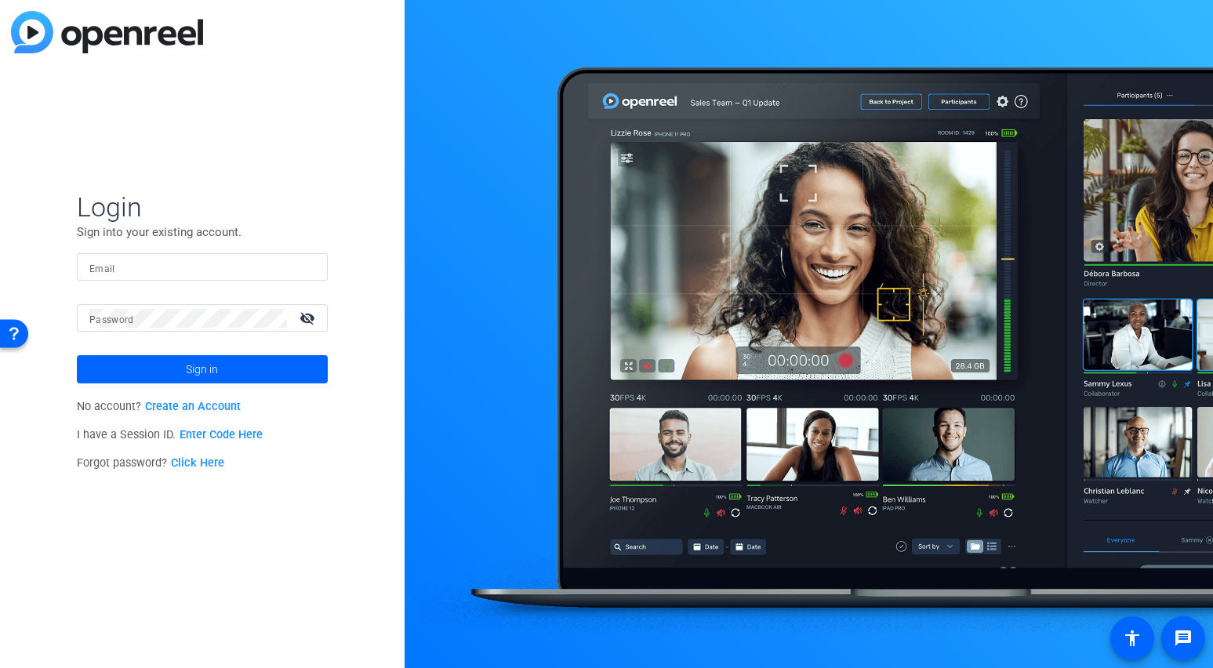
type input "[PERSON_NAME][EMAIL_ADDRESS][DOMAIN_NAME]"
click at [165, 43] on img at bounding box center [107, 32] width 192 height 42
type input "[PERSON_NAME][EMAIL_ADDRESS][DOMAIN_NAME]"
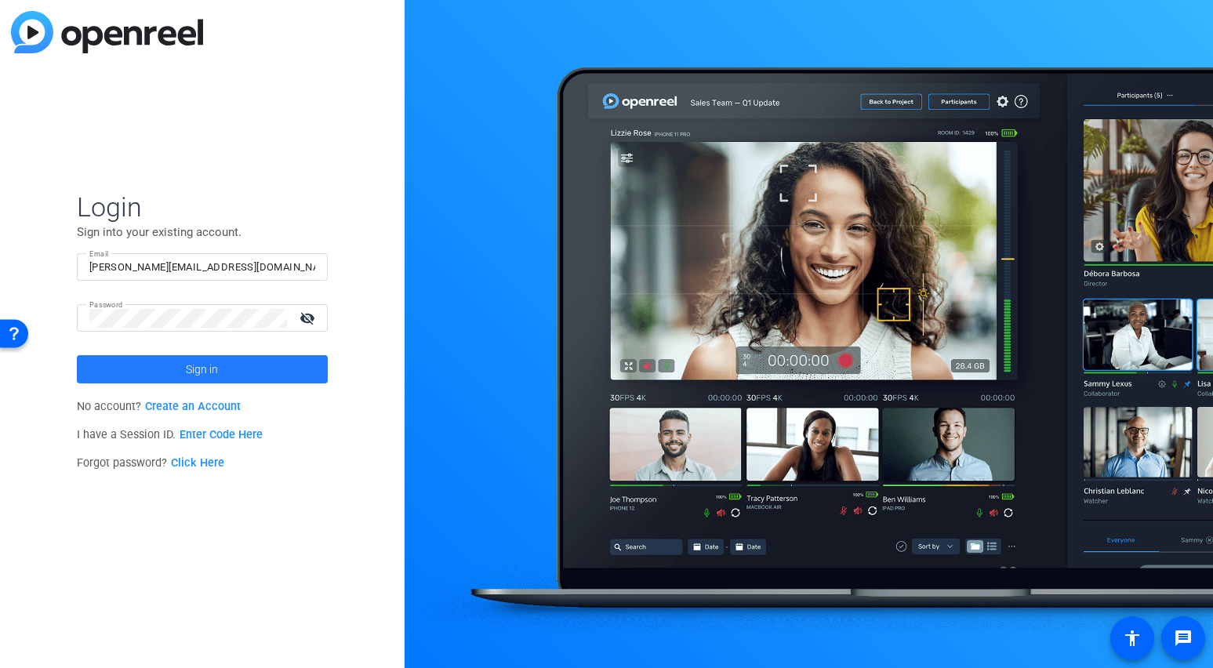
click at [154, 376] on span at bounding box center [202, 369] width 251 height 38
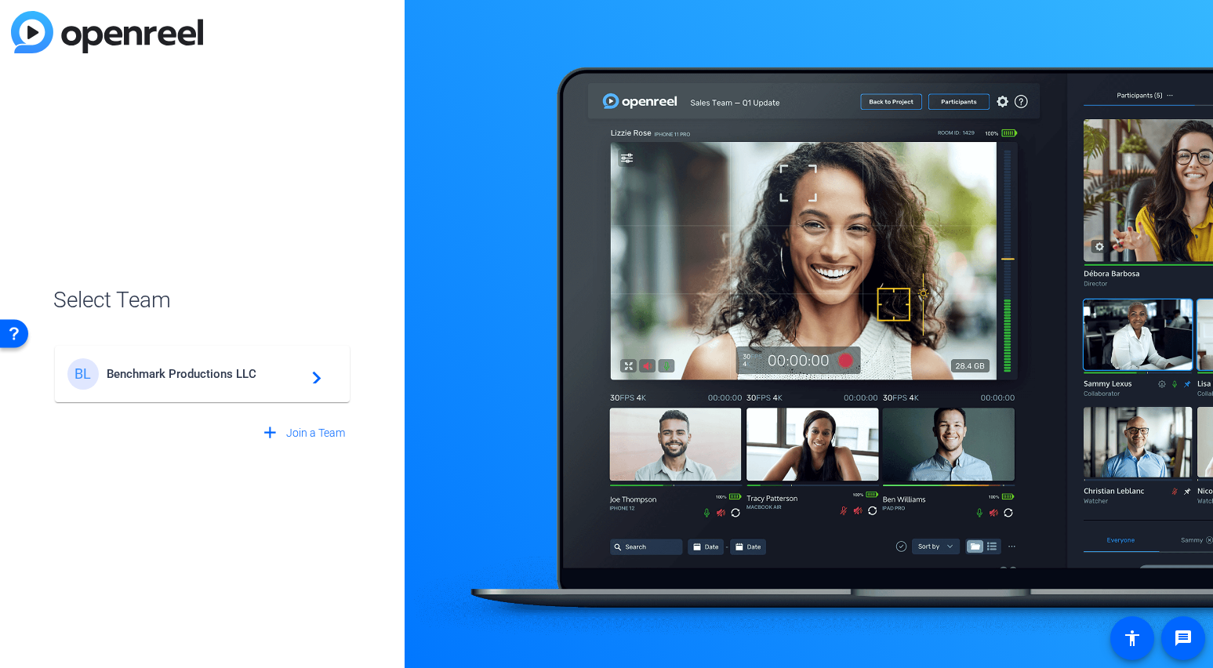
click at [198, 379] on span "Benchmark Productions LLC" at bounding box center [205, 374] width 196 height 14
